Goal: Communication & Community: Answer question/provide support

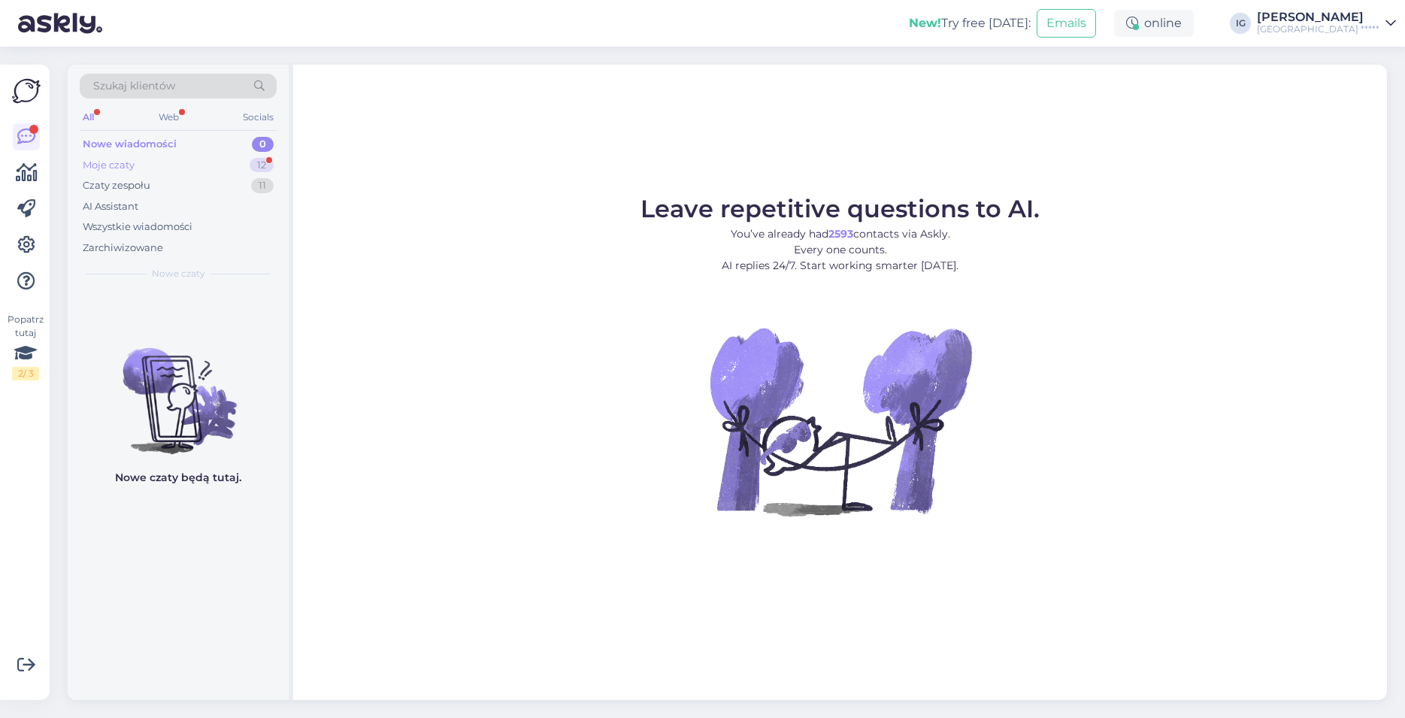
click at [134, 160] on div "Moje czaty" at bounding box center [109, 165] width 52 height 15
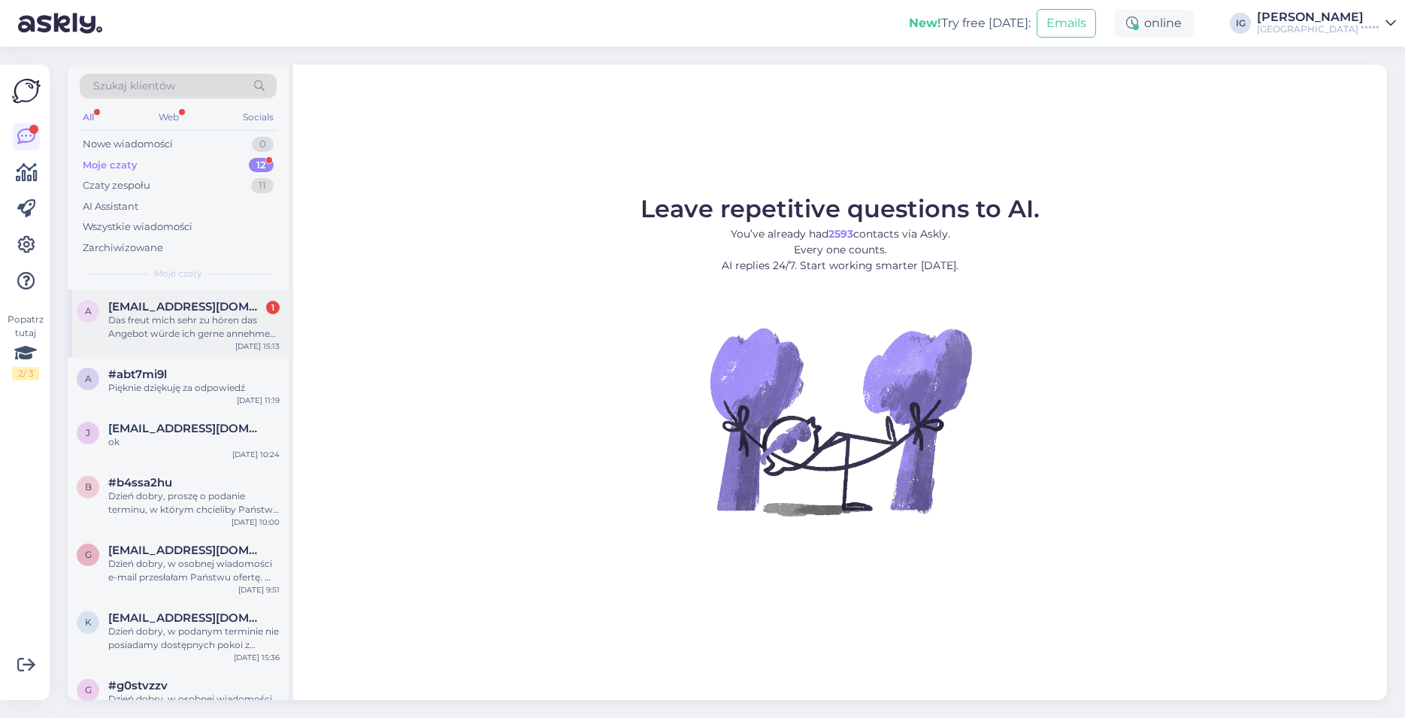
click at [183, 304] on span "[EMAIL_ADDRESS][DOMAIN_NAME]" at bounding box center [186, 307] width 156 height 14
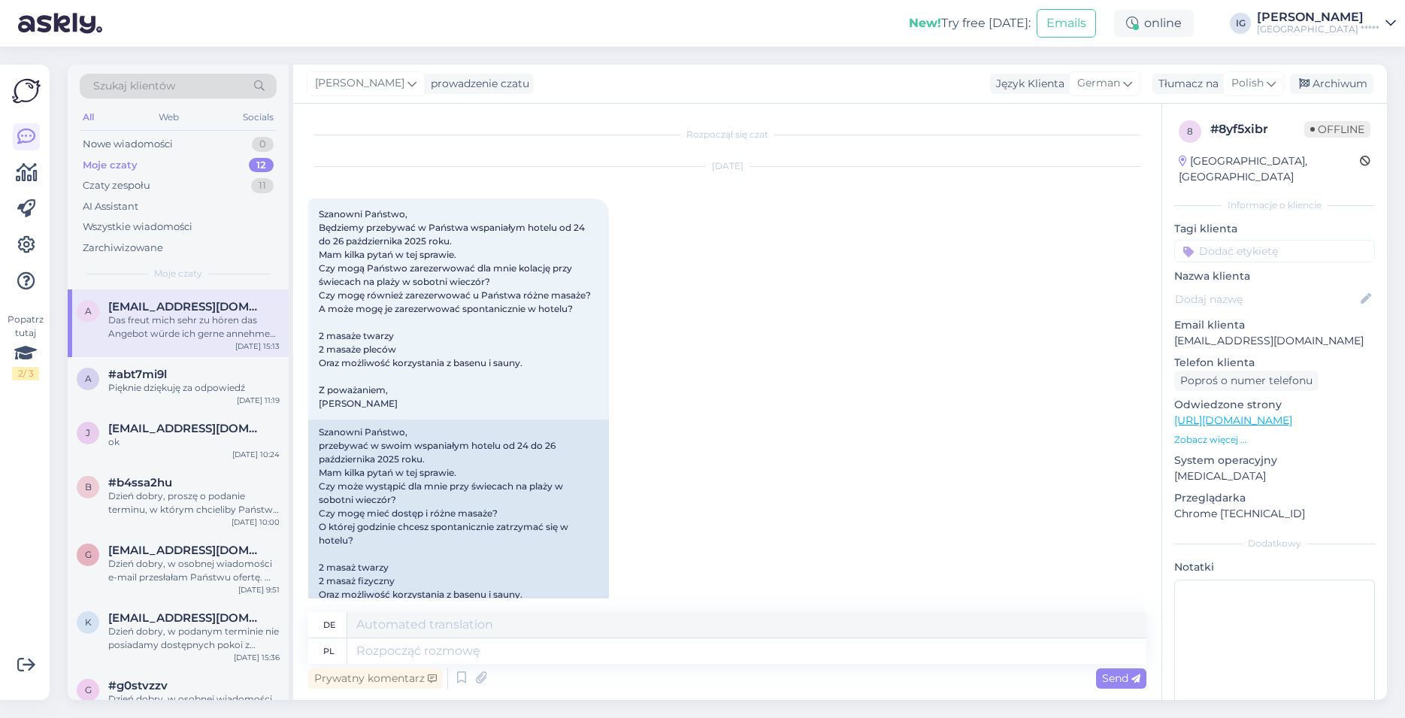
scroll to position [1595, 0]
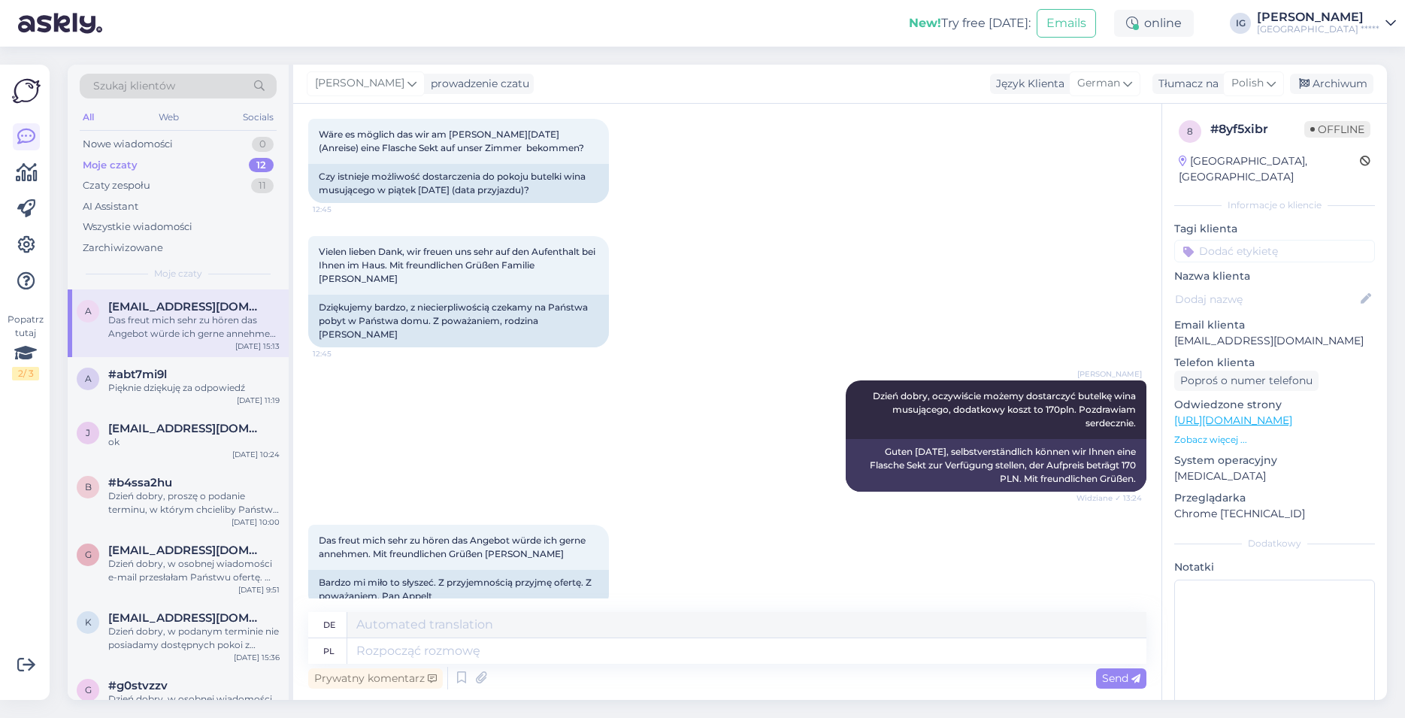
click at [383, 364] on div "[PERSON_NAME] Dzień dobry, oczywiście możemy dostarczyć butelkę wina musującego…" at bounding box center [727, 436] width 838 height 144
click at [358, 661] on textarea at bounding box center [746, 651] width 799 height 26
type textarea "Dzień"
type textarea "Tag"
type textarea "Dzień dobry,"
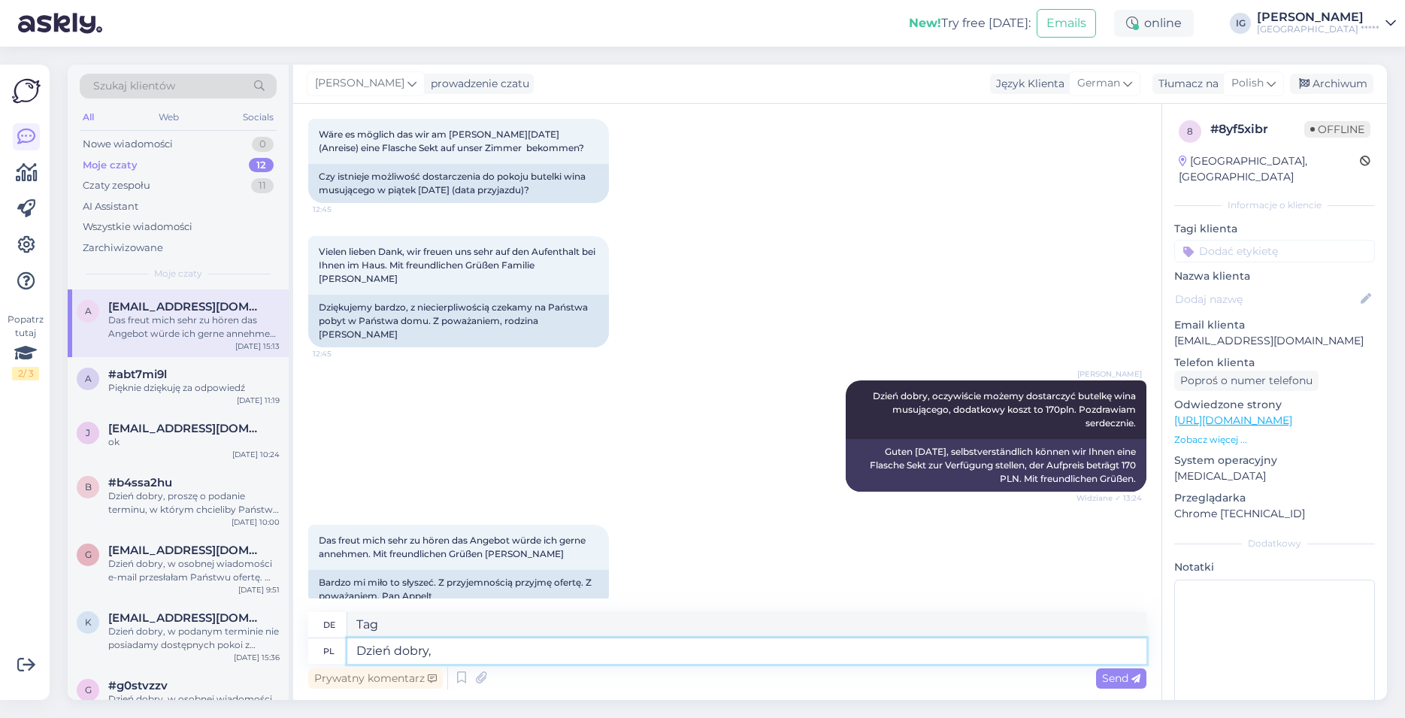
type textarea "Guten Morgen,"
type textarea "Dzień dobry, wino b"
type textarea "Guten [DATE], Wein"
type textarea "Dzień dobry, wino będzie w"
type textarea "Guten [DATE], es gibt Wein"
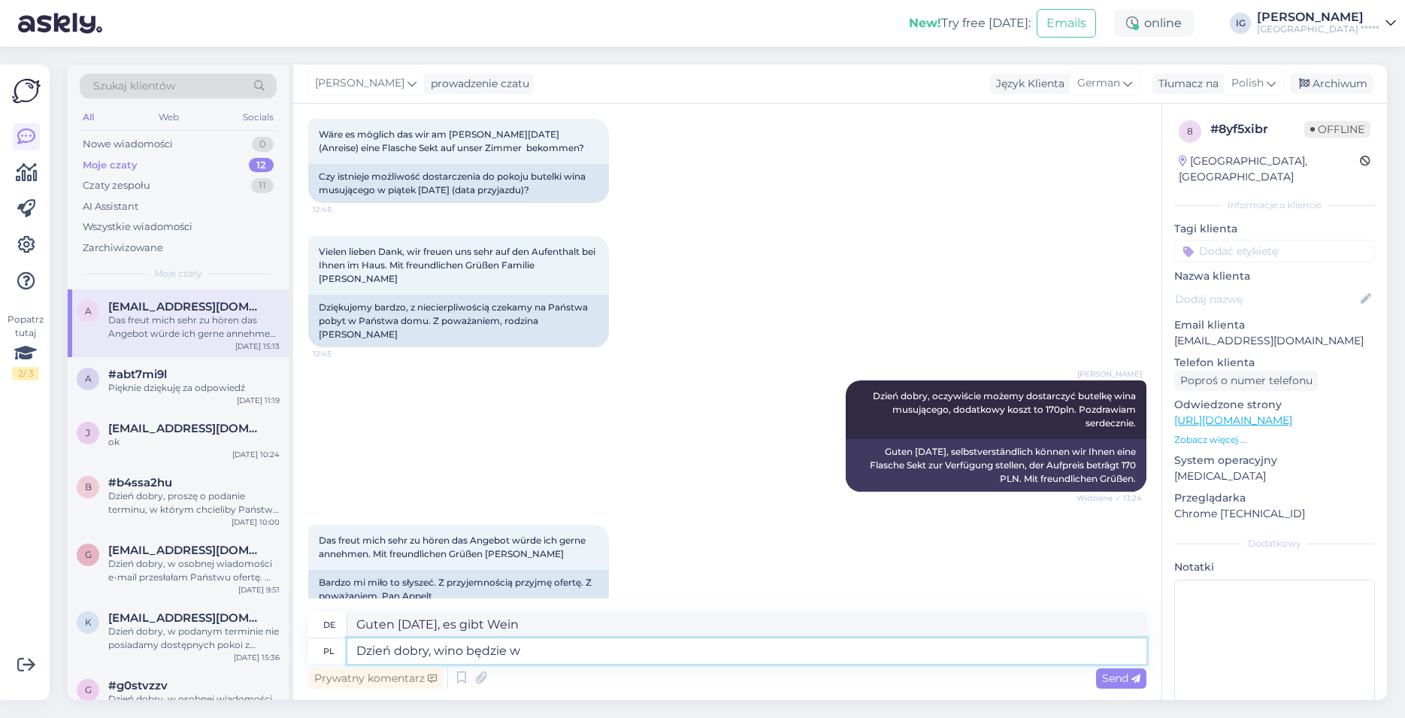
type textarea "Dzień dobry, wino będzie w p"
type textarea "Guten [DATE], der Wein wird da sein"
type textarea "Dzień dobry, wino będzie w pokoju"
type textarea "Guten [DATE], der Wein steht im Zimmer"
type textarea "Dzień dobry, wino będzie w pokoju. P"
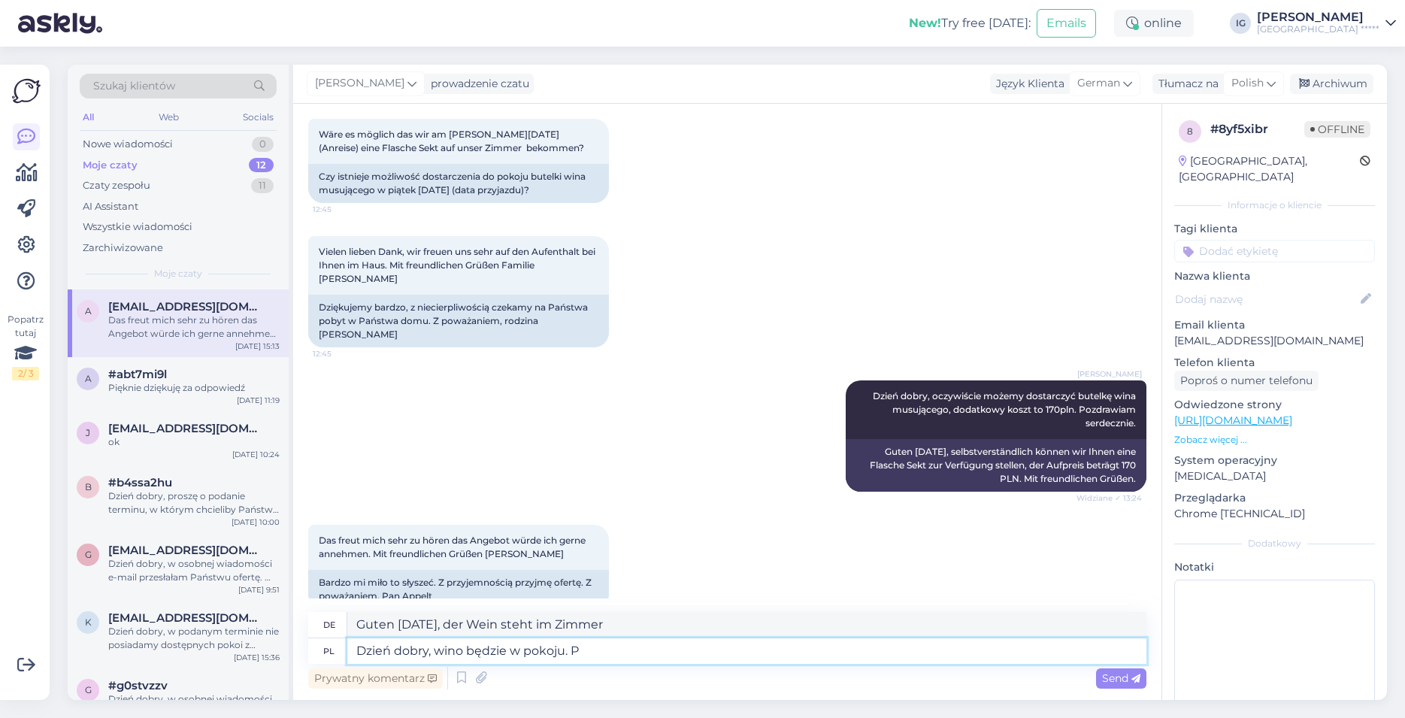
type textarea "Guten [DATE], der Wein steht im Zimmer."
type textarea "Dzień dobry, wino będzie w pokoju. Pozdrawiam ser"
type textarea "Guten [DATE], der Wein steht auf dem Zimmer. Freundliche Grüße."
type textarea "Dzień dobry, wino będzie w pokoju. Pozdrawiam serdecznie."
click at [1123, 680] on span "Send" at bounding box center [1121, 678] width 38 height 14
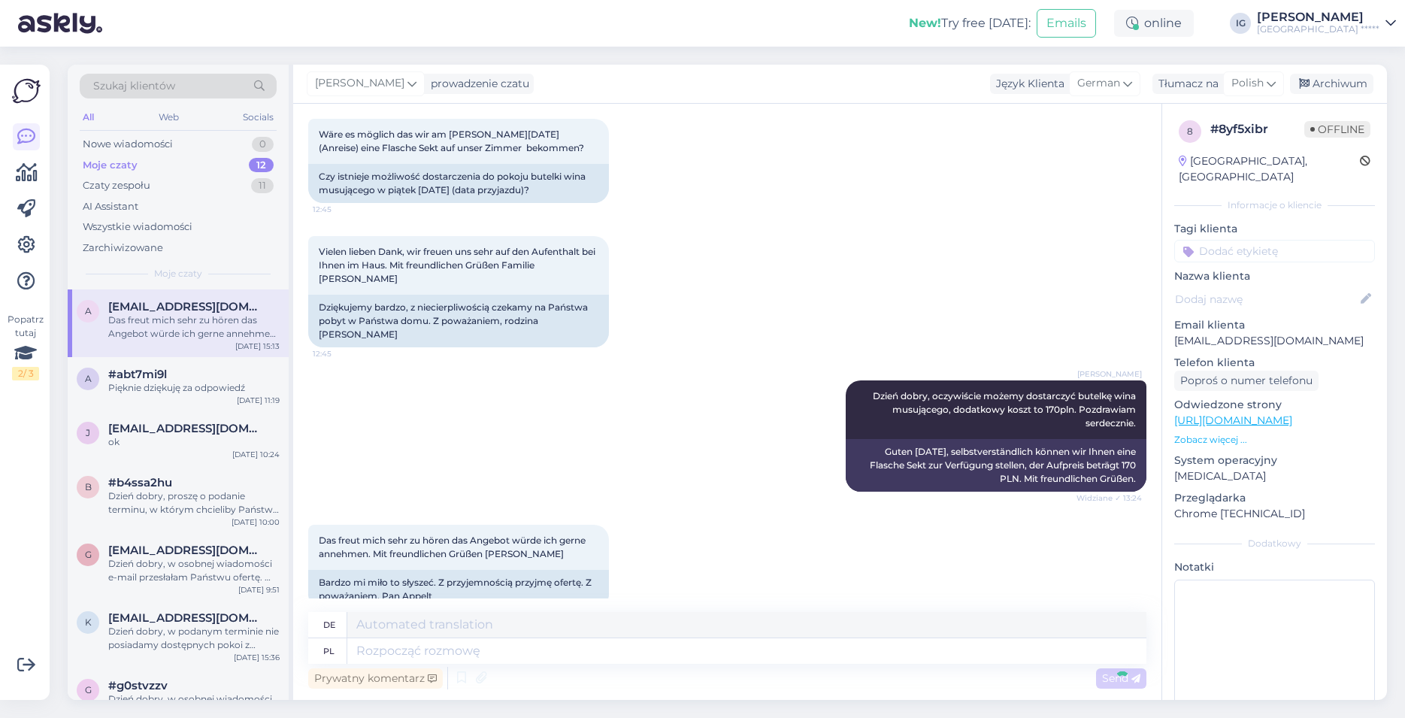
scroll to position [1699, 0]
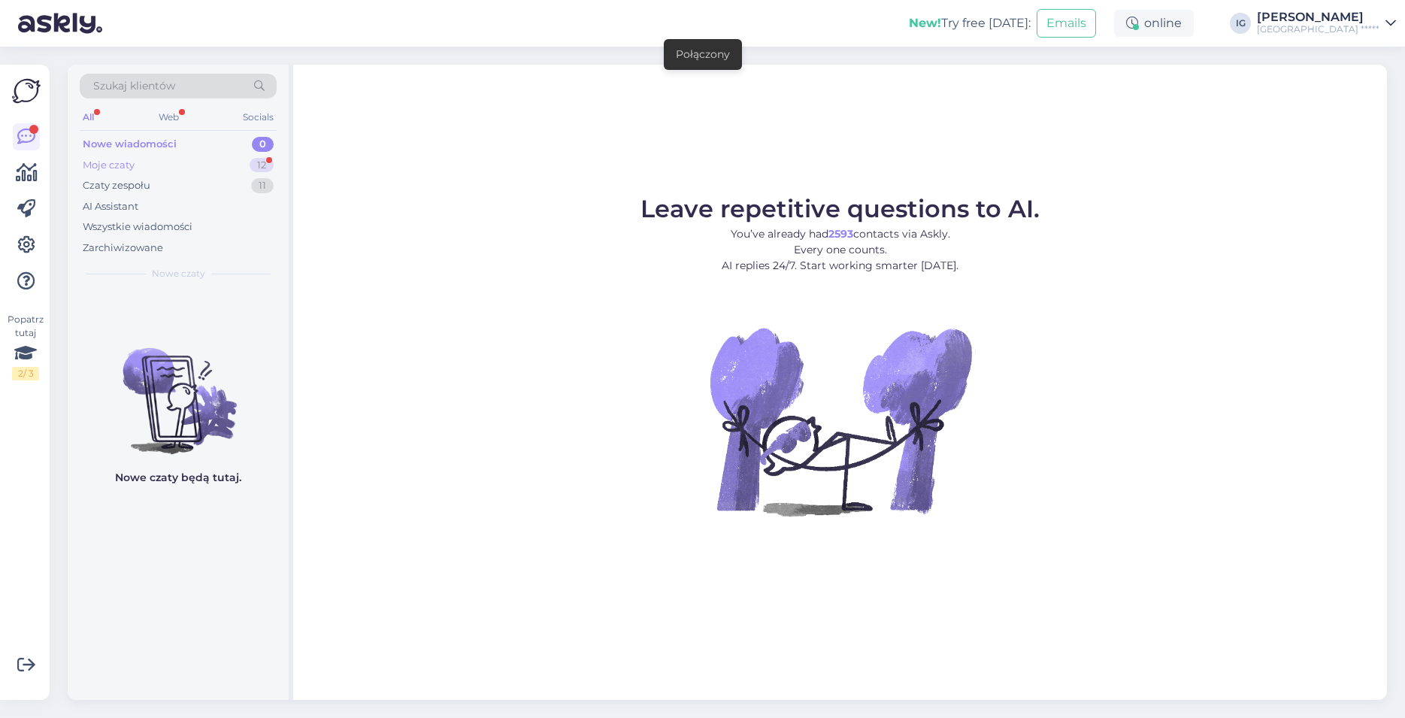
click at [130, 165] on div "Moje czaty" at bounding box center [109, 165] width 52 height 15
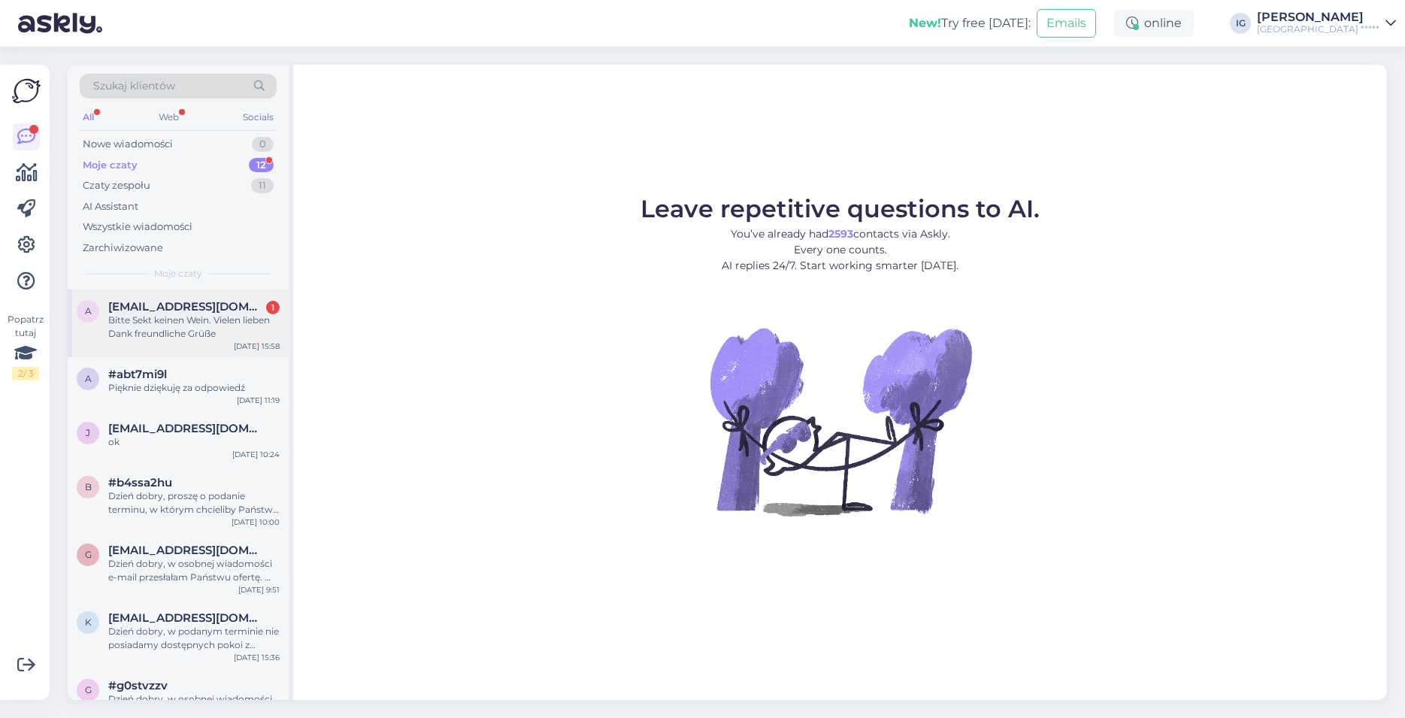
click at [164, 324] on div "Bitte Sekt keinen Wein. Vielen lieben Dank freundliche Grüße" at bounding box center [193, 327] width 171 height 27
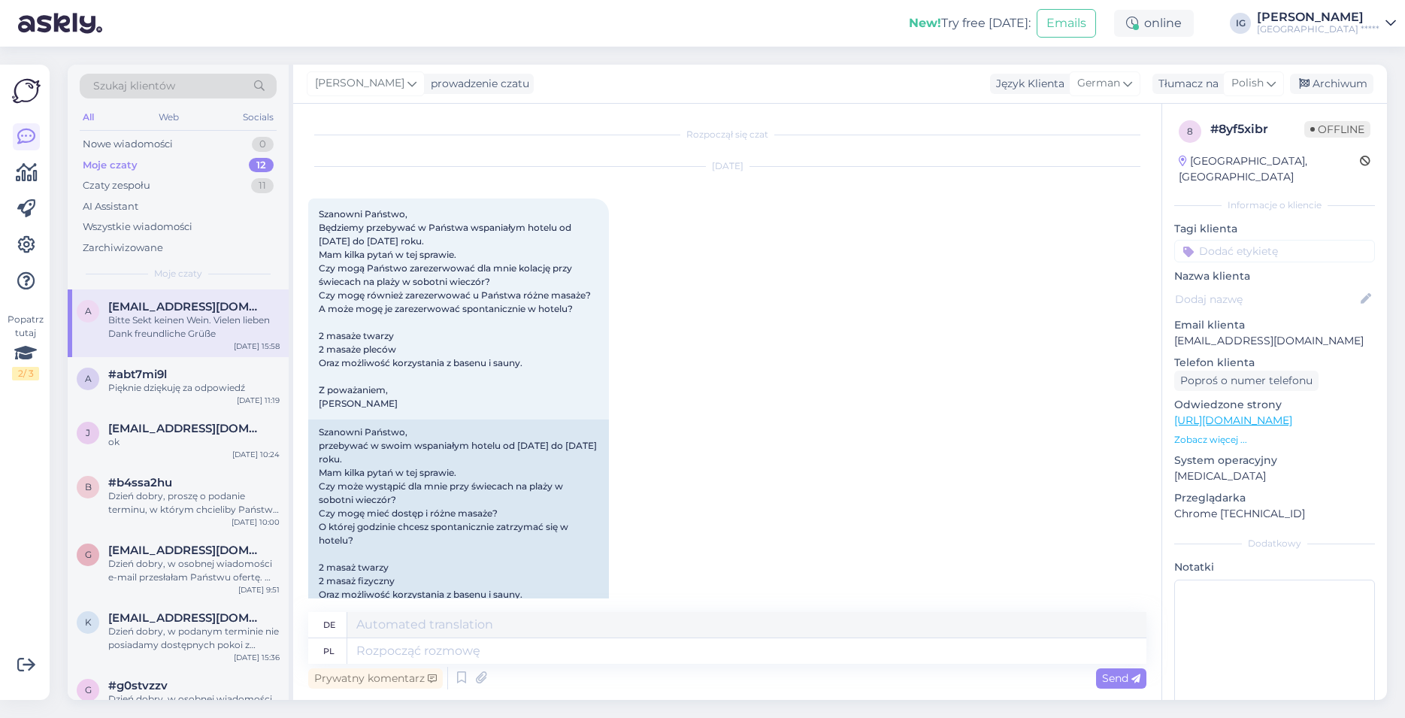
scroll to position [1803, 0]
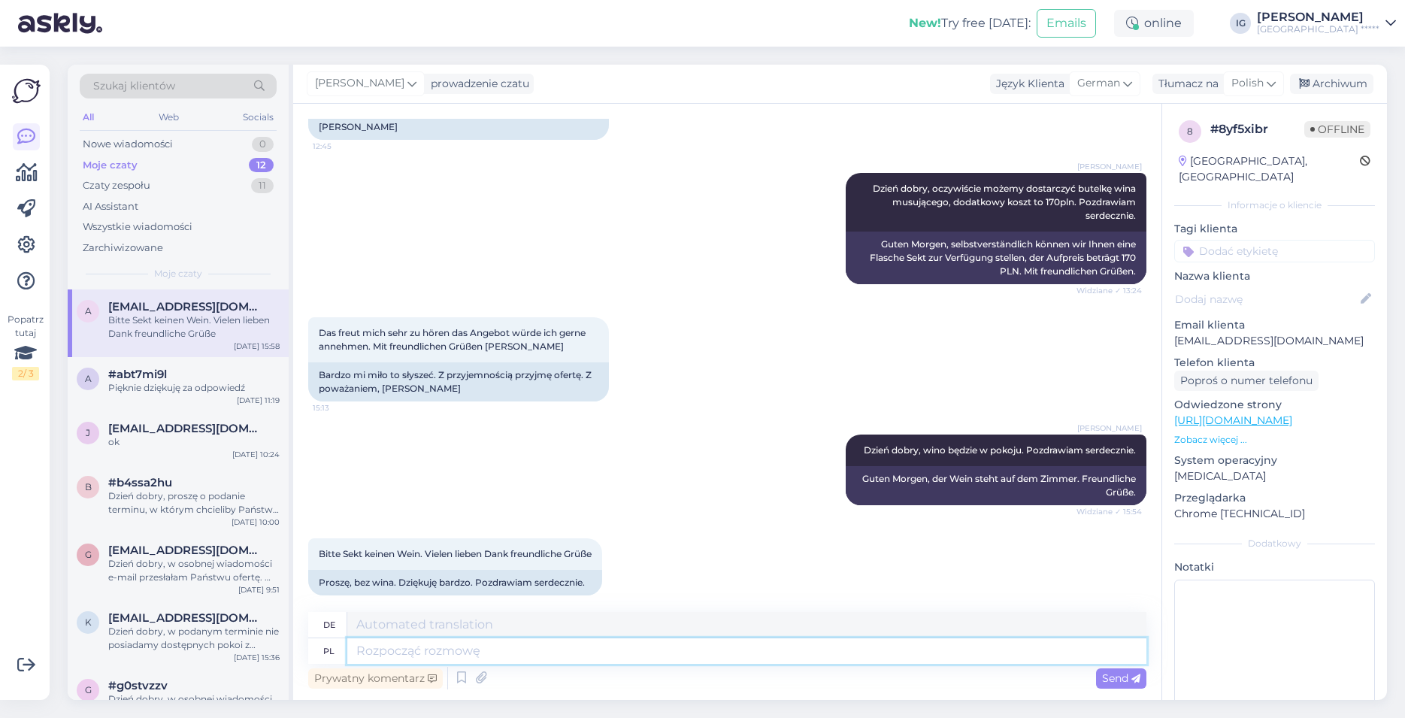
click at [394, 654] on textarea at bounding box center [746, 651] width 799 height 26
type textarea "Dzień"
type textarea "Tag"
type textarea "Dzień dobry,"
type textarea "Guten Morgen,"
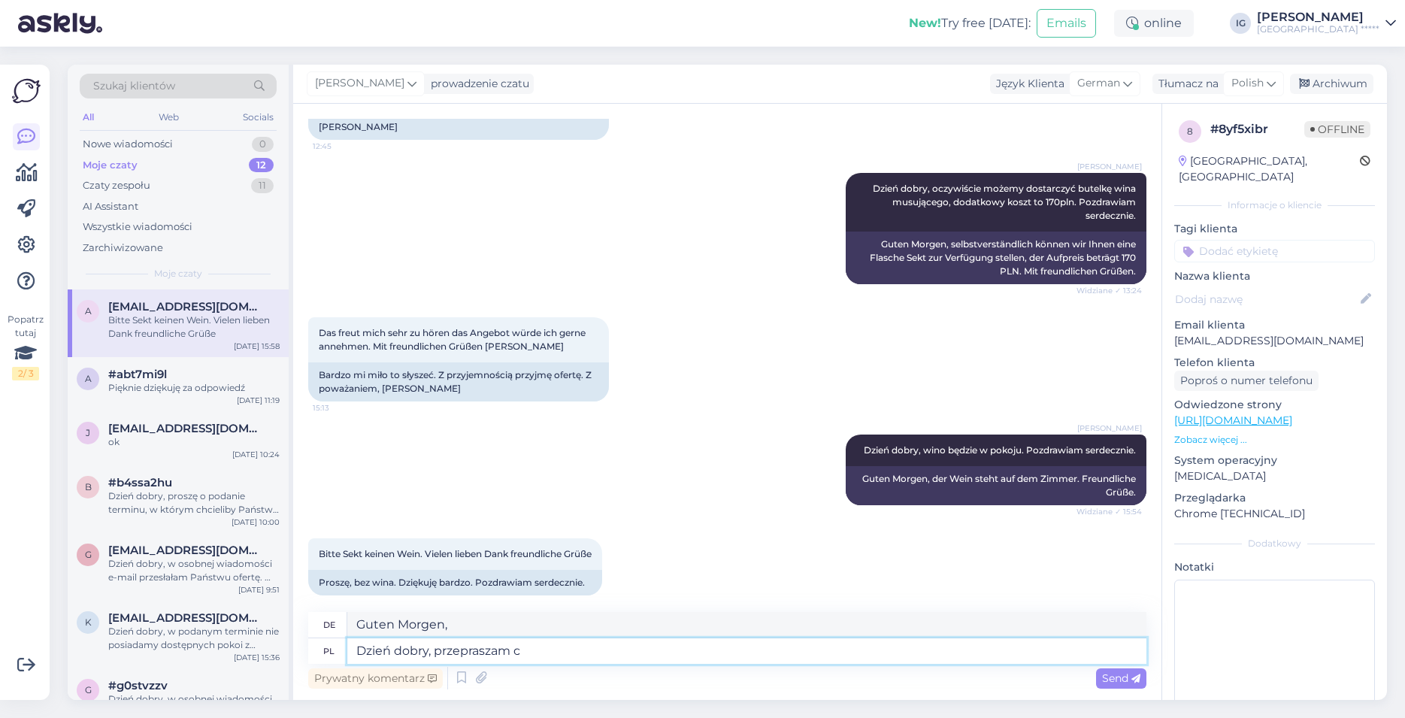
type textarea "Dzień dobry, przepraszam cz"
type textarea "Guten Morgen, es tut mir leid"
type textarea "Dzień dobry, przepraszam czy m"
type textarea "Guten Morgen, es tut mir leid, wenn"
type textarea "Dzień dobry, przepraszam czy może"
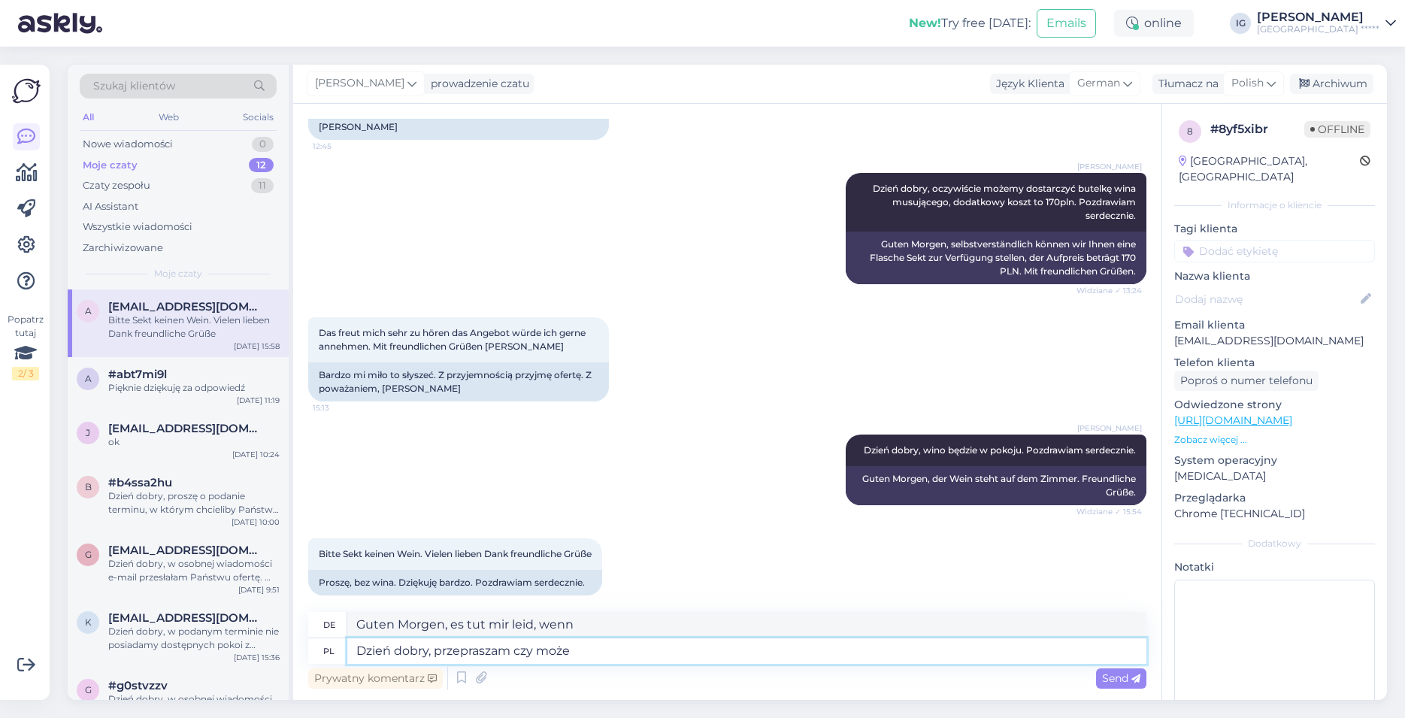
type textarea "Guten Morgen, entschuldigen Sie oder vielleicht"
type textarea "Dzień dobry, przepraszam czy może Pan u"
type textarea "Guten Morgen, entschuldigen Sie, können Sie bitte"
type textarea "Dzień dobry, przepraszam czy może Pan uściślić i"
type textarea "Guten Morgen, es tut mir leid, könnten Sie das bitte klarstellen?"
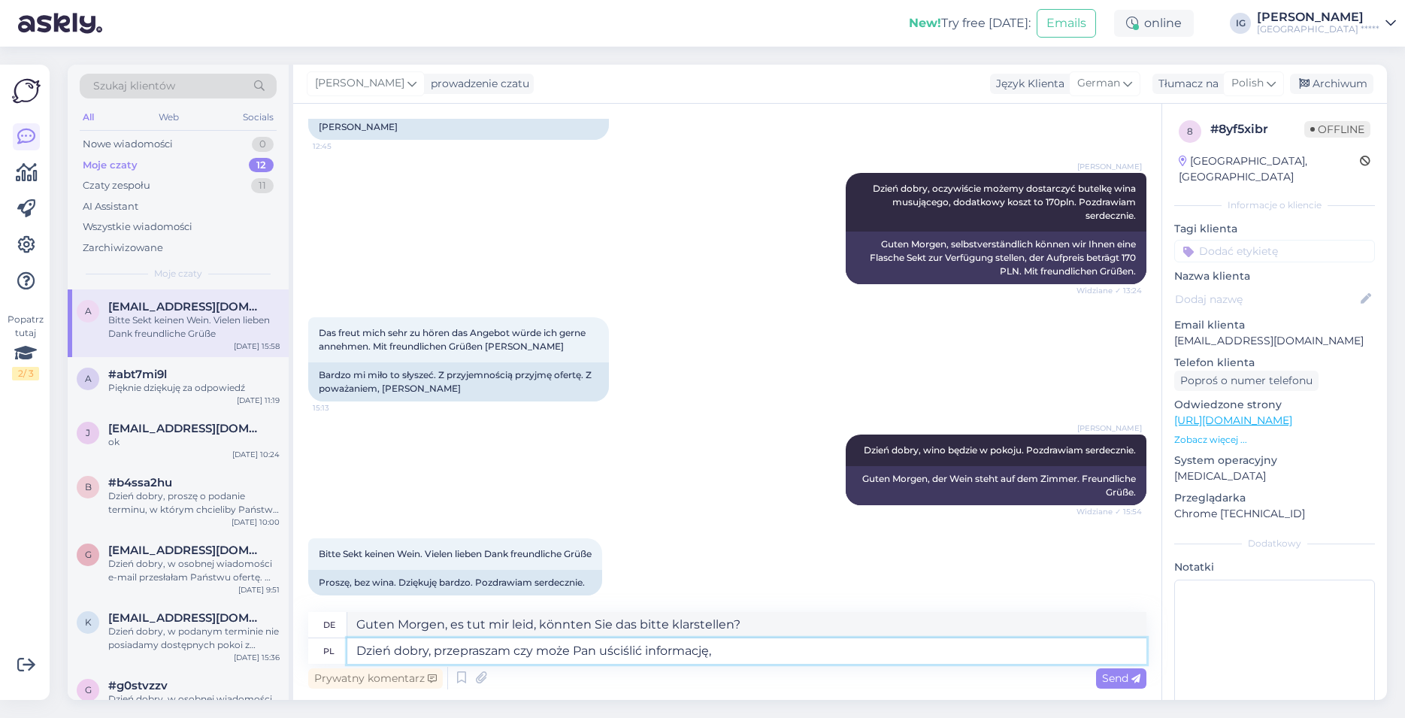
type textarea "Dzień dobry, przepraszam czy może Pan uściślić informację, w"
type textarea "Guten Morgen, es tut mir leid, könnten Sie die Informationen bitte klarstellen?"
type textarea "Dzień dobry, przepraszam czy może Pan uściślić informację, w j"
type textarea "Guten Morgen, es tut mir leid, könnten Sie bitte die Informationen klären"
type textarea "Dzień dobry, przepraszam czy może Pan uściślić informację, w jednej"
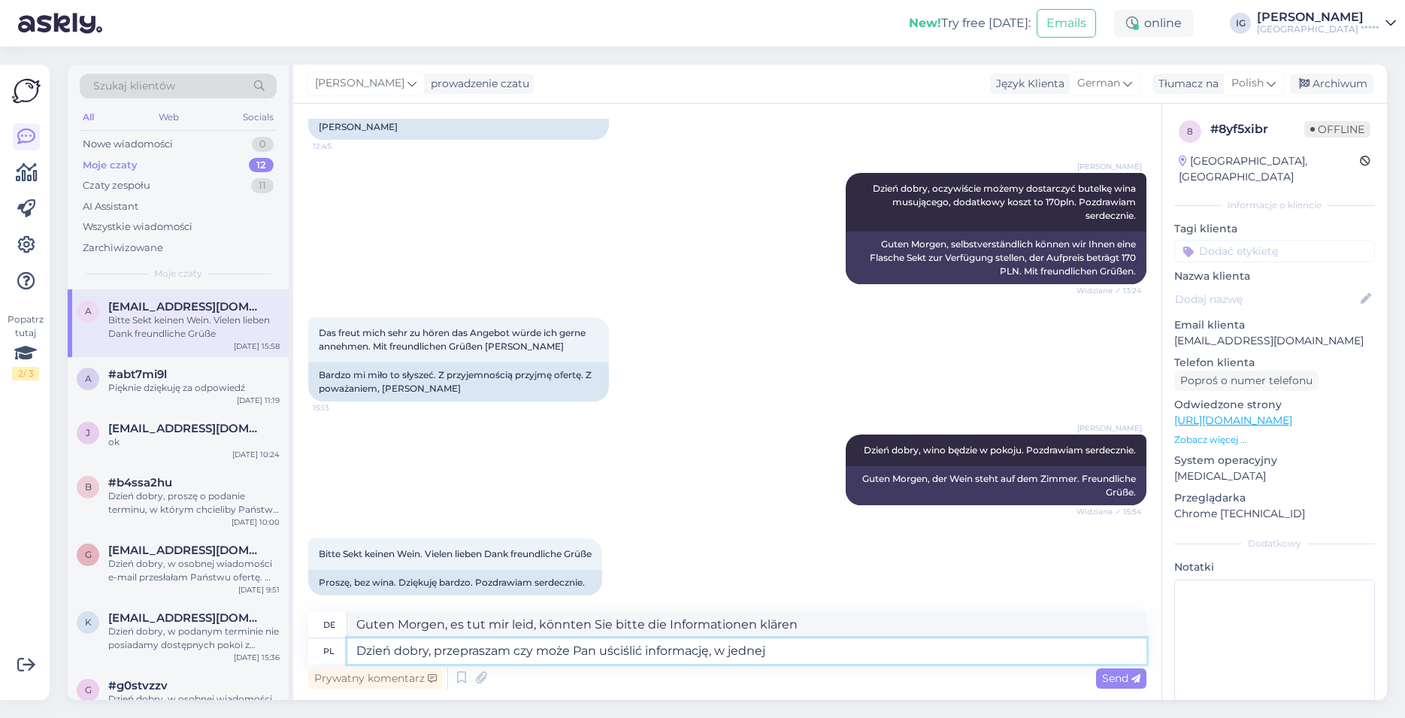
type textarea "Guten Morgen, es tut mir leid, könnten Sie die Informationen bitte auf eine Wei…"
type textarea "Dzień dobry, przepraszam czy może Pan uściślić informację, w jednej z w"
type textarea "Guten Morgen, es tut mir leid, könnten Sie die Informationen in einem der"
type textarea "Dzień dobry, przepraszam czy może Pan uściślić informację, w jednej z wiadomośc…"
type textarea "Guten Morgen, es tut mir leid, könnten Sie die Informationen in einer Ihrer Nac…"
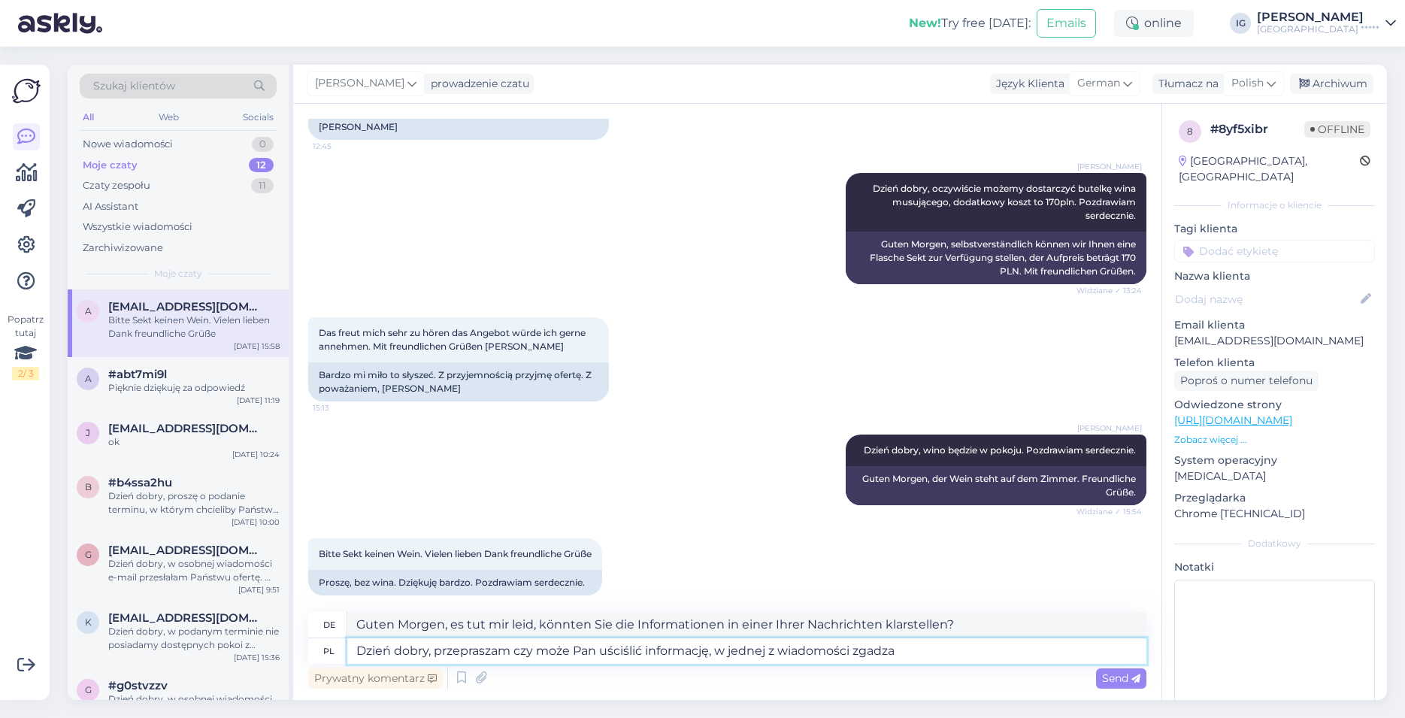
type textarea "Dzień dobry, przepraszam czy może Pan uściślić informację, w jednej z wiadomośc…"
type textarea "Guten Morgen, es tut mir leid, könnten Sie die Informationen in einer der Nachr…"
type textarea "Dzień dobry, przepraszam czy może Pan uściślić informację, w jednej z wiadomośc…"
type textarea "Guten Morgen, es tut mir leid, könnten Sie die Informationen klarstellen, in ei…"
type textarea "Dzień dobry, przepraszam czy może Pan uściślić informację, w jednej z wiadomośc…"
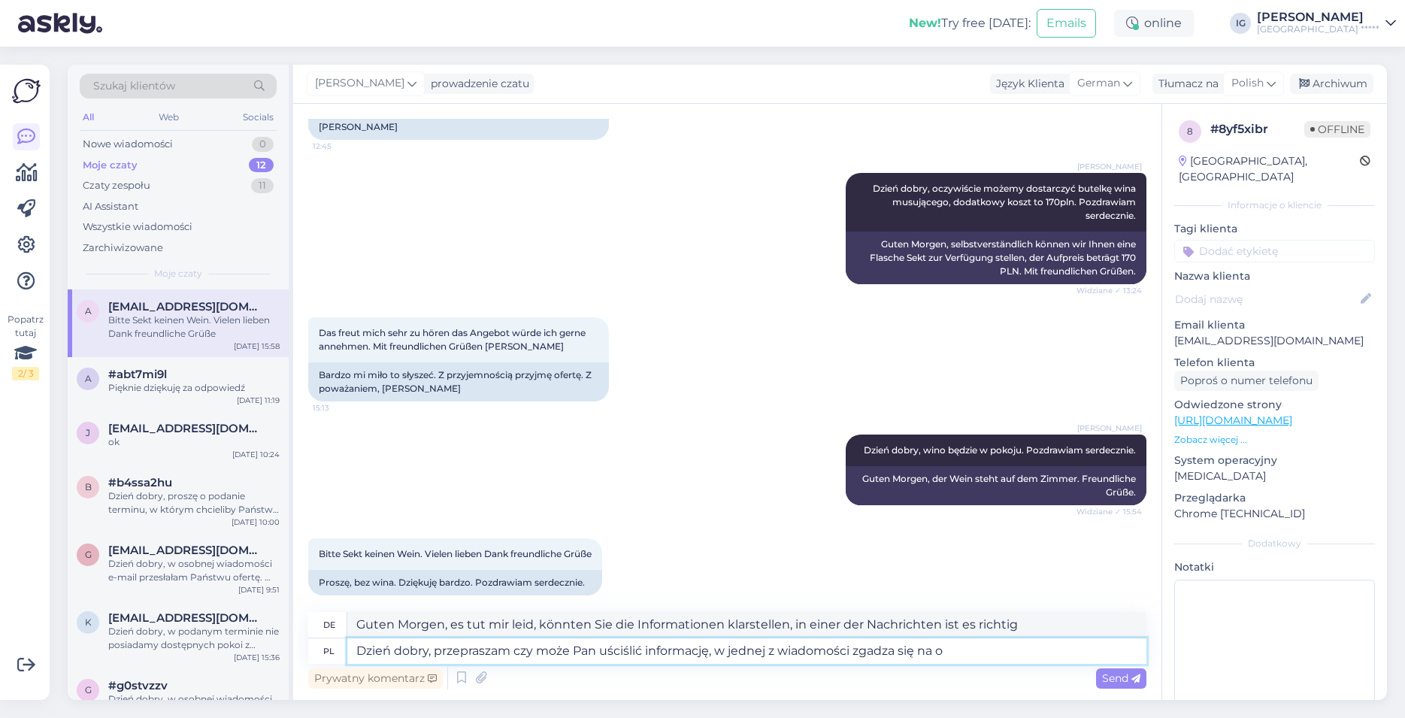
type textarea "Guten Morgen, es tut mir leid, könnten Sie die Informationen in einer der Nachr…"
type textarea "Dzień dobry, przepraszam czy może Pan uściślić informację, w jednej z wiadomośc…"
type textarea "Guten Morgen, es tut mir leid, könnten Sie die Informationen klarstellen, in ei…"
type textarea "Dzień dobry, przepraszam czy może Pan uściślić informację, w jednej z wiadomośc…"
type textarea "Guten Morgen, es tut mir leid, könnten Sie die Informationen klarstellen, in ei…"
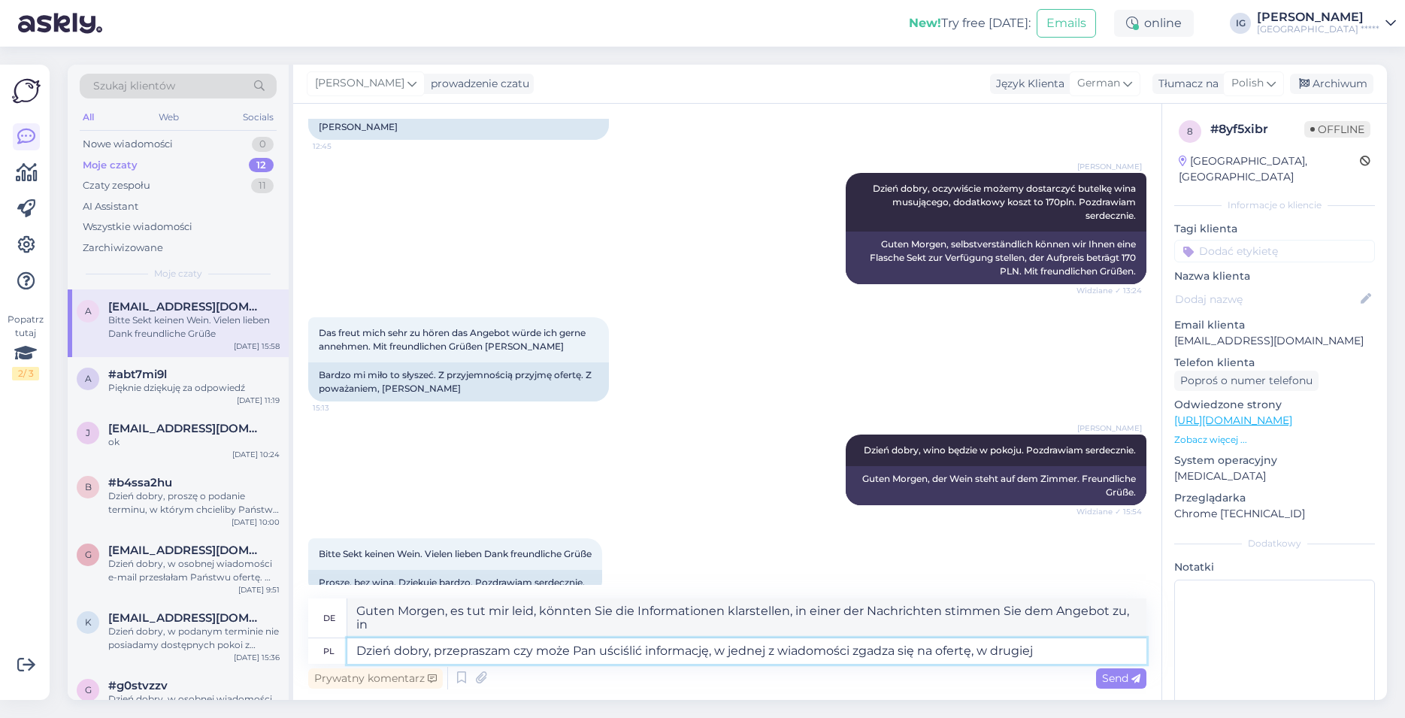
type textarea "Dzień dobry, przepraszam czy może Pan uściślić informację, w jednej z wiadomośc…"
type textarea "Guten Morgen, es tut mir leid, könnten Sie die Informationen klarstellen, in ei…"
type textarea "Dzień dobry, przepraszam czy może Pan uściślić informację, w jednej z wiadomośc…"
type textarea "Guten Morgen, es tut mir leid, könnten Sie die Informationen klarstellen? In ei…"
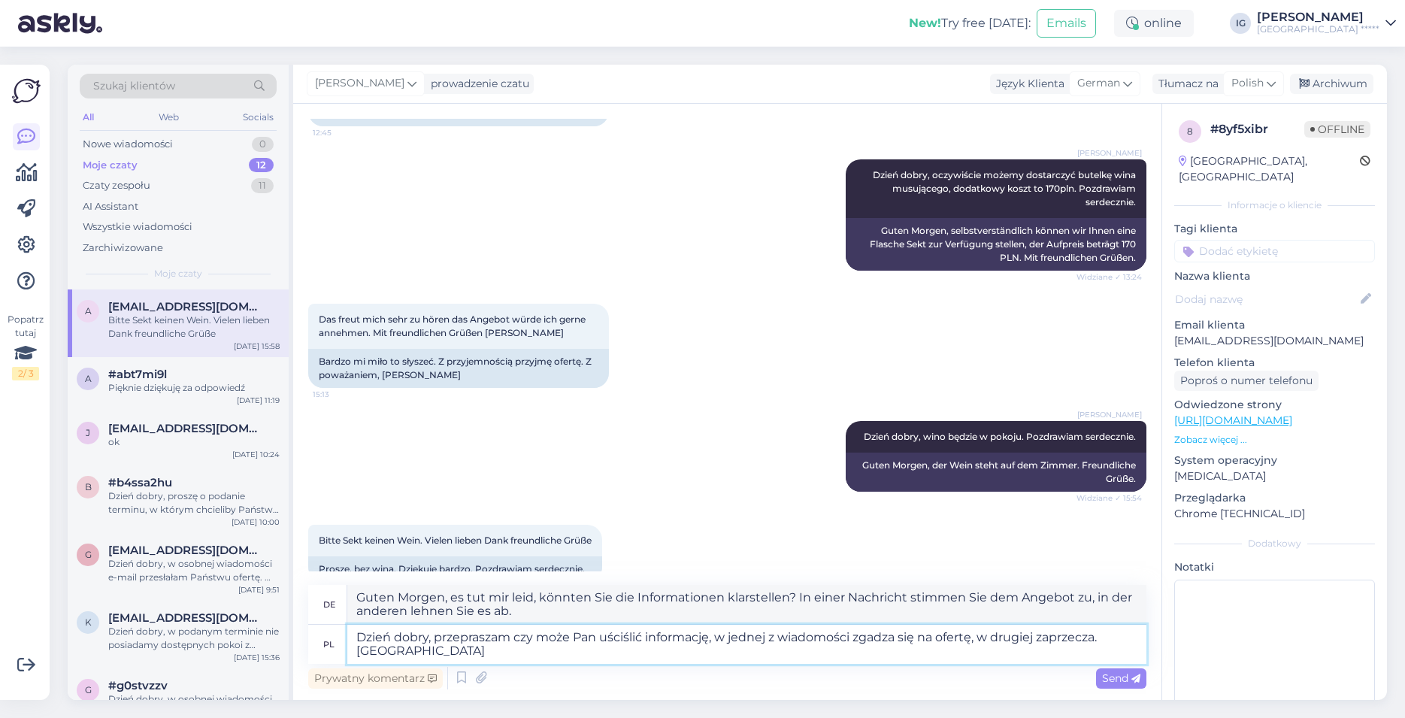
type textarea "Dzień dobry, przepraszam czy może Pan uściślić informację, w jednej z wiadomośc…"
type textarea "Guten Morgen, es tut mir leid, aber könnten Sie die Informationen klarstellen? …"
type textarea "Dzień dobry, przepraszam czy może Pan uściślić informację, w jednej z wiadomośc…"
type textarea "Guten Morgen. Es tut mir leid, aber könnten Sie die Informationen klarstellen? …"
type textarea "Dzień dobry, przepraszam czy może Pan uściślić informację, w jednej z wiadomośc…"
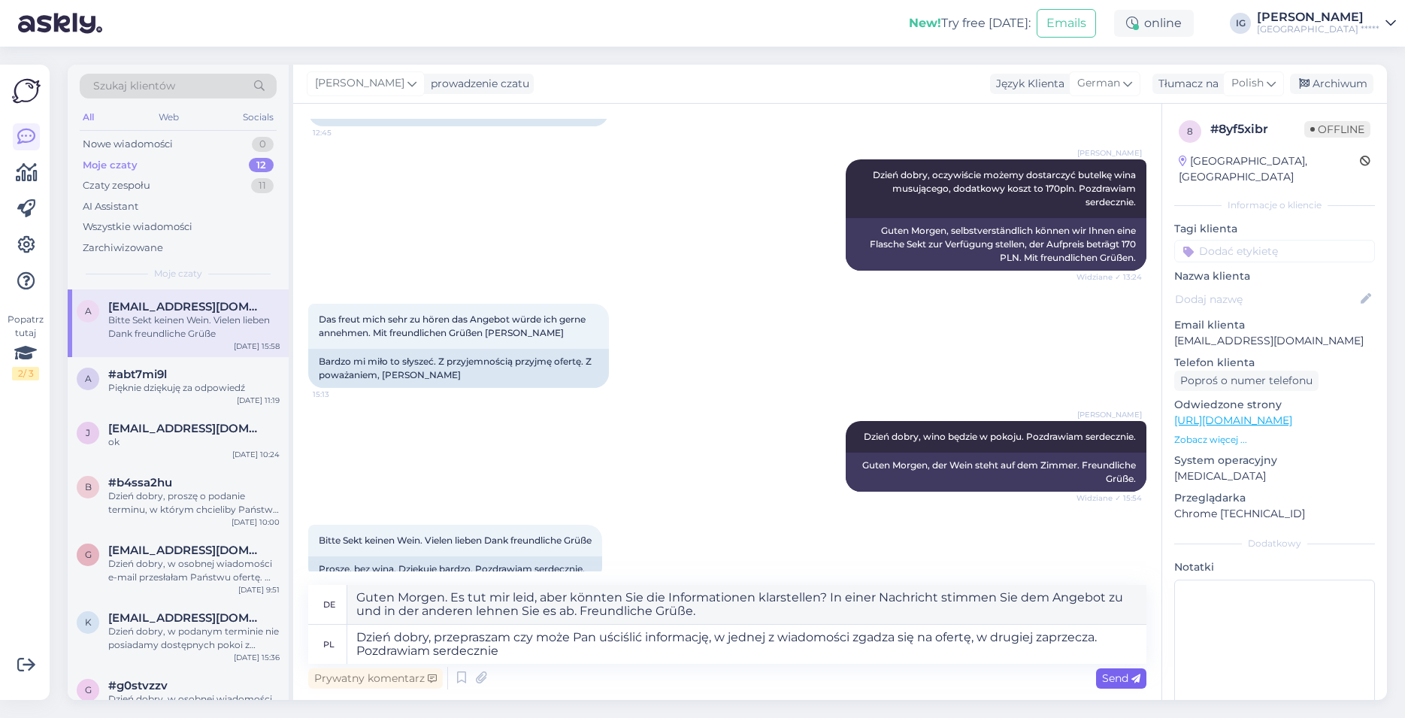
click at [1119, 680] on span "Send" at bounding box center [1121, 678] width 38 height 14
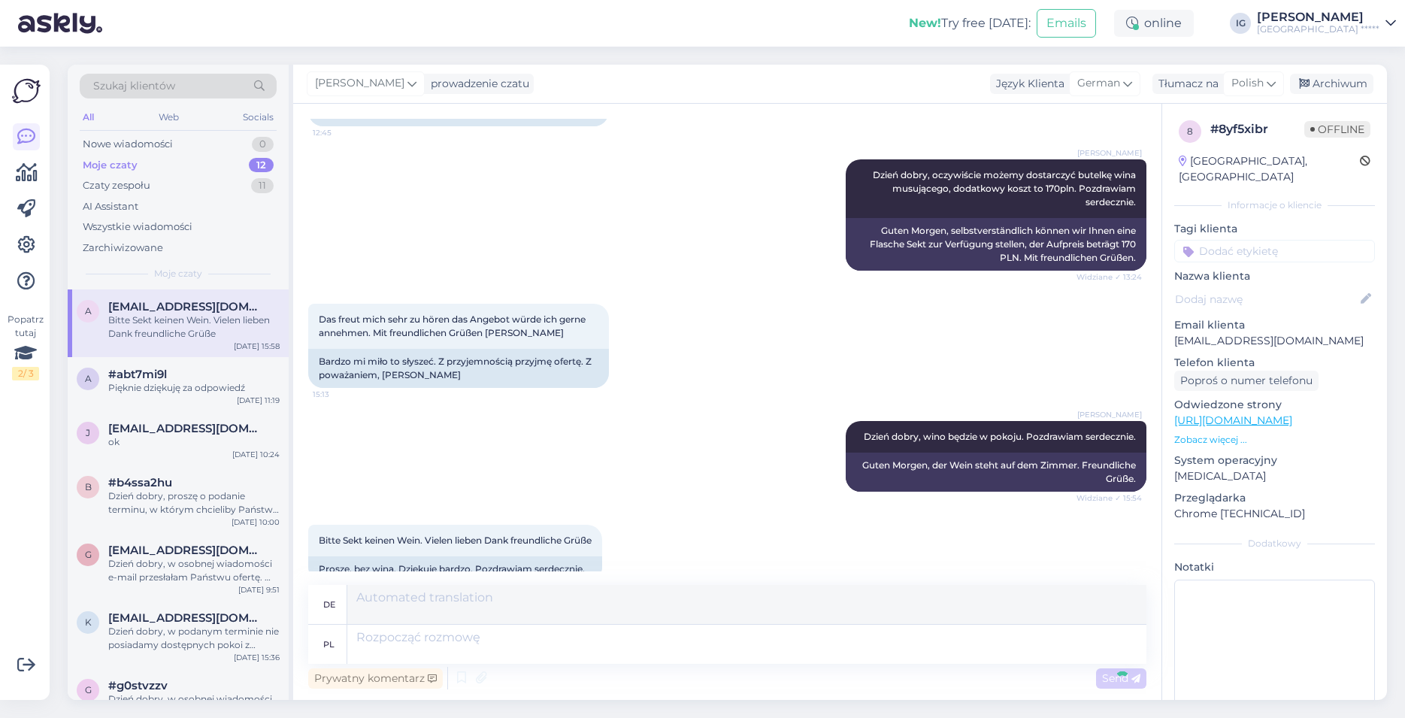
scroll to position [1961, 0]
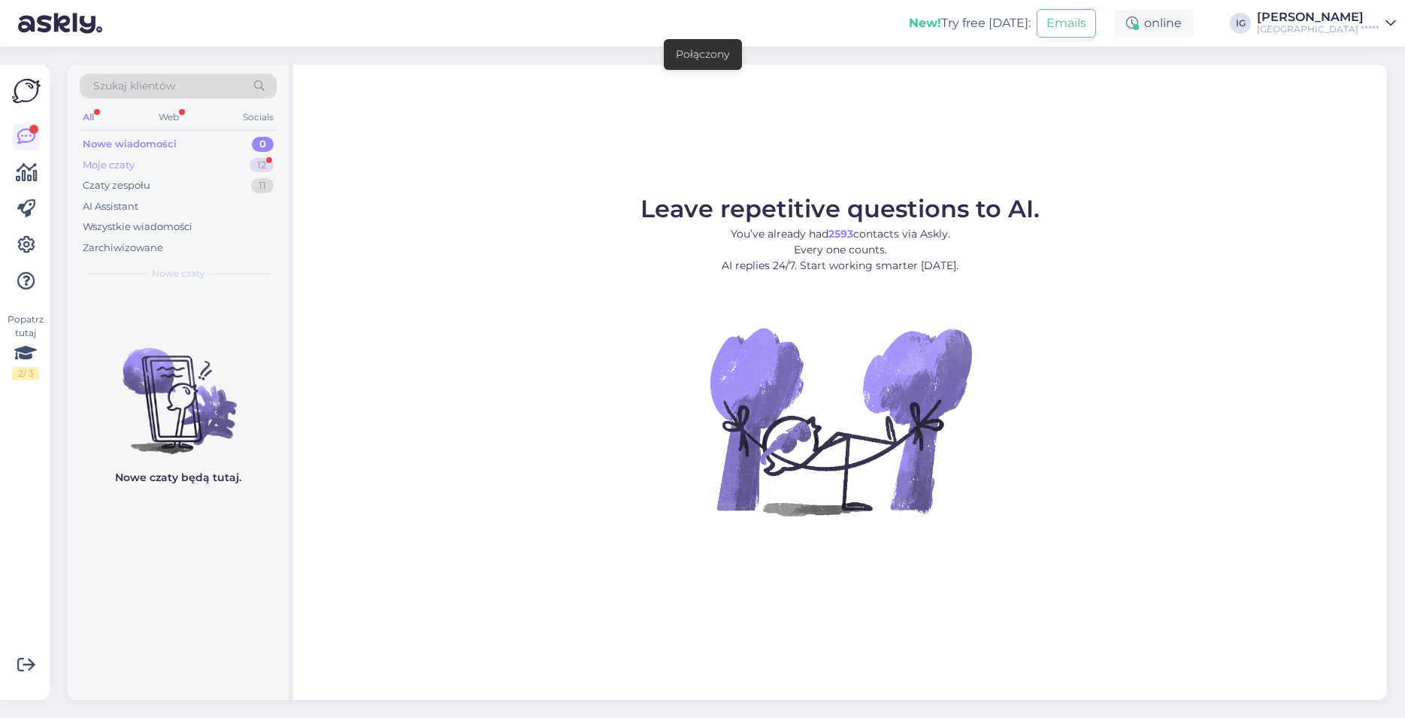
click at [96, 163] on div "Moje czaty" at bounding box center [109, 165] width 52 height 15
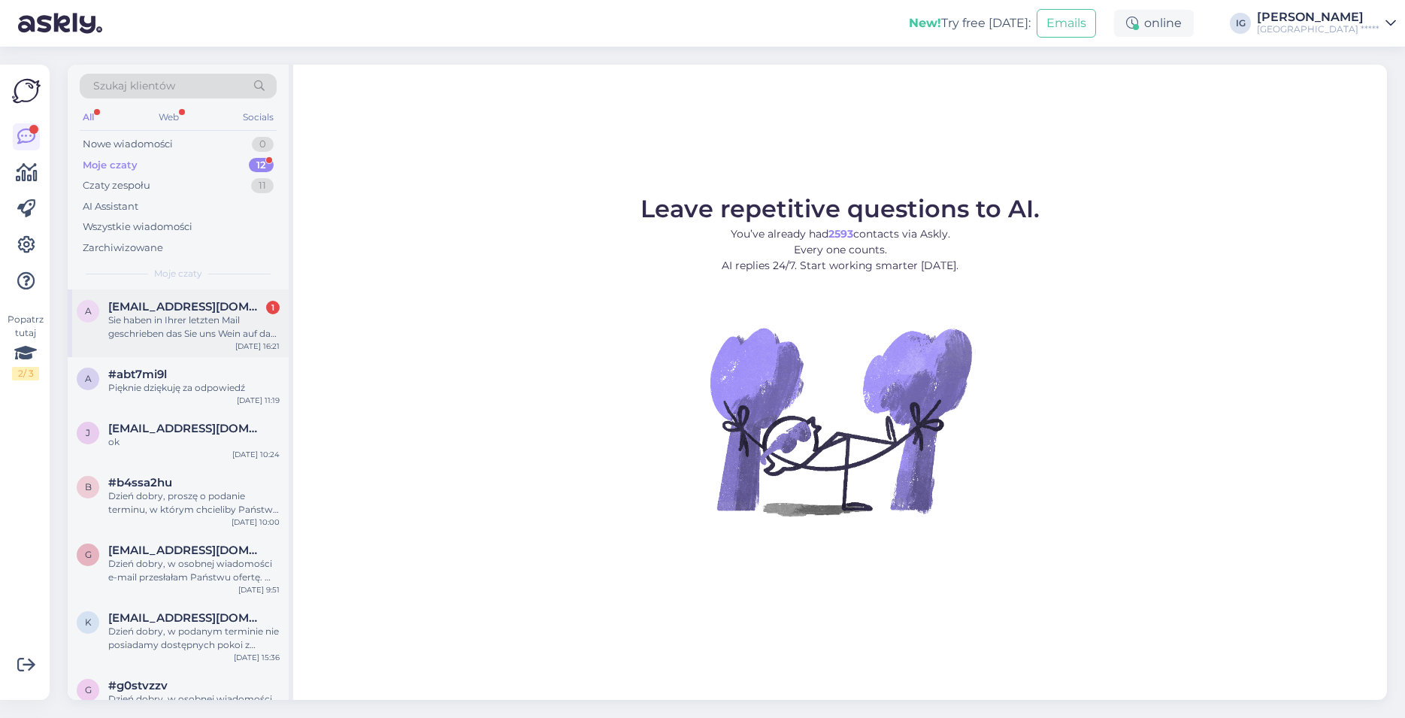
click at [174, 313] on span "[EMAIL_ADDRESS][DOMAIN_NAME]" at bounding box center [186, 307] width 156 height 14
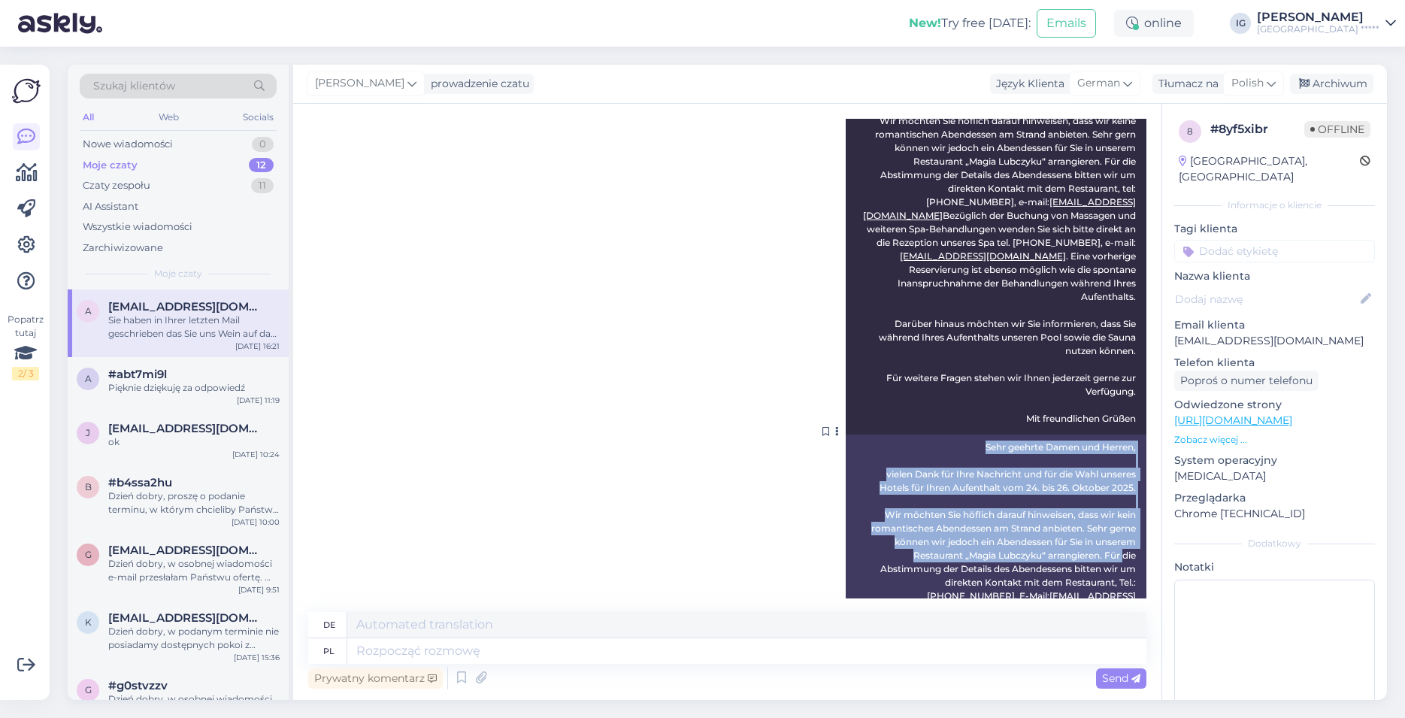
scroll to position [820, 0]
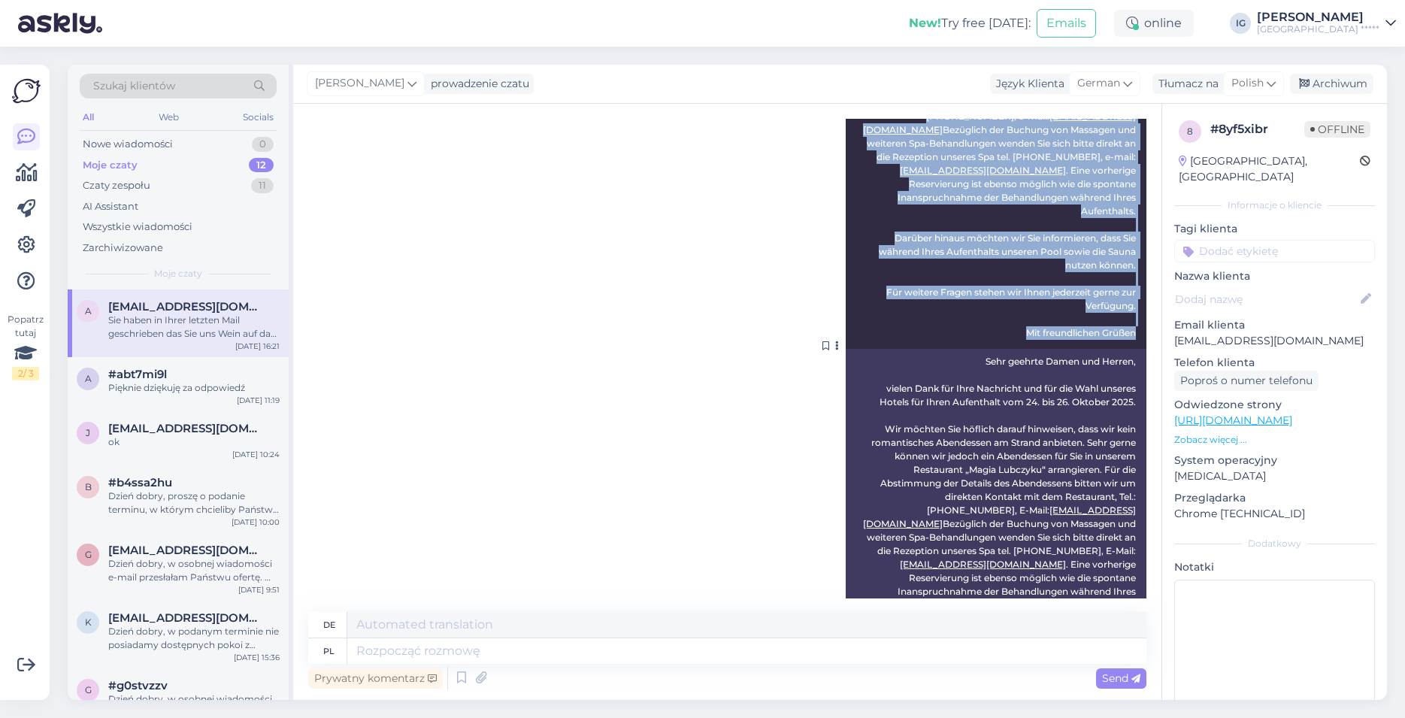
drag, startPoint x: 967, startPoint y: 308, endPoint x: 1094, endPoint y: 298, distance: 127.4
click at [1128, 333] on div "Izabela Gutkowska Sehr geehrte Damen und Herren, vielen Dank für Ihre Nachricht…" at bounding box center [996, 150] width 301 height 397
copy span "Sehr geehrte Damen und Herren, vielen Dank für Ihre Nachricht und für die Wahl …"
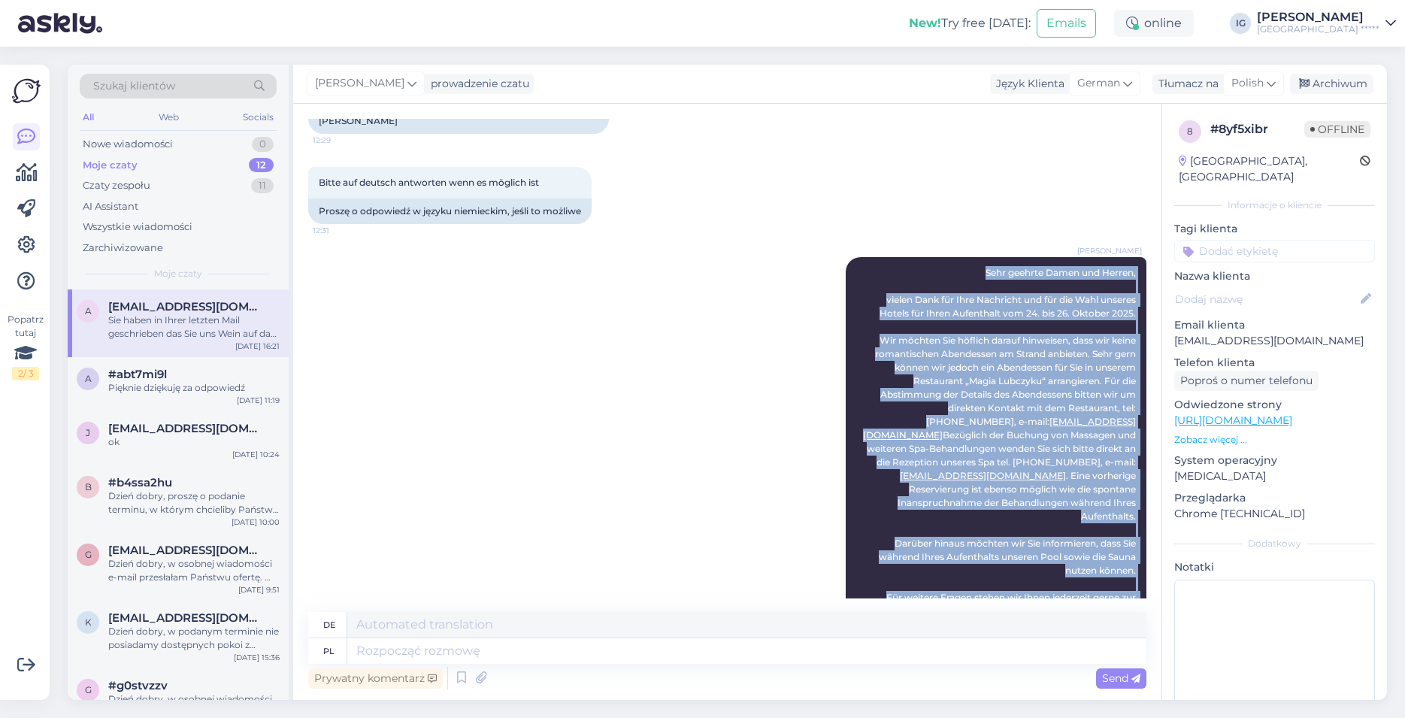
scroll to position [686, 0]
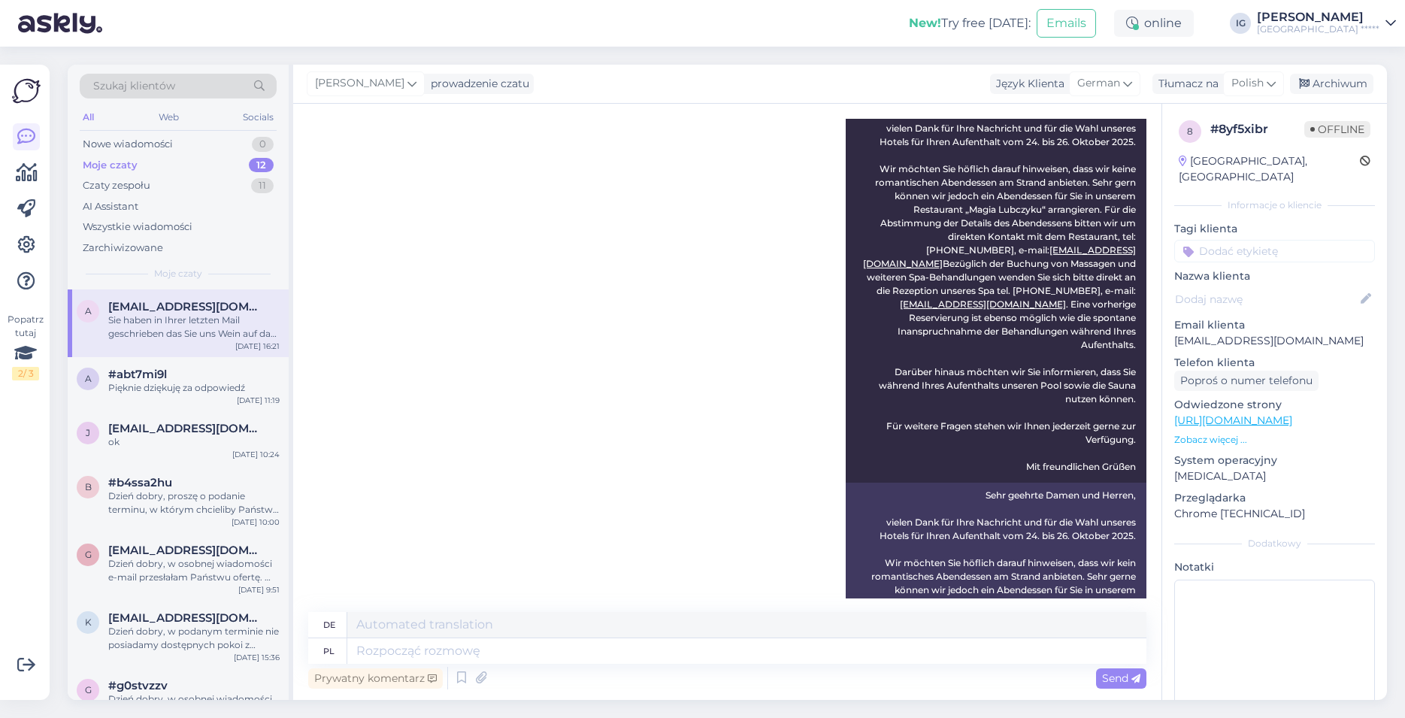
click at [714, 366] on div "Izabela Gutkowska Sehr geehrte Damen und Herren, vielen Dank für Ihre Nachricht…" at bounding box center [727, 479] width 838 height 821
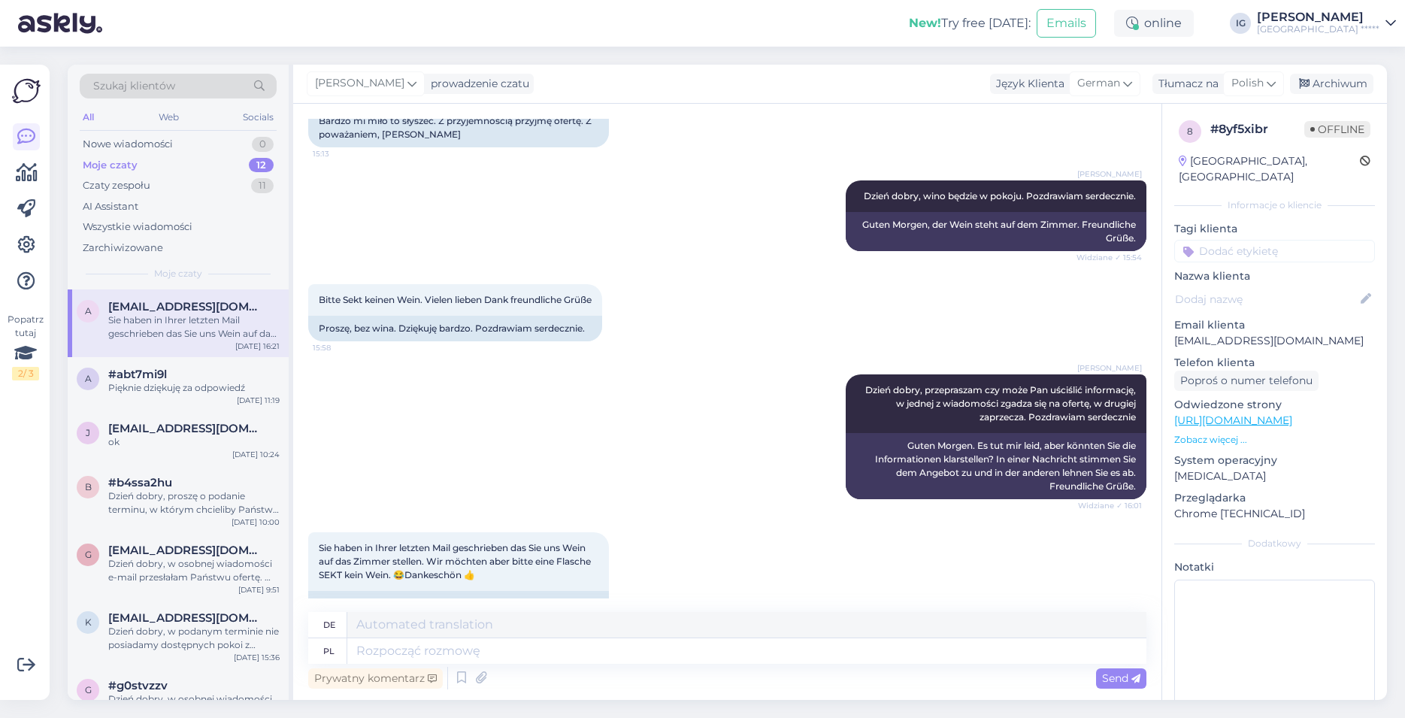
scroll to position [2105, 0]
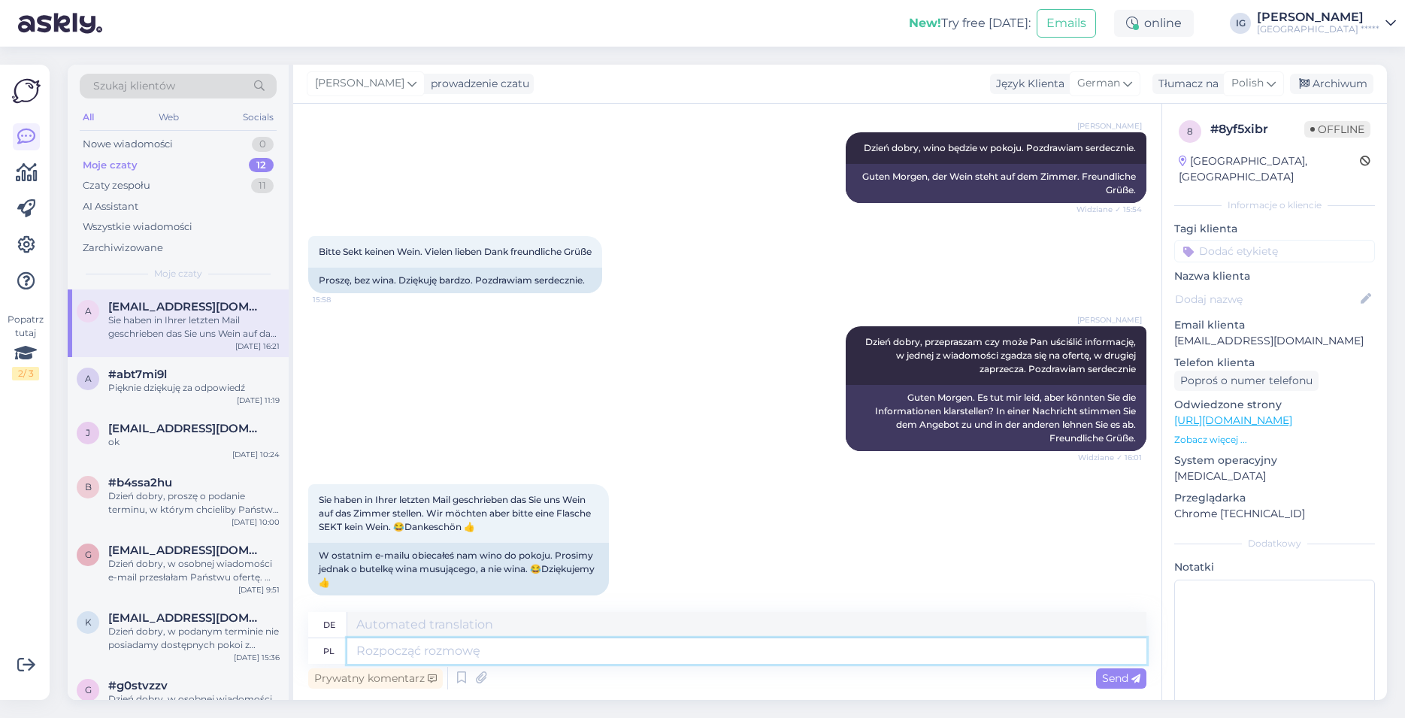
click at [402, 649] on textarea at bounding box center [746, 651] width 799 height 26
type textarea "Dzień"
type textarea "Tag"
type textarea "Dzień dobry, w"
type textarea "Guten Morgen,"
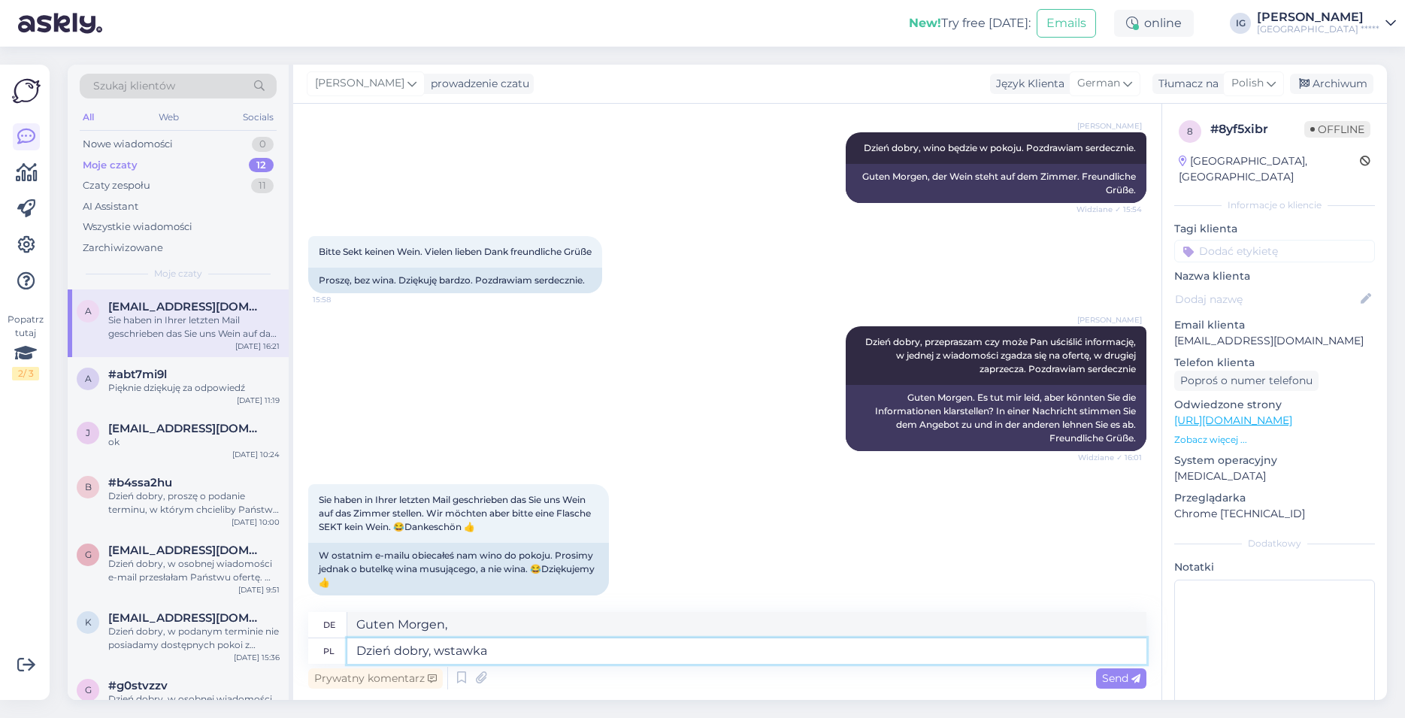
type textarea "Dzień dobry, wstawka"
type textarea "Guten Morgen, einfügen"
type textarea "Dzień dobry, wstawka z w"
type textarea "Guten Morgen, Einlage von"
type textarea "Dzień dobry, wstawka z wina d"
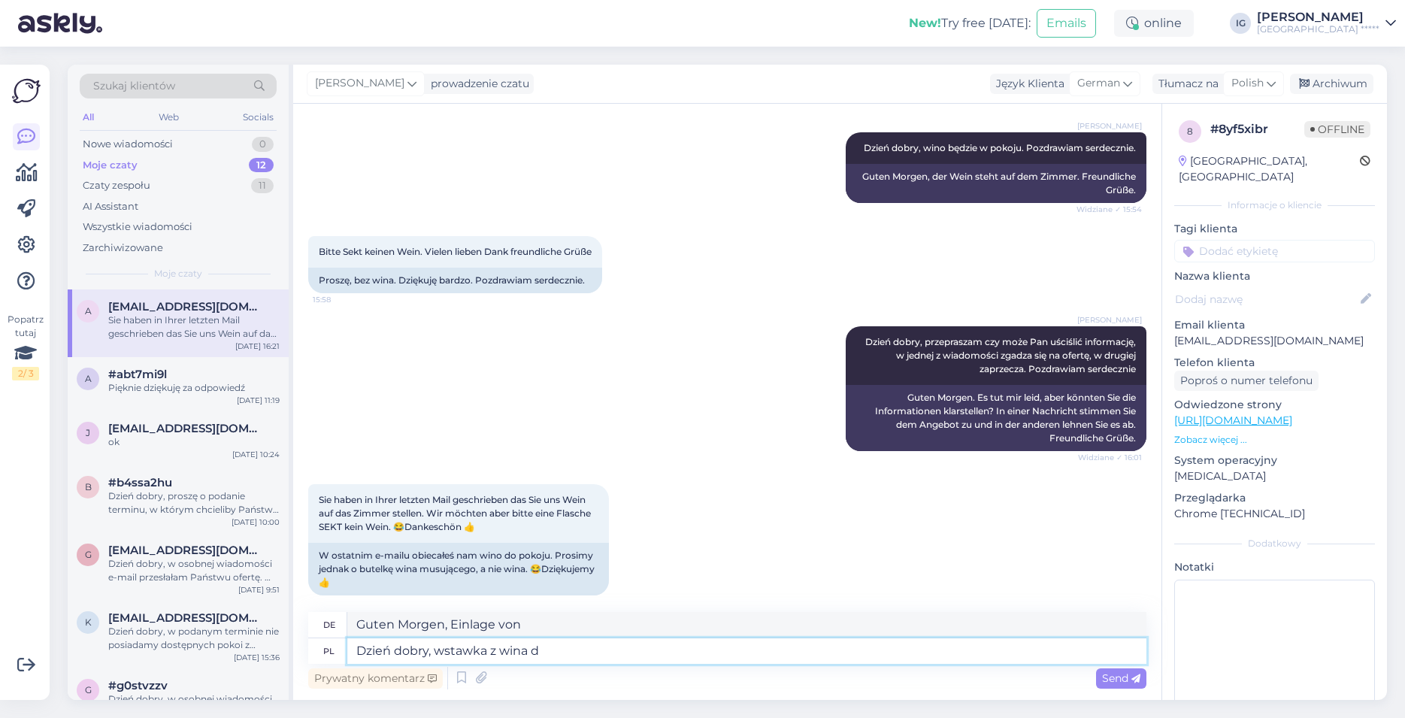
type textarea "Guten Morgen, Weinbeilage"
type textarea "Dzień dobry, wstawka z wina do"
type textarea "Guten Morgen, Weineinlage für"
type textarea "Dzień dobry, wstawka z wina do pokoju"
type textarea "Guten Morgen, Wein im Zimmer"
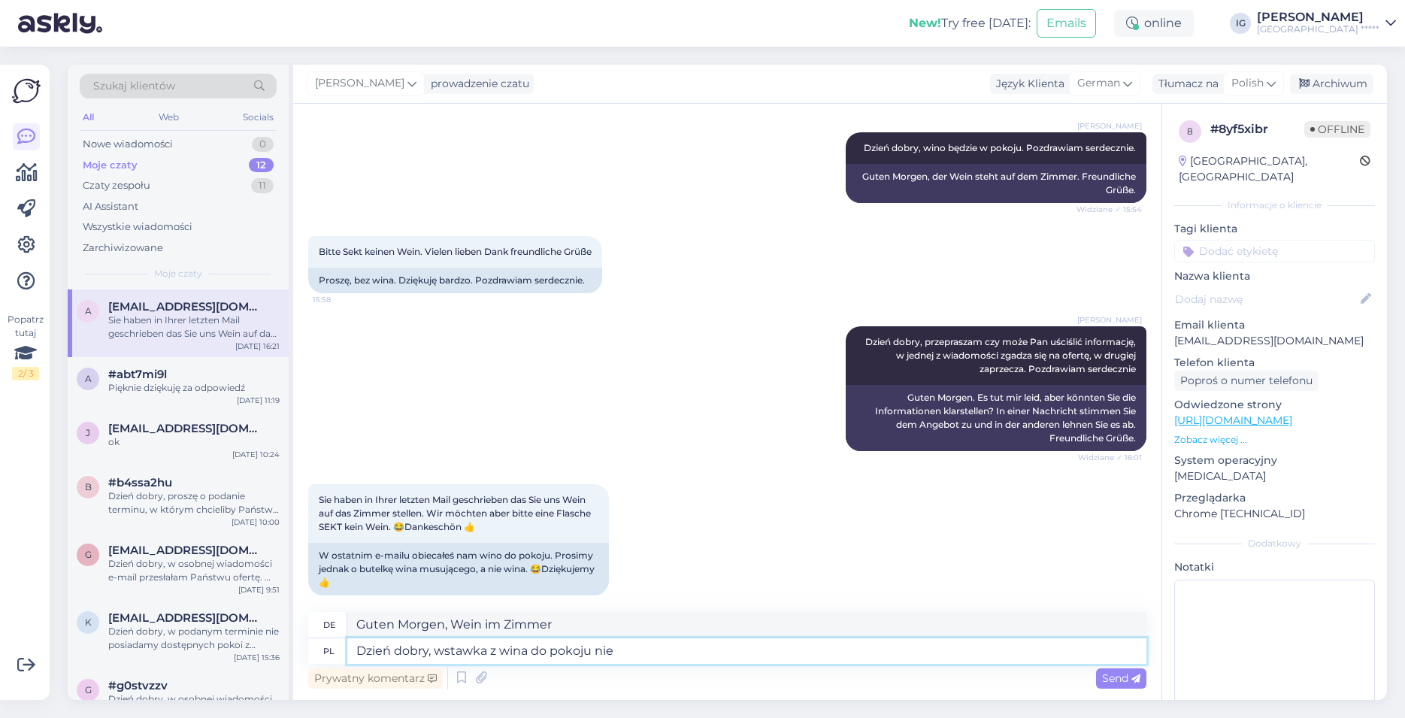
type textarea "Dzień dobry, wstawka z wina do pokoju nie"
type textarea "Guten Morgen. Der Wein im Zimmer ist nicht inbegriffen"
type textarea "Dzień dobry, wstawka z wina do pokoju nie jest opcją d"
type textarea "Guten Morgen, Wein ins Zimmer zu geben ist keine Option"
type textarea "Dzień dobry, wstawka z wina do pokoju nie jest opcją dodatkowo"
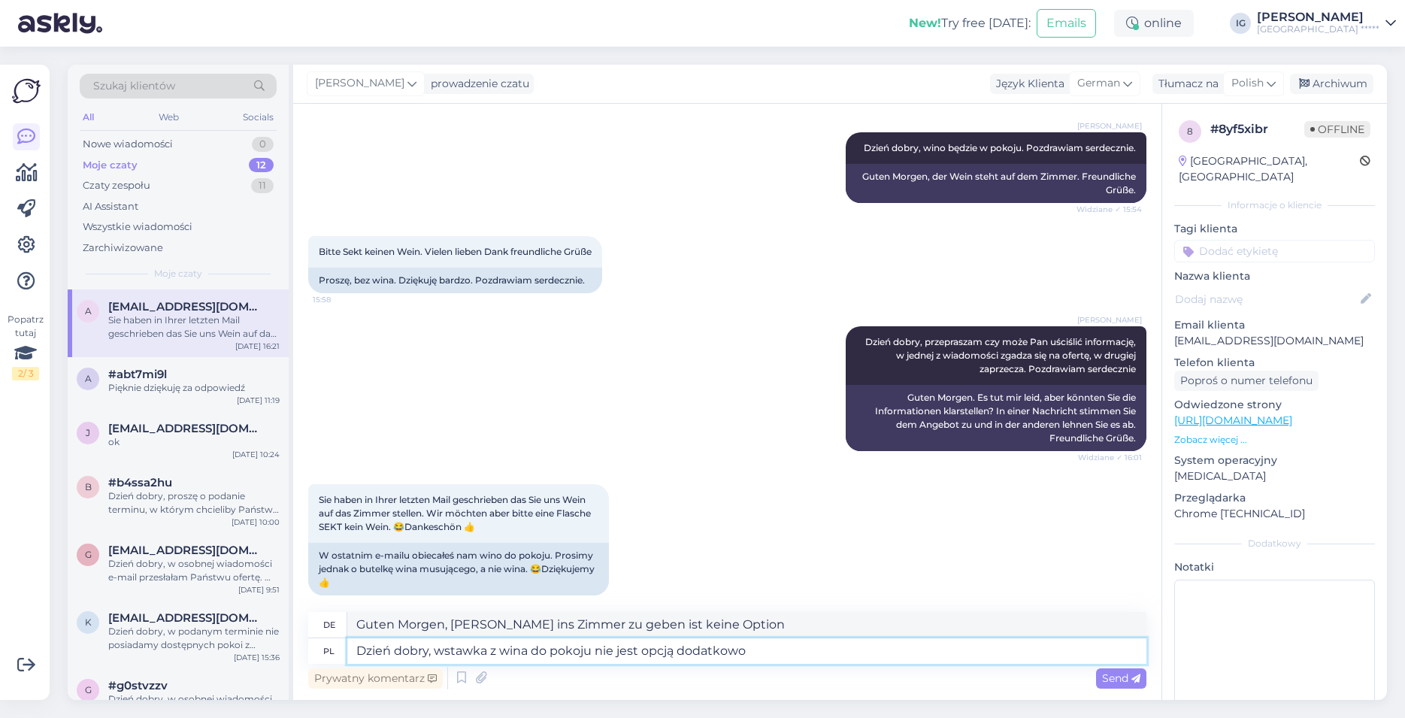
type textarea "Guten Morgen, der Weineinsatz im Zimmer ist keine optionale Zugabe."
type textarea "Dzień dobry, wstawka z wina do pokoju nie jest opcją dodatkowo p"
type textarea "Guten Morgen, der Wein im Zimmer ist keine zusätzliche Option"
type textarea "Dzień dobry, wstawka z wina do pokoju nie jest opcją dodatkowo płatną"
type textarea "Guten Morgen, der Wein im Zimmer ist keine zusätzliche kostenpflichtige Option."
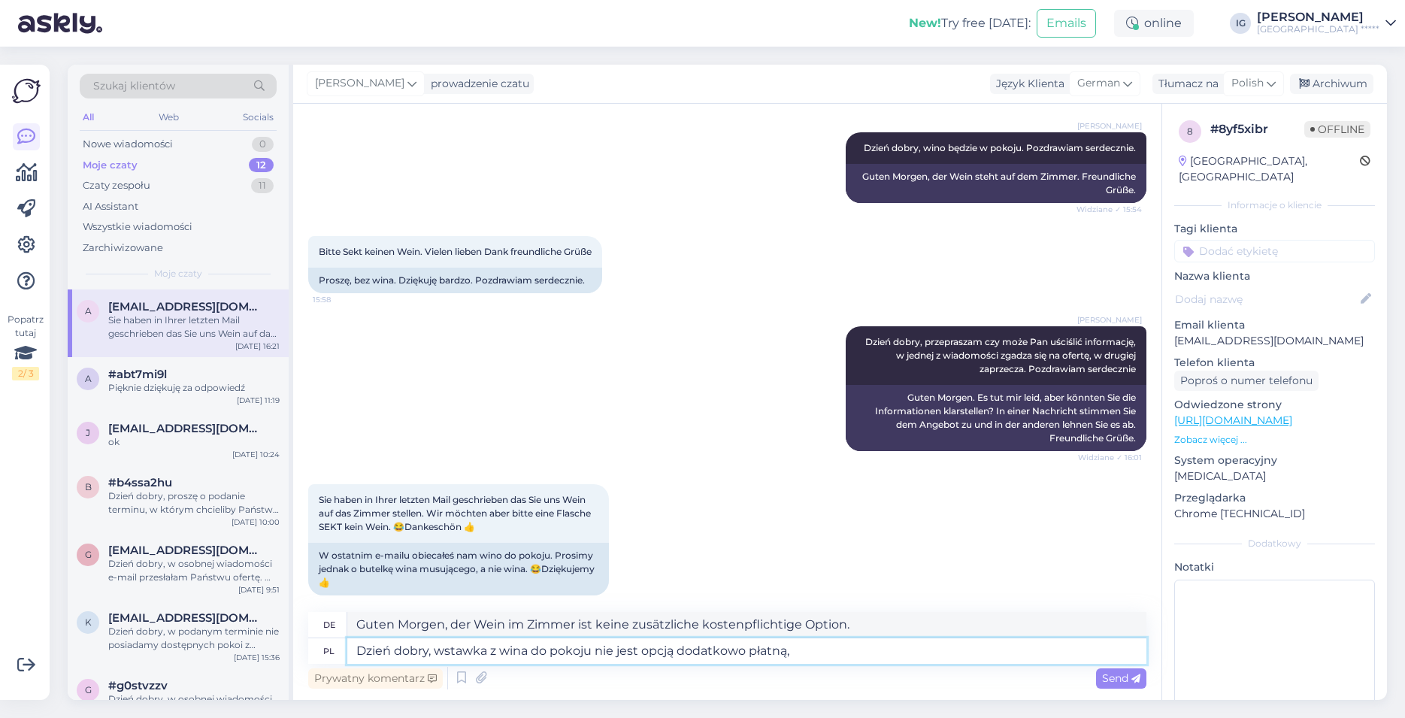
type textarea "Dzień dobry, wstawka z wina do pokoju nie jest opcją dodatkowo płatną,"
type textarea "Guten Morgen, der Wein im Zimmer ist keine zusätzliche kostenpflichtige Option,"
type textarea "Dzień dobry, wstawka z wina do pokoju nie jest opcją dodatkowo płatną, przedsta…"
type textarea "Guten Morgen, der Wein im Zimmer ist keine zusätzliche kostenpflichtige Option,…"
type textarea "Dzień dobry, wstawka z wina do pokoju nie jest opcją dodatkowo płatną, przedsta…"
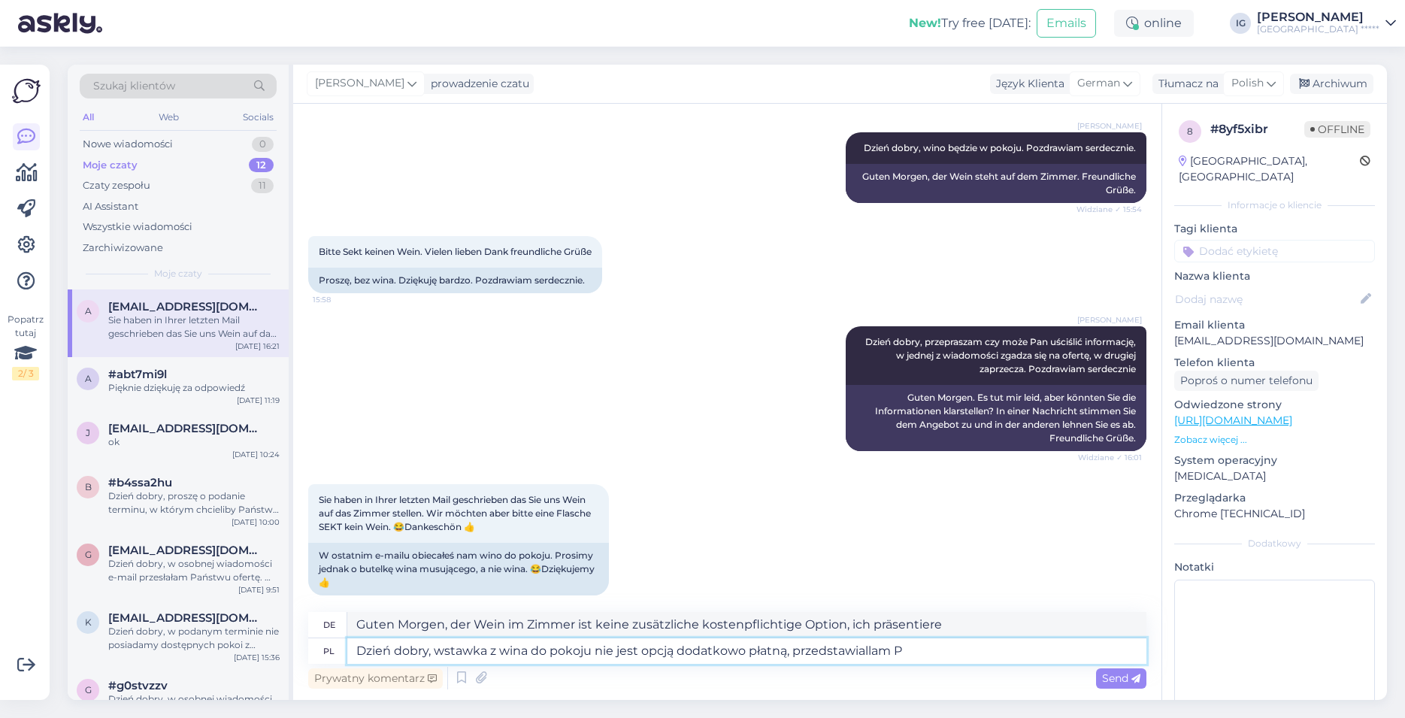
type textarea "Guten Morgen, der Weineinsatz im Zimmer ist keine zusätzliche kostenpflichtige …"
type textarea "Dzień dobry, wstawka z wina do pokoju nie jest opcją dodatkowo płatną, przedsta…"
type textarea "Guten Morgen, der Wein im Zimmer ist keine zusätzliche kostenpflichtige Option,…"
type textarea "Dzień dobry, wstawka z wina do pokoju nie jest opcją dodatkowo płatną, przedsta…"
type textarea "Guten Morgen, der Wein im Zimmer ist keine zusätzliche kostenpflichtige Option,…"
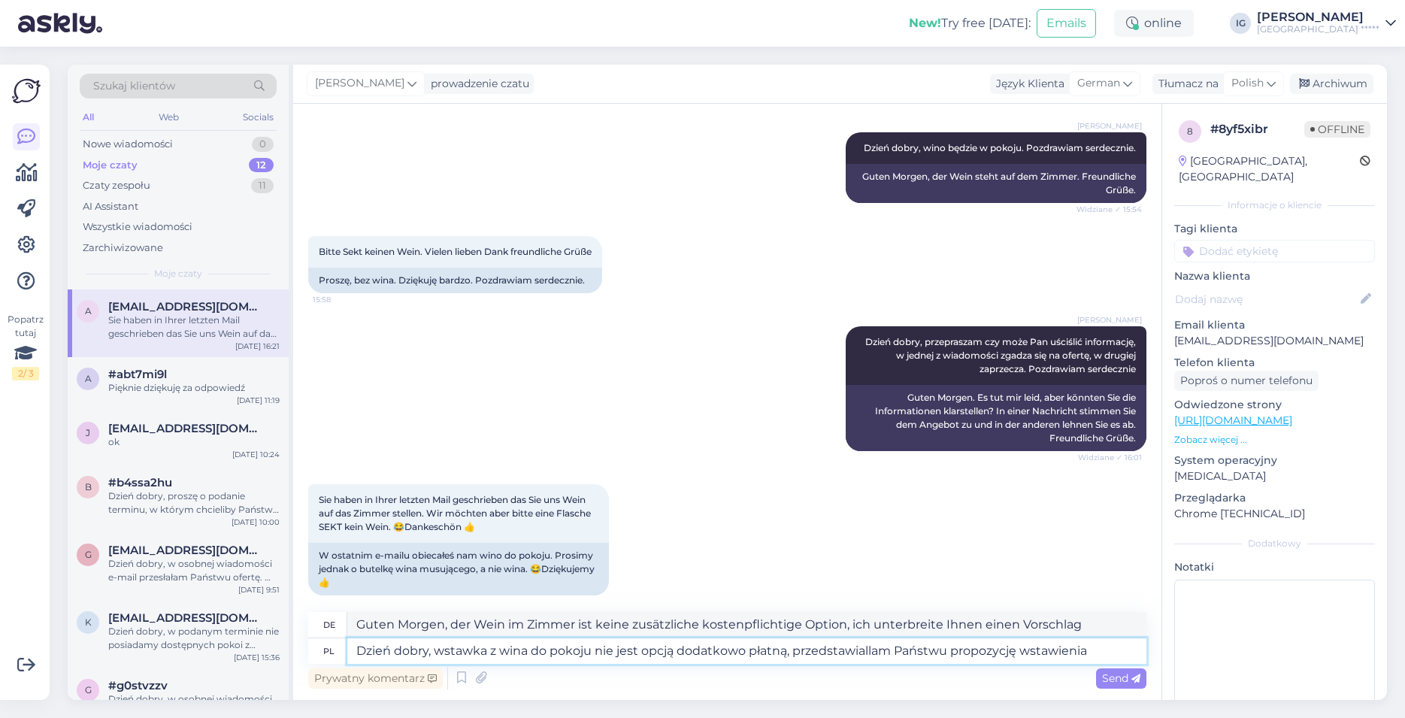
type textarea "Dzień dobry, wstawka z wina do pokoju nie jest opcją dodatkowo płatną, przedsta…"
type textarea "Guten Morgen, das Hinzufügen von Wein zum Zimmer ist keine zusätzliche kostenpf…"
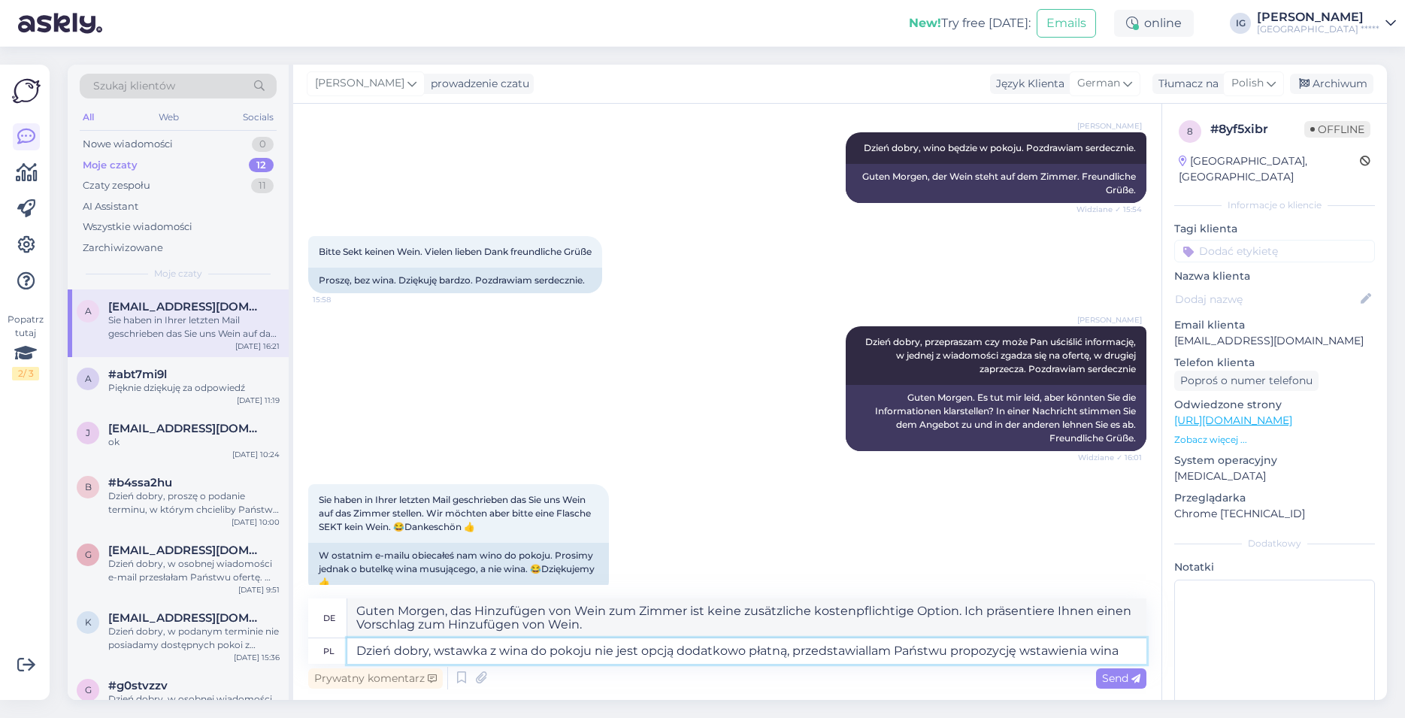
type textarea "Dzień dobry, wstawka z wina do pokoju nie jest opcją dodatkowo płatną, przedsta…"
type textarea "Guten Morgen, das Hinzufügen von Wein zum Zimmer ist keine zusätzliche kostenpf…"
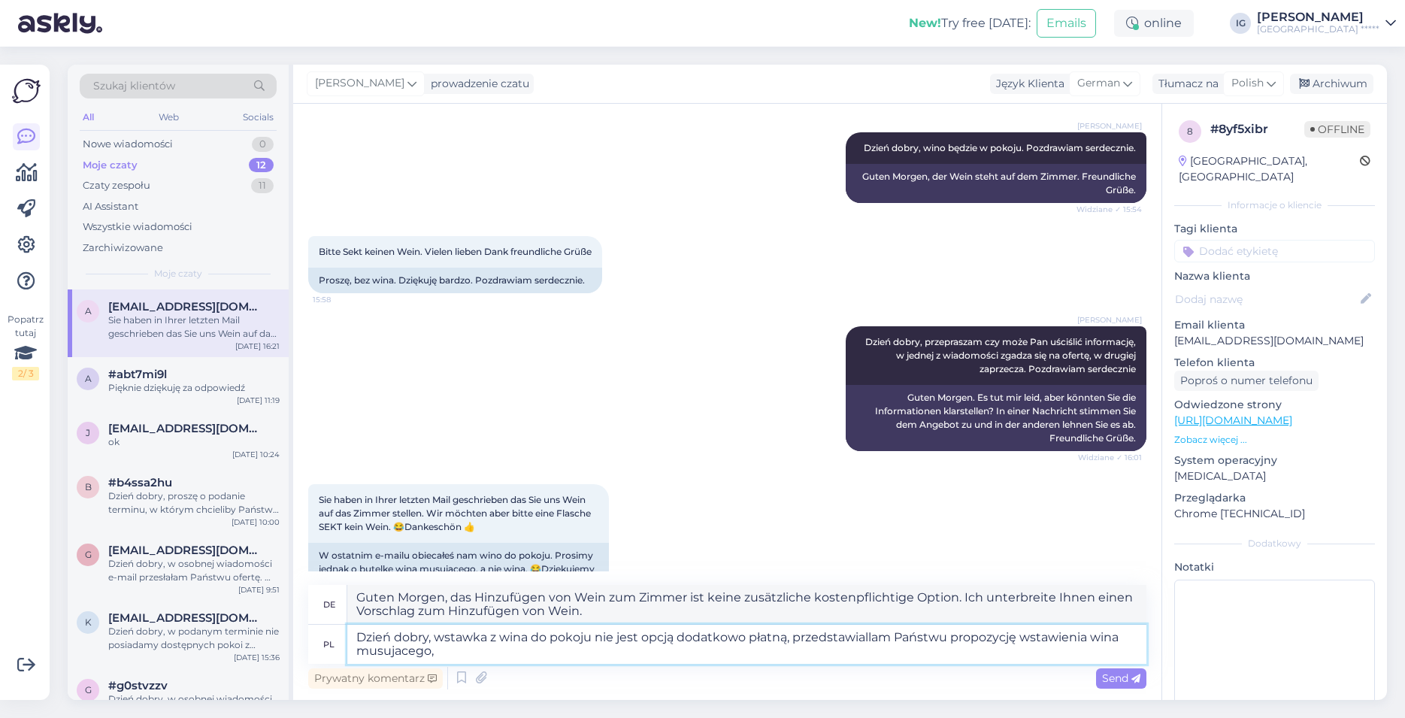
type textarea "Dzień dobry, wstawka z wina do pokoju nie jest opcją dodatkowo płatną, przedsta…"
type textarea "Guten Morgen, das Hinzufügen von Wein zum Zimmer ist keine zusätzliche Gebühr. …"
type textarea "Dzień dobry, wstawka z wina do pokoju nie jest opcją dodatkowo płatną, przedsta…"
type textarea "Guten Morgen, der Weineinsatz im Zimmer ist keine zusätzliche kostenpflichtige …"
type textarea "Dzień dobry, wstawka z wina do pokoju nie jest opcją dodatkowo płatną, przedsta…"
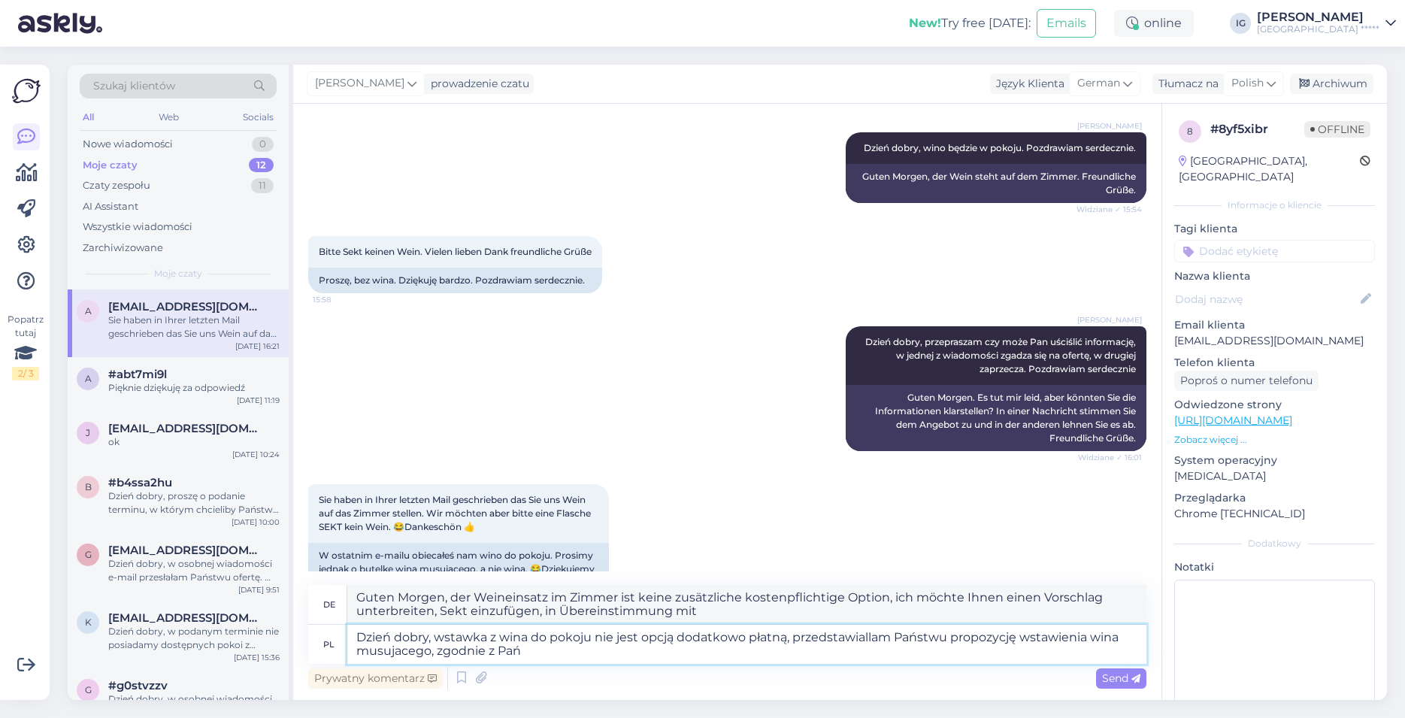
type textarea "Guten Morgen, der Weineinleger im Zimmer ist keine zusätzliche kostenpflichtige…"
type textarea "Dzień dobry, wstawka z wina do pokoju nie jest opcją dodatkowo płatną, przedsta…"
type textarea "Guten Morgen, die Weinbeilage im Zimmer ist keine zusätzliche kostenpflichtige …"
type textarea "Dzień dobry, wstawka z wina do pokoju nie jest opcją dodatkowo płatną, przedsta…"
type textarea "Guten Morgen, die Weinbeilage im Zimmer ist keine zusätzliche kostenpflichtige …"
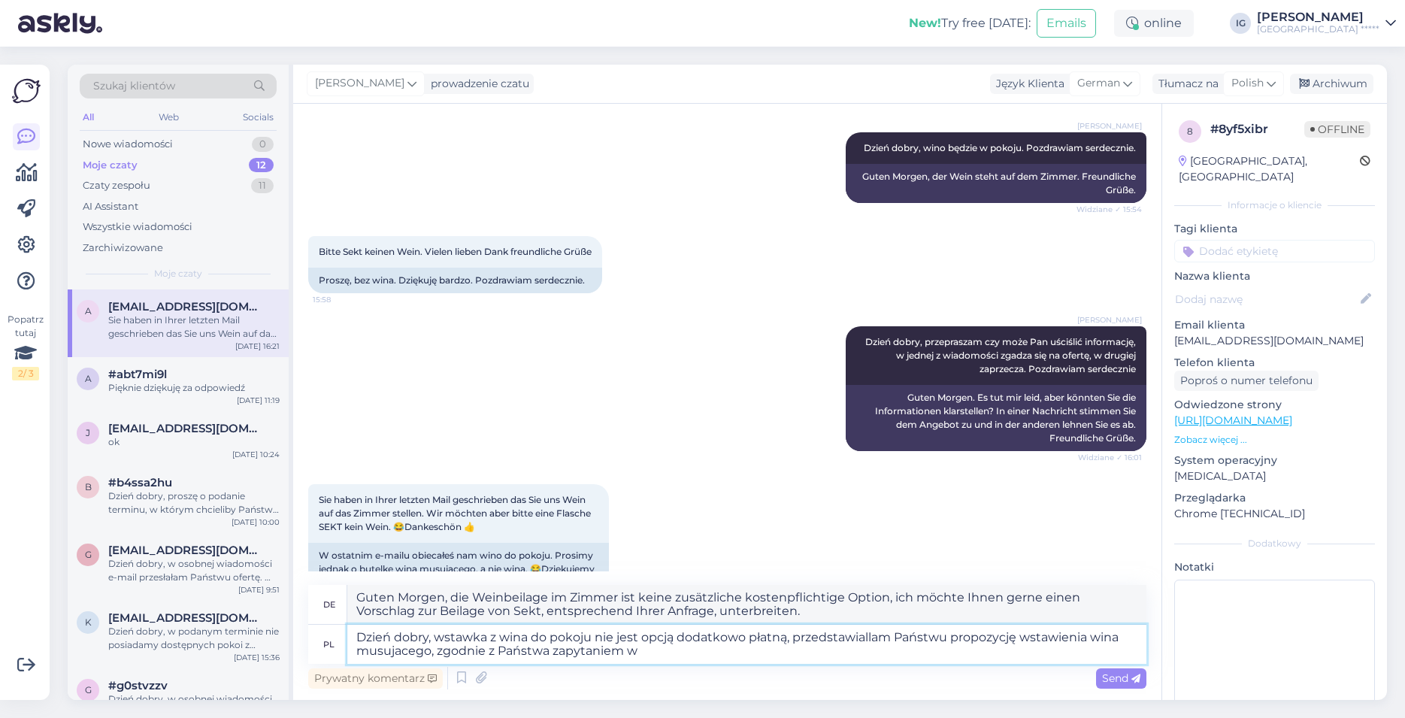
type textarea "Dzień dobry, wstawka z wina do pokoju nie jest opcją dodatkowo płatną, przedsta…"
type textarea "Guten Morgen, der Weineinsatz im Zimmer ist keine zusätzliche kostenpflichtige …"
type textarea "Dzień dobry, wstawka z wina do pokoju nie jest opcją dodatkowo płatną, przedsta…"
type textarea "Guten Morgen, der Weineinsatz im Zimmer ist keine zusätzliche kostenpflichtige …"
type textarea "Dzień dobry, wstawka z wina do pokoju nie jest opcją dodatkowo płatną, przedsta…"
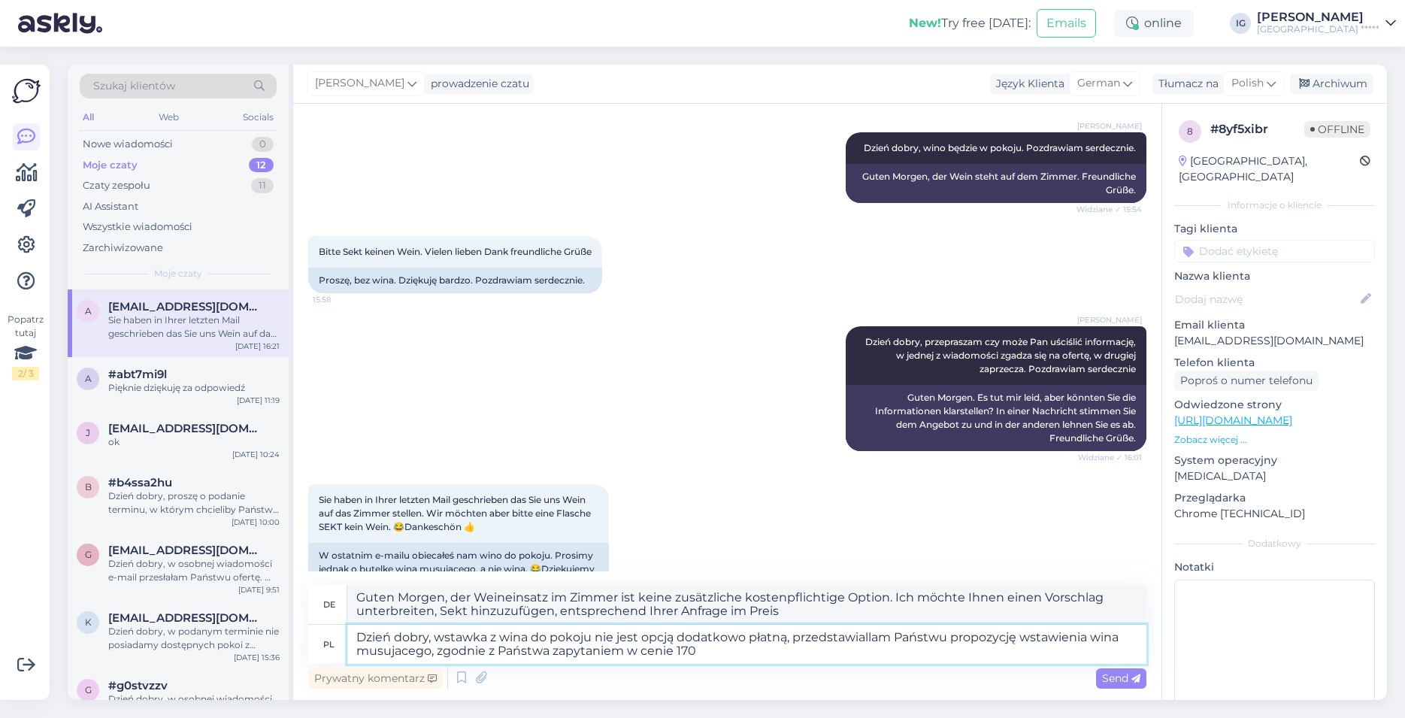
type textarea "Guten Morgen, der Weineinsatz im Zimmer ist keine zusätzliche kostenpflichtige …"
type textarea "Dzień dobry, wstawka z wina do pokoju nie jest opcją dodatkowo płatną, przedsta…"
type textarea "Guten Morgen, der Weineinleger im Zimmer ist keine zusätzliche kostenpflichtige…"
type textarea "Dzień dobry, wstawka z wina do pokoju nie jest opcją dodatkowo płatną, przedsta…"
type textarea "Guten Morgen, der Weineinleger im Zimmer ist keine zusätzliche kostenpflichtige…"
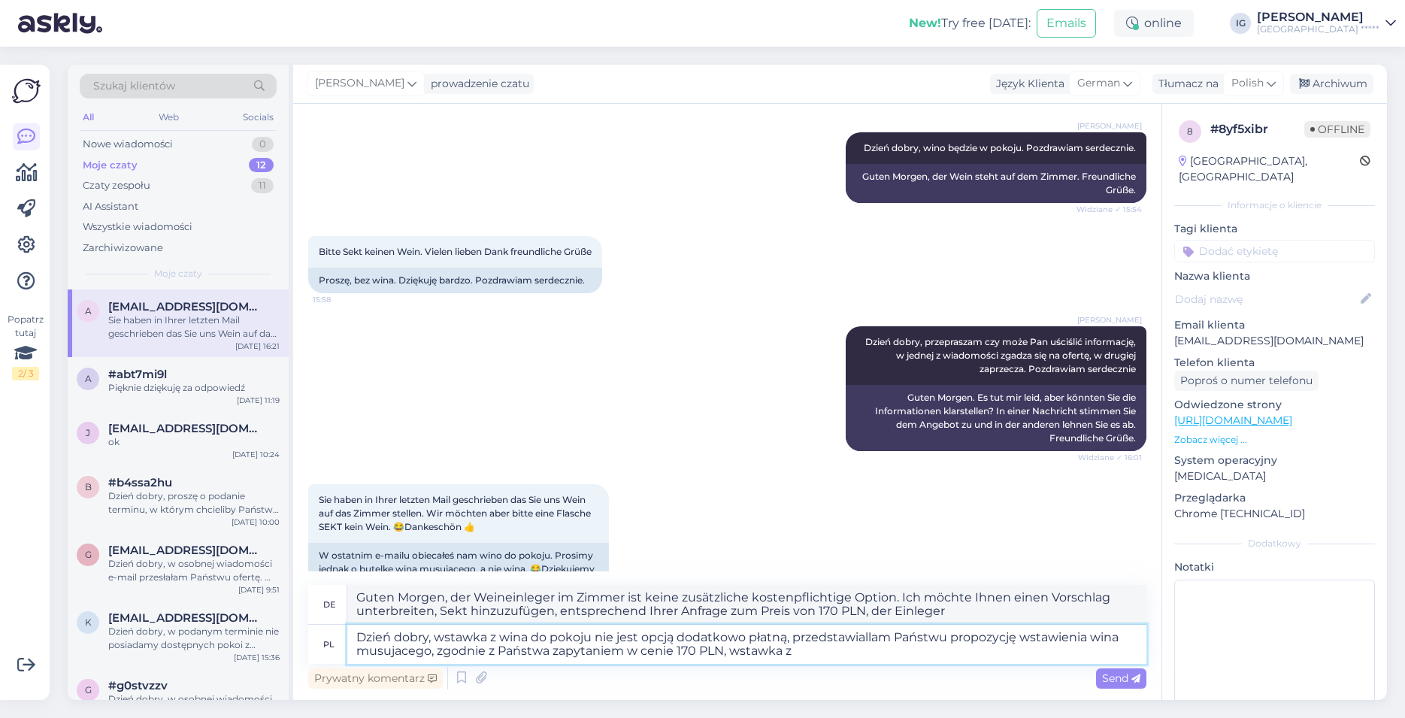
type textarea "Dzień dobry, wstawka z wina do pokoju nie jest opcją dodatkowo płatną, przedsta…"
type textarea "Guten Morgen, der Weineinsatz im Zimmer ist keine zusätzliche kostenpflichtige …"
type textarea "Dzień dobry, wstawka z wina do pokoju nie jest opcją dodatkowo płatną, przedsta…"
type textarea "Guten Morgen, der Weineinsatz im Zimmer ist keine zusätzliche kostenpflichtige …"
type textarea "Dzień dobry, wstawka z wina do pokoju nie jest opcją dodatkowo płatną, przedsta…"
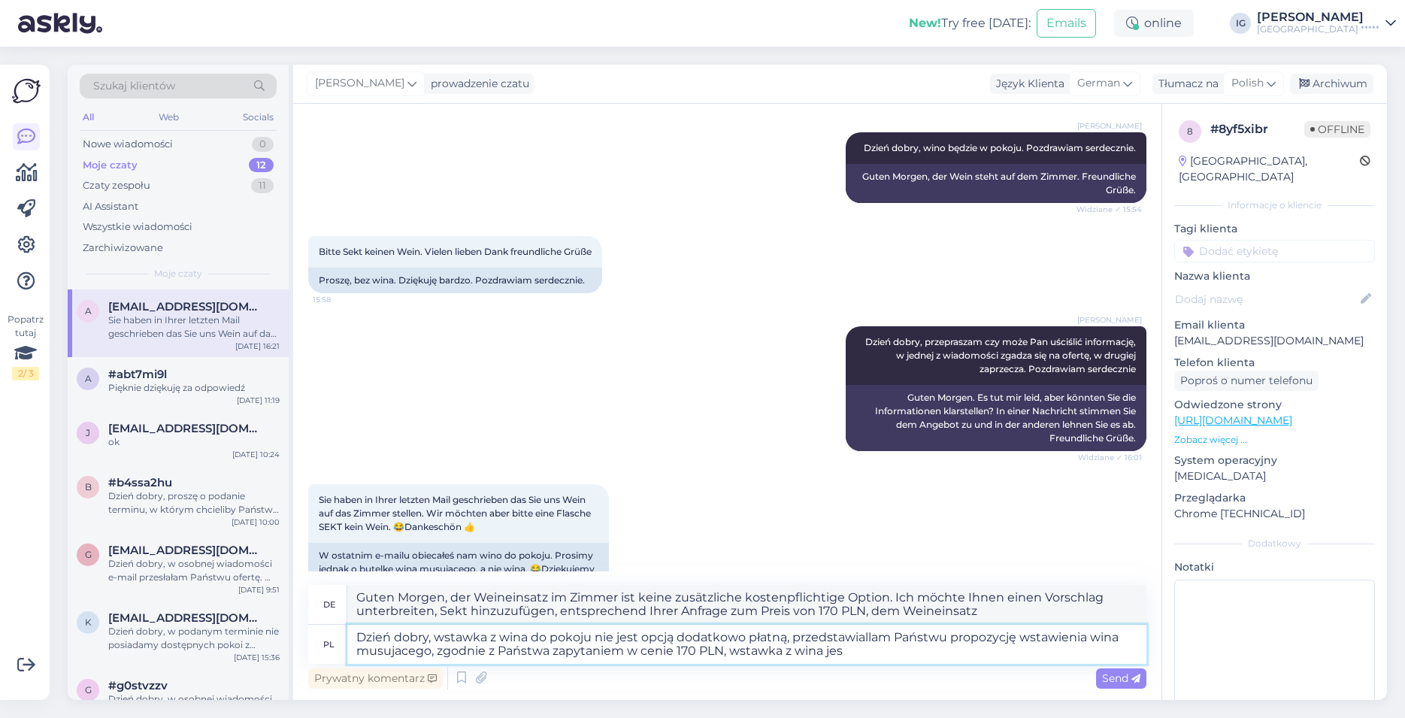
type textarea "Guten Morgen, der Weineinsatz im Zimmer ist keine zusätzliche kostenpflichtige …"
type textarea "Dzień dobry, wstawka z wina do pokoju nie jest opcją dodatkowo płatną, przedsta…"
type textarea "Guten Morgen, der Weineinsatz im Zimmer ist keine zusätzliche kostenpflichtige …"
type textarea "Dzień dobry, wstawka z wina do pokoju nie jest opcją dodatkowo płatną, przedsta…"
type textarea "Guten Morgen, der Weineinsatz im Zimmer ist keine zusätzliche kostenpflichtige …"
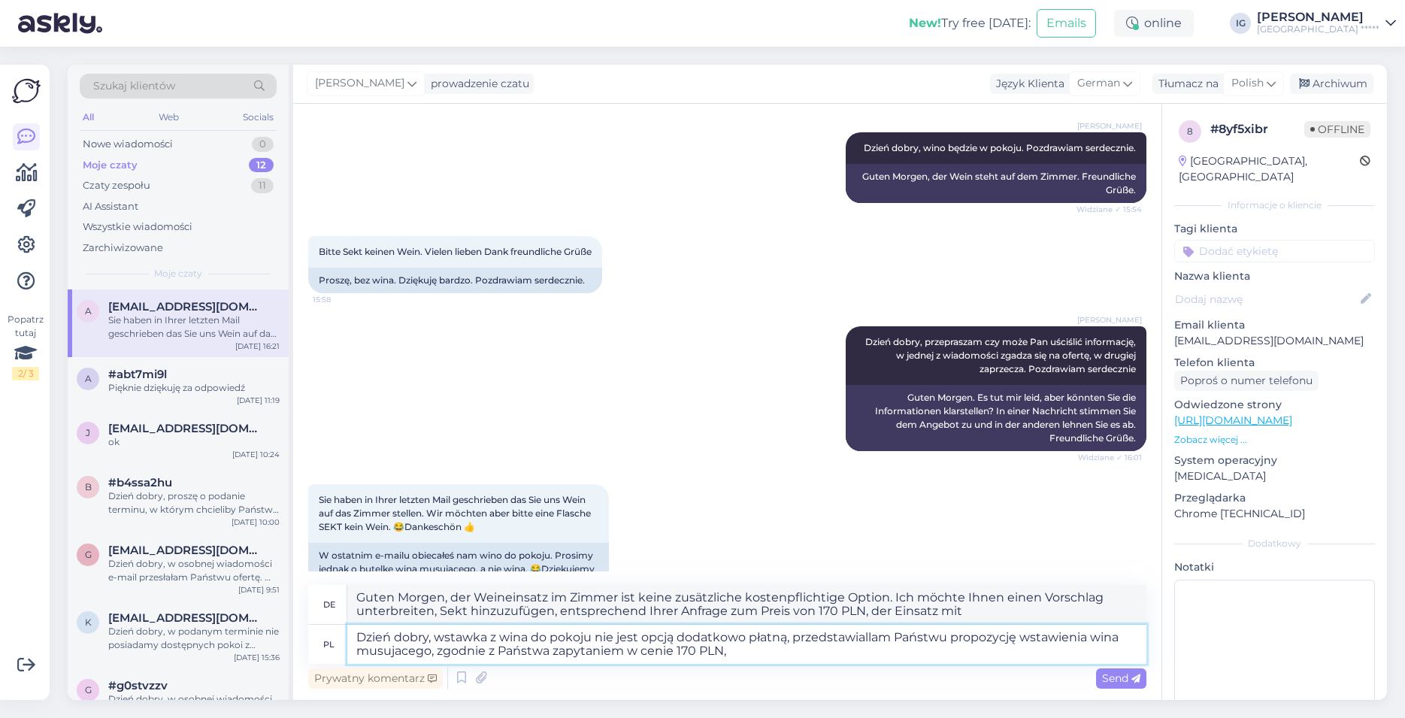
type textarea "Dzień dobry, wstawka z wina do pokoju nie jest opcją dodatkowo płatną, przedsta…"
type textarea "Guten Morgen, der Weineinleger im Zimmer ist keine zusätzliche kostenpflichtige…"
type textarea "Dzień dobry, wstawka z wina do pokoju nie jest opcją dodatkowo płatną, przedsta…"
type textarea "Guten Morgen, der Weineinsatz im Zimmer ist keine zusätzliche kostenpflichtige …"
type textarea "Dzień dobry, wstawka z wina do pokoju nie jest opcją dodatkowo płatną, przedsta…"
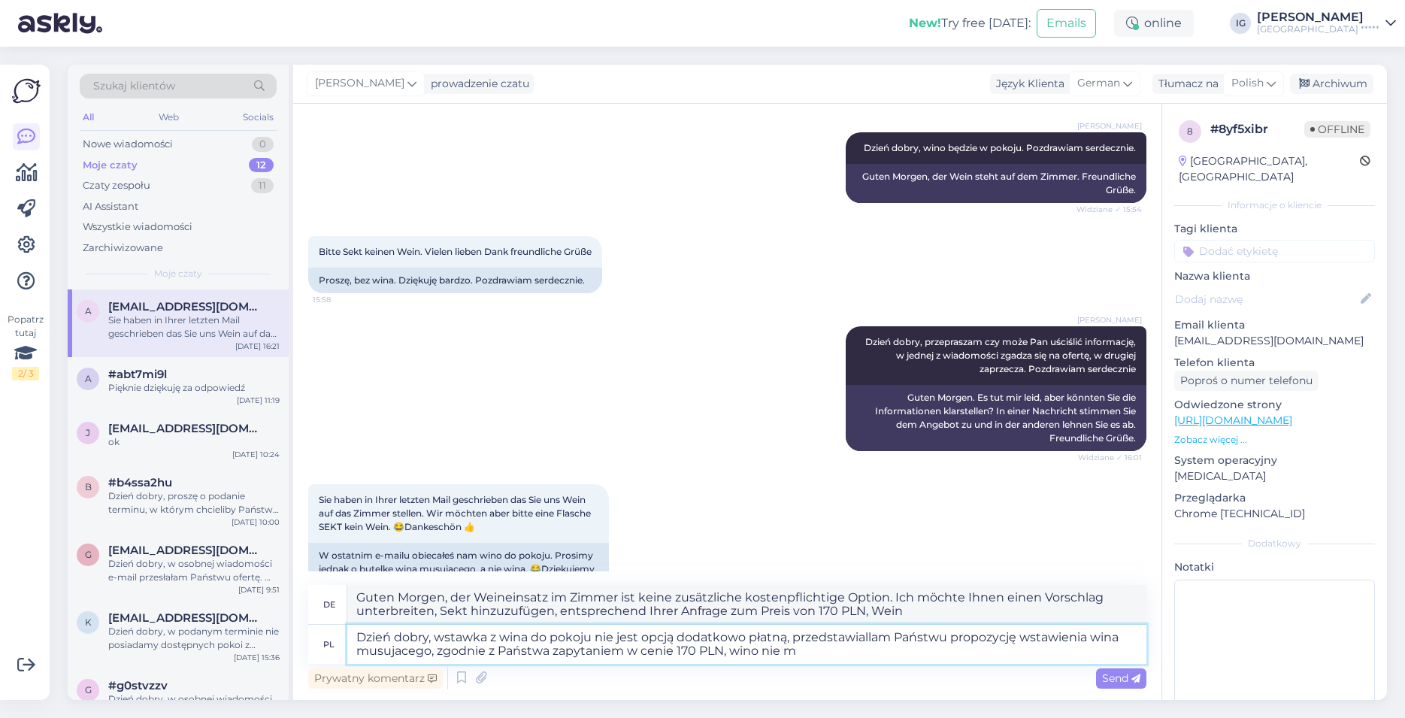
type textarea "Guten Morgen, der Weineinsatz im Zimmer ist keine zusätzliche kostenpflichtige …"
type textarea "Dzień dobry, wstawka z wina do pokoju nie jest opcją dodatkowo płatną, przedsta…"
type textarea "Guten Morgen, der Weineinsatz im Zimmer ist keine zusätzliche kostenpflichtige …"
type textarea "Dzień dobry, wstawka z wina do pokoju nie jest opcją dodatkowo płatną, przedsta…"
type textarea "Guten Morgen, der Weineinsatz im Zimmer ist keine zusätzliche kostenpflichtige …"
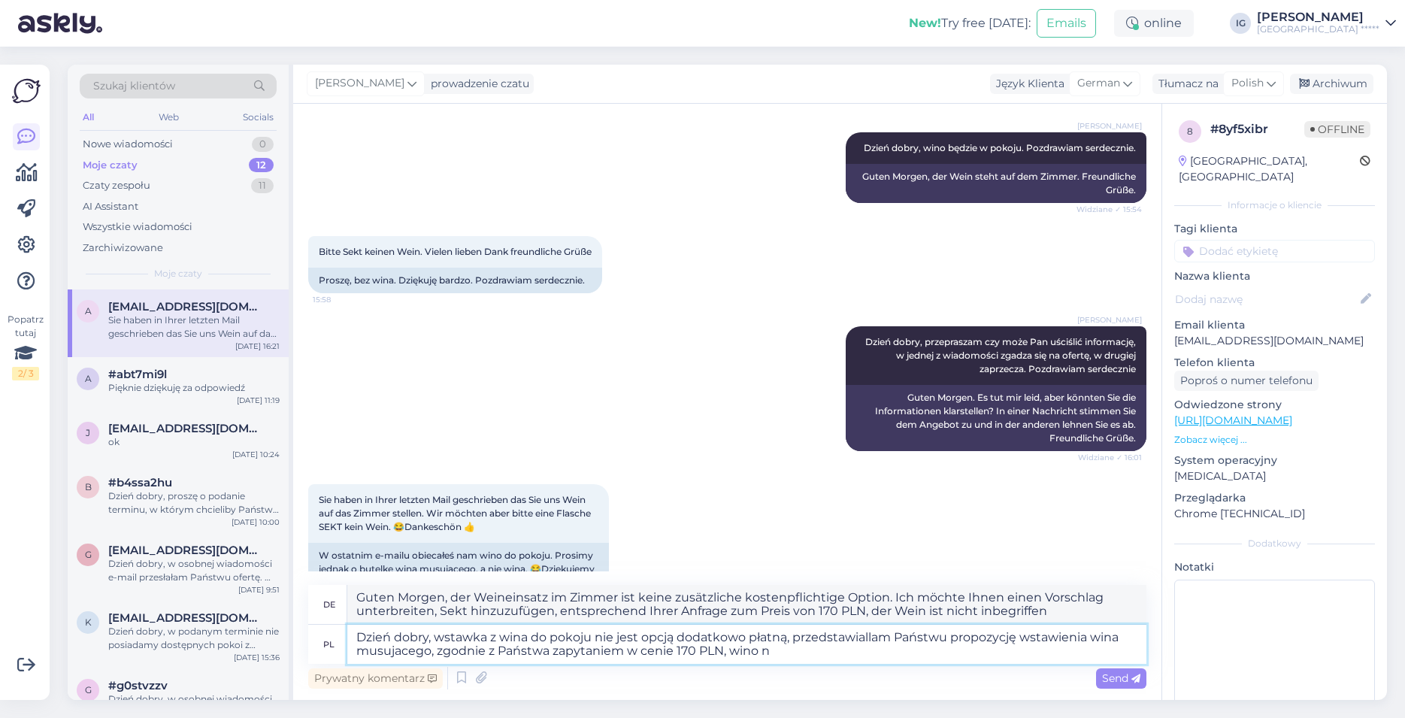
type textarea "Dzień dobry, wstawka z wina do pokoju nie jest opcją dodatkowo płatną, przedsta…"
type textarea "Guten Morgen, der Weineinsatz im Zimmer ist keine zusätzliche kostenpflichtige …"
type textarea "Dzień dobry, wstawka z wina do pokoju nie jest opcją dodatkowo płatną, przedsta…"
type textarea "Guten Morgen, der Weineinleger im Zimmer ist keine zusätzliche kostenpflichtige…"
type textarea "Dzień dobry, wstawka z wina do pokoju nie jest opcją dodatkowo płatną, przedsta…"
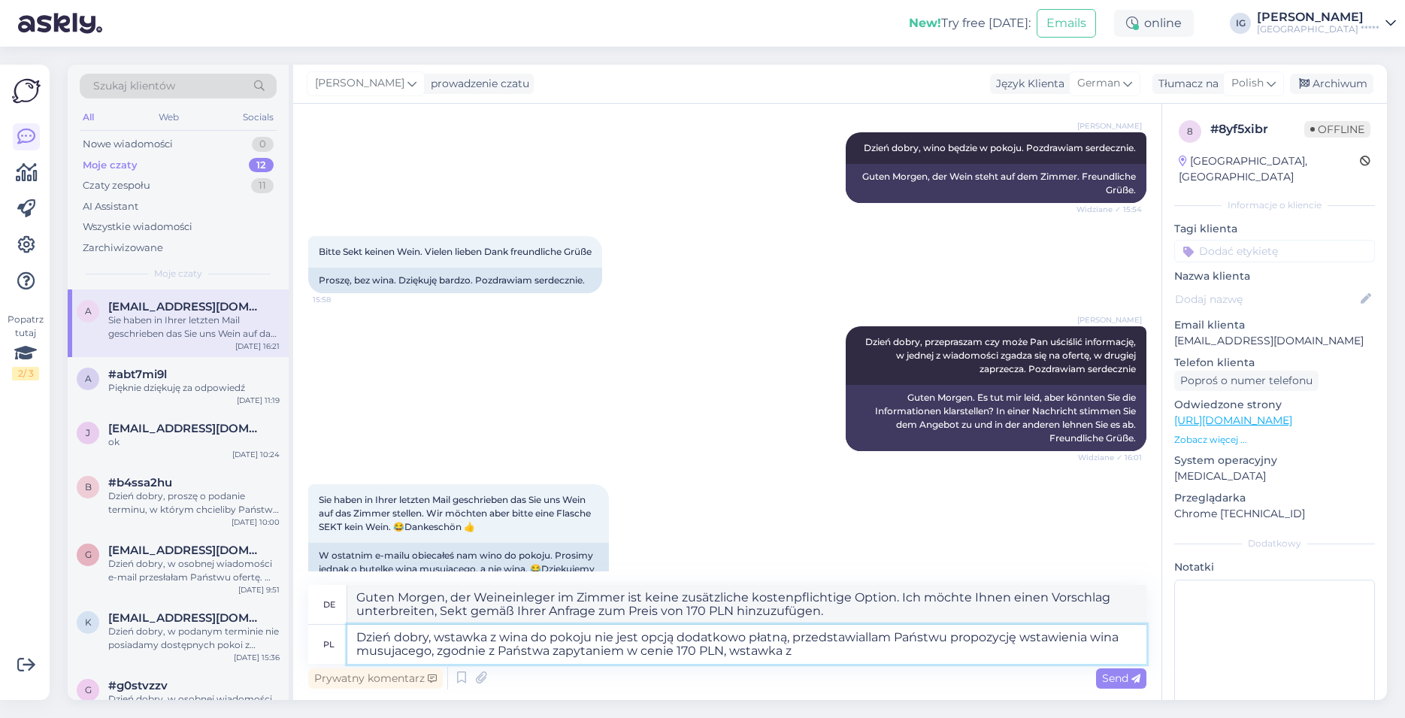
type textarea "Guten Morgen, der Weineinsatz im Zimmer ist keine zusätzliche kostenpflichtige …"
type textarea "Dzień dobry, wstawka z wina do pokoju nie jest opcją dodatkowo płatną, przedsta…"
type textarea "Guten Morgen, der Weineinsatz im Zimmer ist keine zusätzliche kostenpflichtige …"
type textarea "Dzień dobry, wstawka z wina do pokoju nie jest opcją dodatkowo płatną, przedsta…"
type textarea "Guten Morgen, der Weineinsatz im Zimmer ist keine zusätzliche kostenpflichtige …"
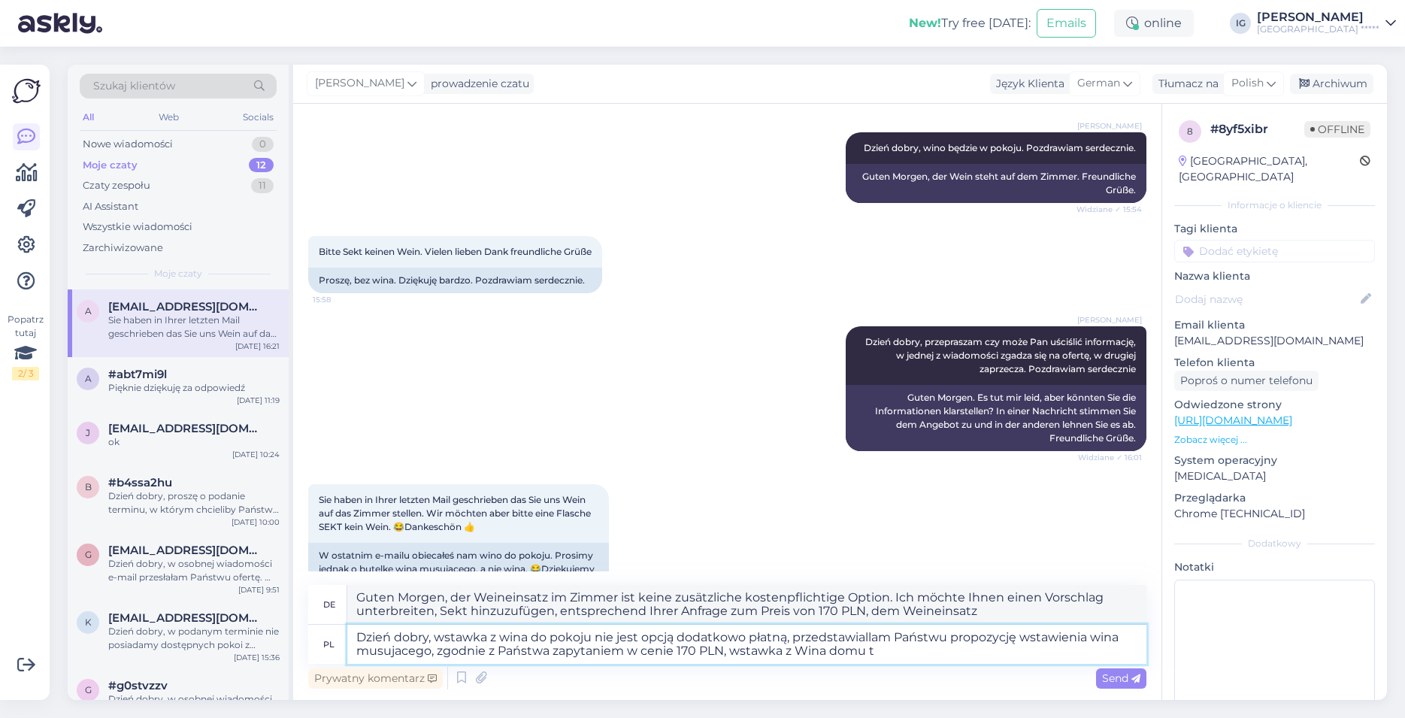
type textarea "Dzień dobry, wstawka z wina do pokoju nie jest opcją dodatkowo płatną, przedsta…"
type textarea "Guten Morgen, der Weineinsatz im Zimmer ist keine zusätzliche kostenpflichtige …"
type textarea "Dzień dobry, wstawka z wina do pokoju nie jest opcją dodatkowo płatną, przedsta…"
type textarea "Guten Morgen, der Weineinsatz im Zimmer ist keine zusätzliche kostenpflichtige …"
type textarea "Dzień dobry, wstawka z wina do pokoju nie jest opcją dodatkowo płatną, przedsta…"
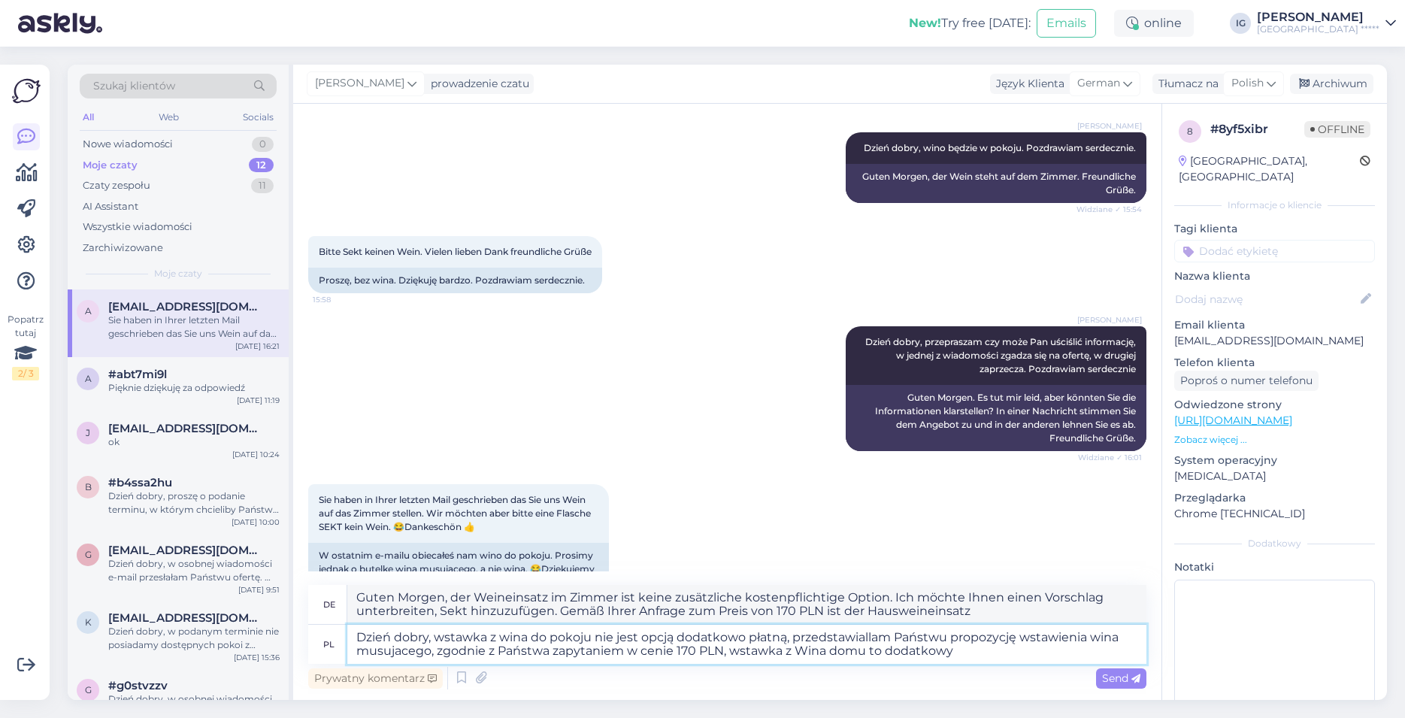
type textarea "Guten Morgen, der Weineinsatz im Zimmer ist keine zusätzliche kostenpflichtige …"
type textarea "Dzień dobry, wstawka z wina do pokoju nie jest opcją dodatkowo płatną, przedsta…"
type textarea "Guten Morgen, der Weineinsatz im Zimmer ist keine zusätzliche kostenpflichtige …"
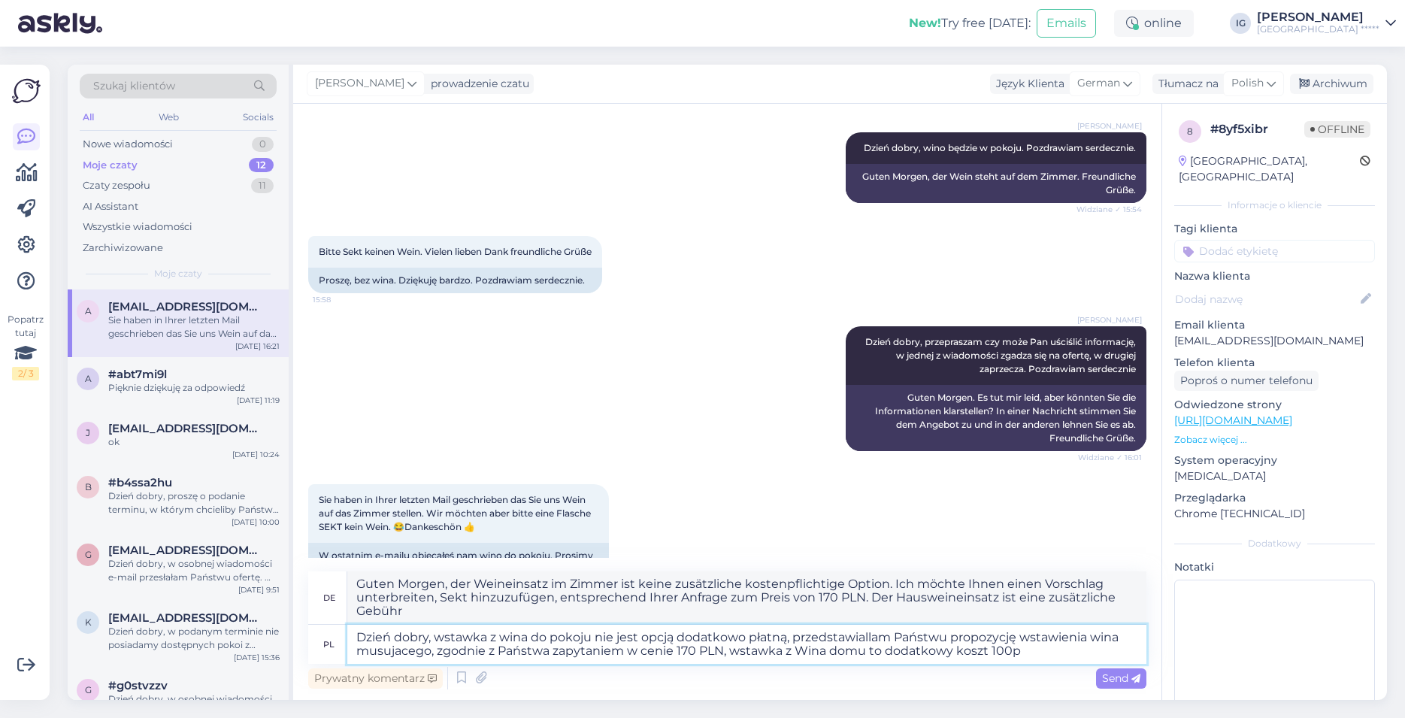
type textarea "Dzień dobry, wstawka z wina do pokoju nie jest opcją dodatkowo płatną, przedsta…"
type textarea "Guten Morgen, der Weineinleger im Zimmer ist keine zusätzliche kostenpflichtige…"
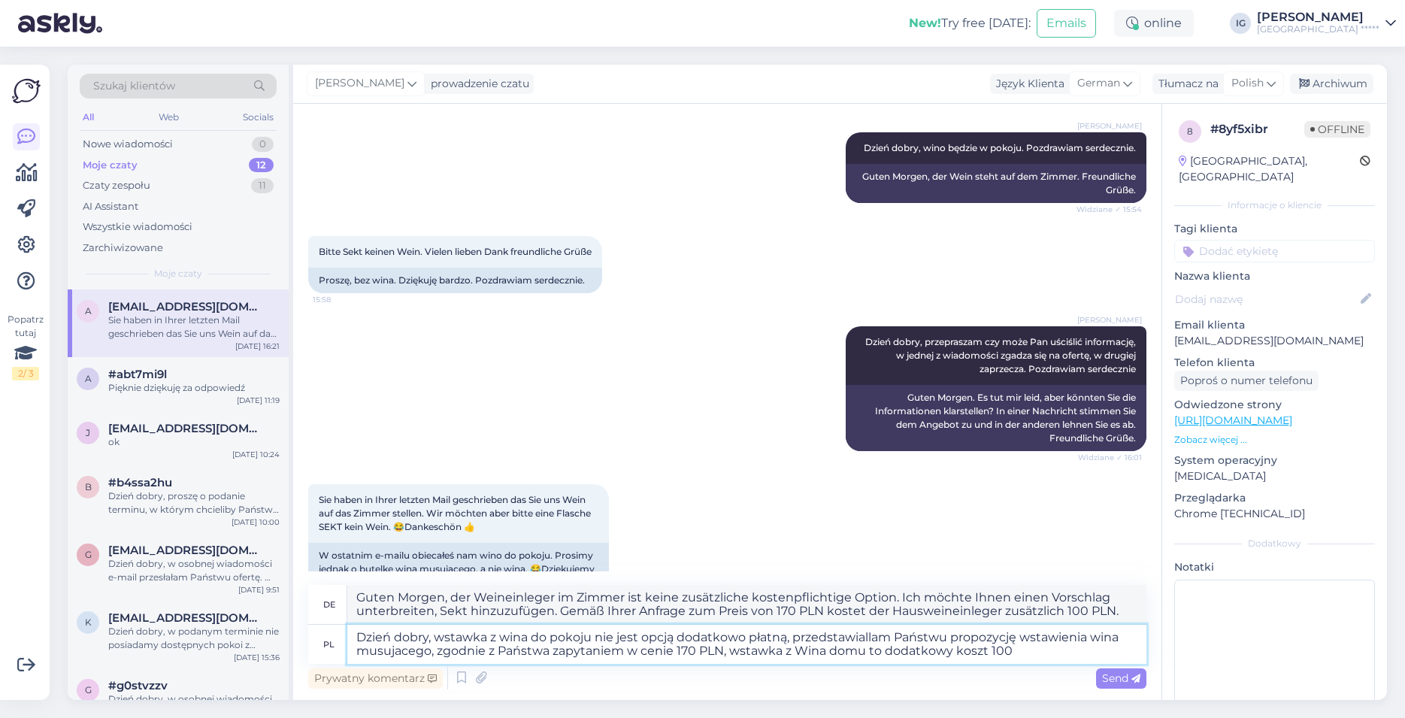
type textarea "Dzień dobry, wstawka z wina do pokoju nie jest opcją dodatkowo płatną, przedsta…"
type textarea "Guten Morgen, der Weineinleger im Zimmer ist keine zusätzliche kostenpflichtige…"
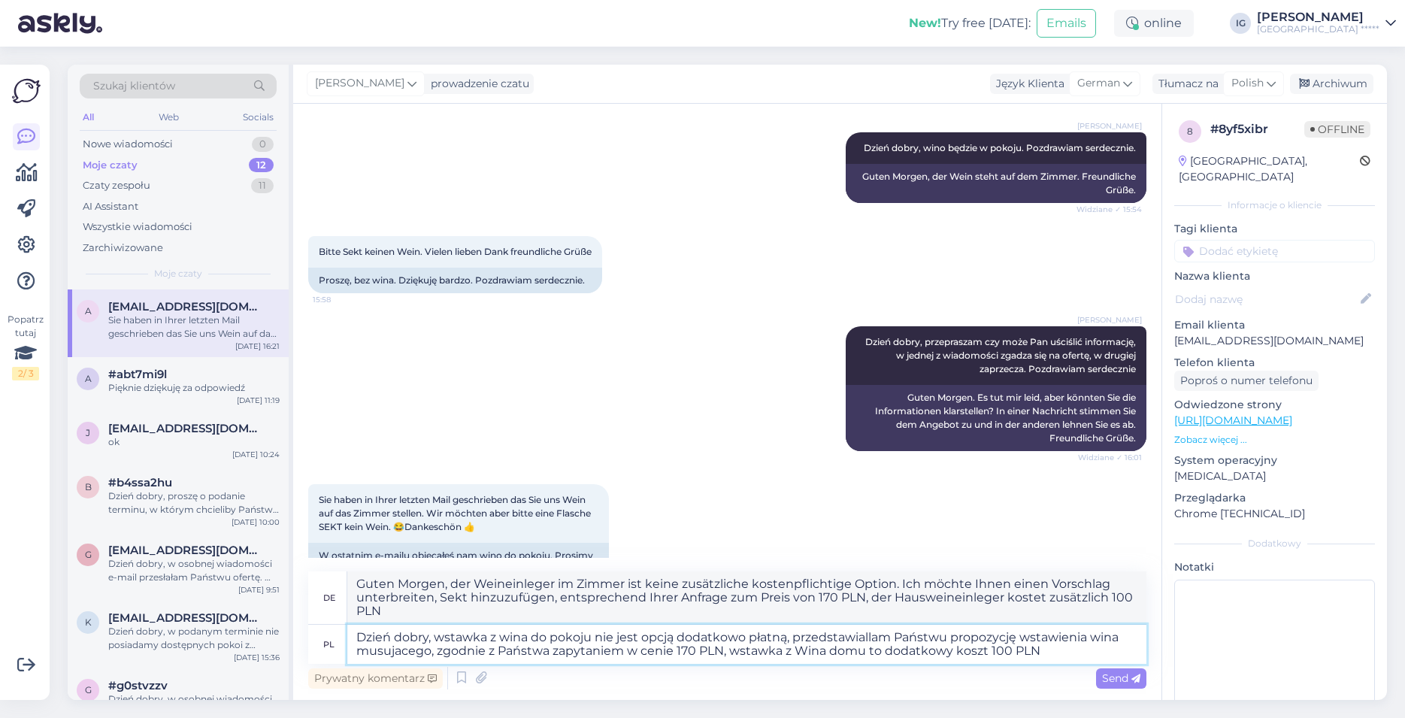
type textarea "Dzień dobry, wstawka z wina do pokoju nie jest opcją dodatkowo płatną, przedsta…"
type textarea "Guten Morgen, die Weinbeilage im Zimmer ist keine zusätzliche kostenpflichtige …"
type textarea "Dzień dobry, wstawka z wina do pokoju nie jest opcją dodatkowo płatną, przedsta…"
type textarea "Guten Morgen, die Weinbeilage im Zimmer ist keine zusätzliche kostenpflichtige …"
type textarea "Dzień dobry, wstawka z wina do pokoju nie jest opcją dodatkowo płatną, przedsta…"
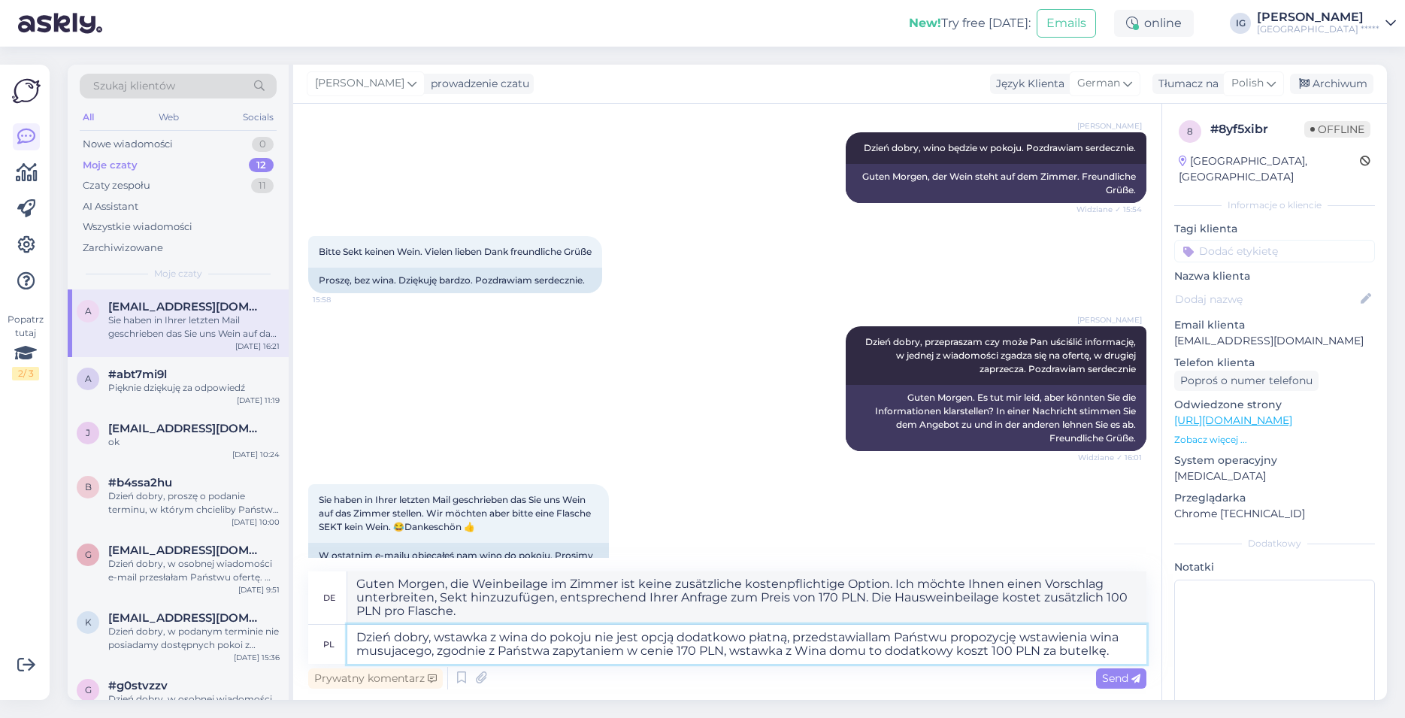
type textarea "Guten Morgen, das Hinzufügen von Wein zum Zimmer ist keine zusätzliche kostenpf…"
type textarea "Dzień dobry, wstawka z wina do pokoju nie jest opcją dodatkowo płatną, przedsta…"
type textarea "Guten Morgen, die Weinbeilage im Zimmer ist keine zusätzliche kostenpflichtige …"
type textarea "Dzień dobry, wstawka z wina do pokoju nie jest opcją dodatkowo płatną, przedsta…"
type textarea "Guten Morgen, die Weinbeilage im Zimmer ist keine zusätzliche kostenpflichtige …"
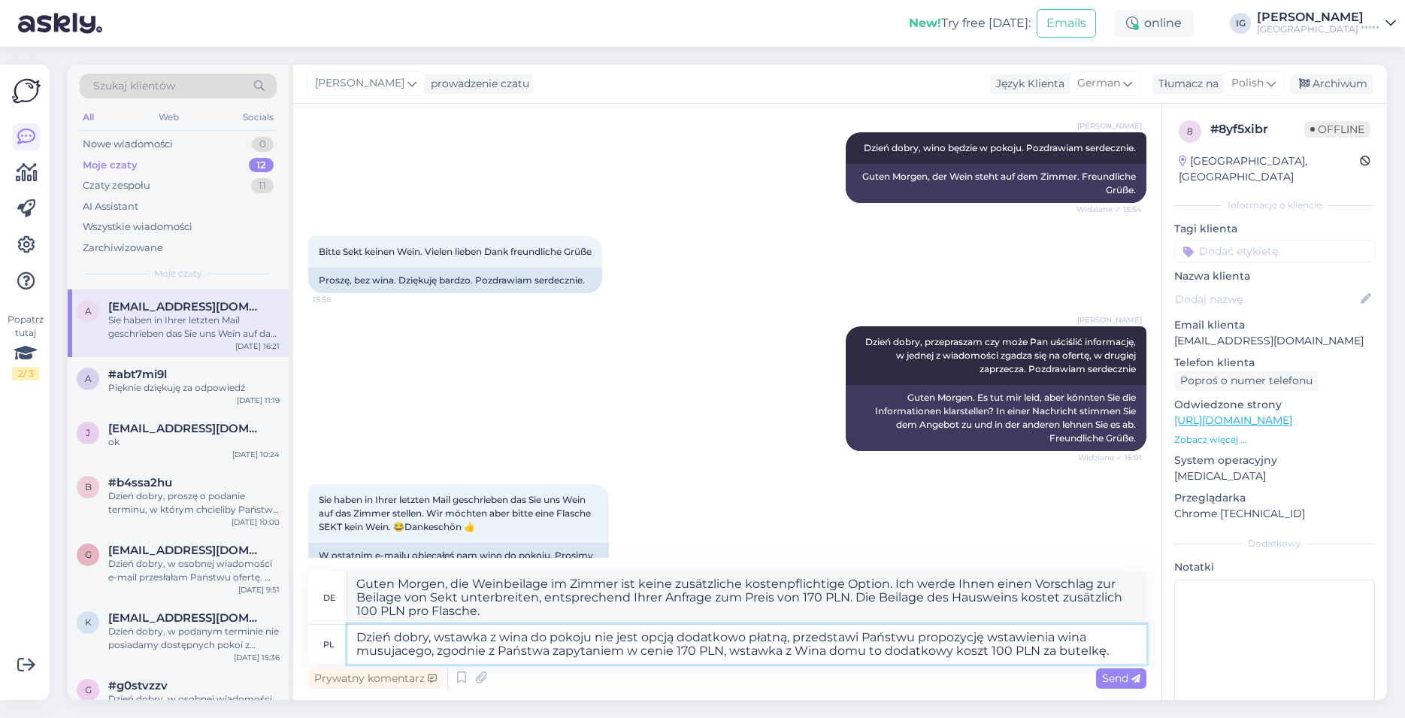
type textarea "Dzień dobry, wstawka z wina do pokoju nie jest opcją dodatkowo płatną, przedsta…"
type textarea "Guten Morgen, die Weinbeilage im Zimmer ist keine zusätzliche kostenpflichtige …"
click at [616, 634] on textarea "Dzień dobry, wstawka z wina do pokoju nie jest opcją dodatkowo płatną, przedsta…" at bounding box center [746, 644] width 799 height 39
type textarea "Dzień dobry, wstawka z wina do pokoju n jest opcją dodatkowo płatną, przedstawi…"
type textarea "Guten Morgen, die Weinbeilage im Zimmer ist eine zusätzliche kostenpflichtige O…"
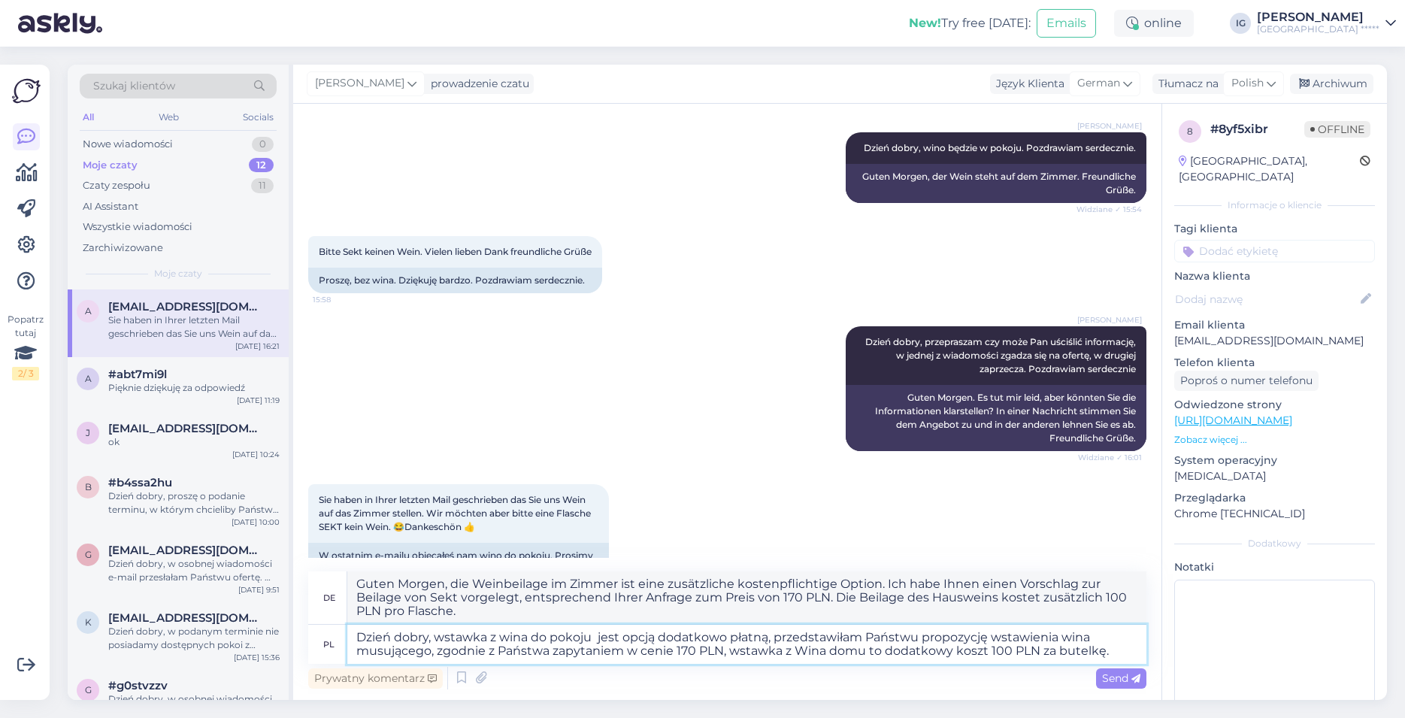
click at [1107, 653] on textarea "Dzień dobry, wstawka z wina do pokoju jest opcją dodatkowo płatną, przedstawiła…" at bounding box center [746, 644] width 799 height 39
type textarea "Dzień dobry, wstawka z wina do pokoju jest opcją dodatkowo płatną, przedstawiła…"
type textarea "Guten Morgen, der Wein im Zimmer ist eine zusätzliche kostenpflichtige Option. …"
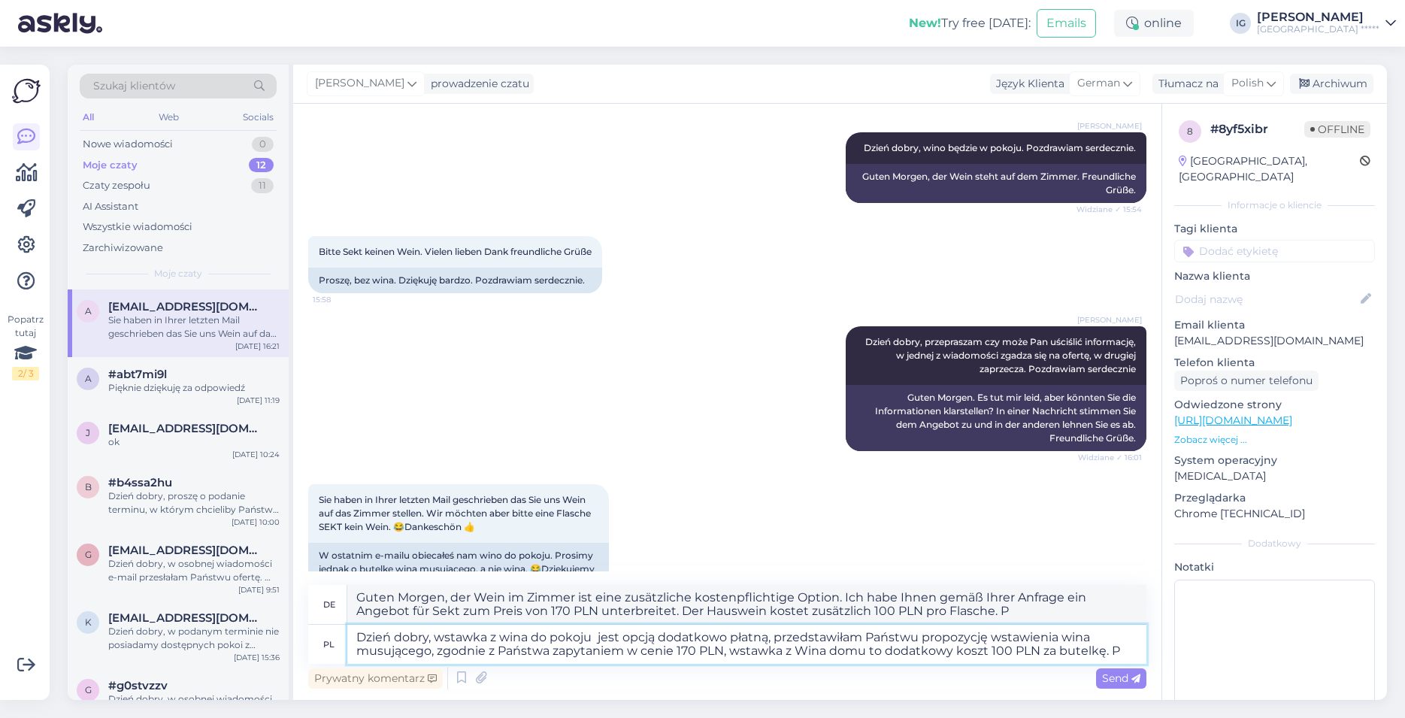
type textarea "Dzień dobry, wstawka z wina do pokoju jest opcją dodatkowo płatną, przedstawiła…"
type textarea "Guten Morgen, die Weinbeilage im Zimmer ist eine zusätzliche kostenpflichtige O…"
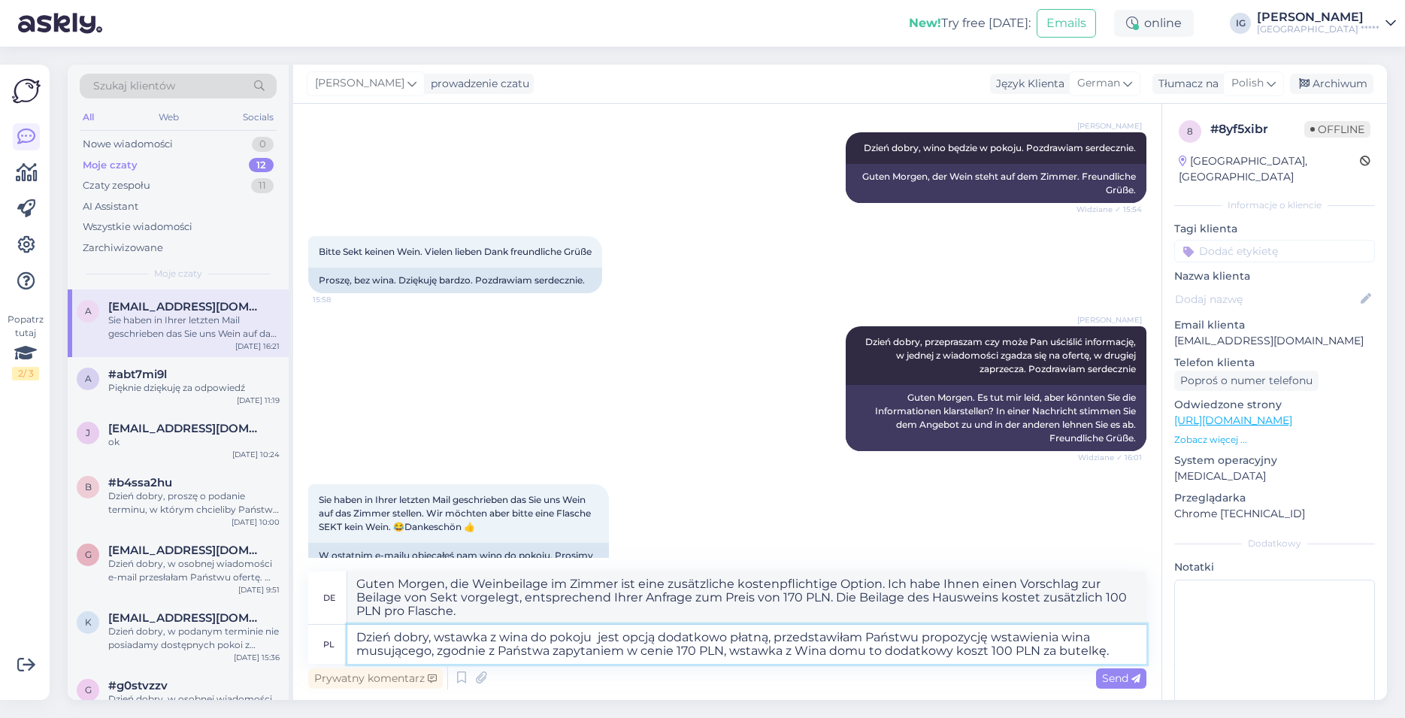
scroll to position [2146, 0]
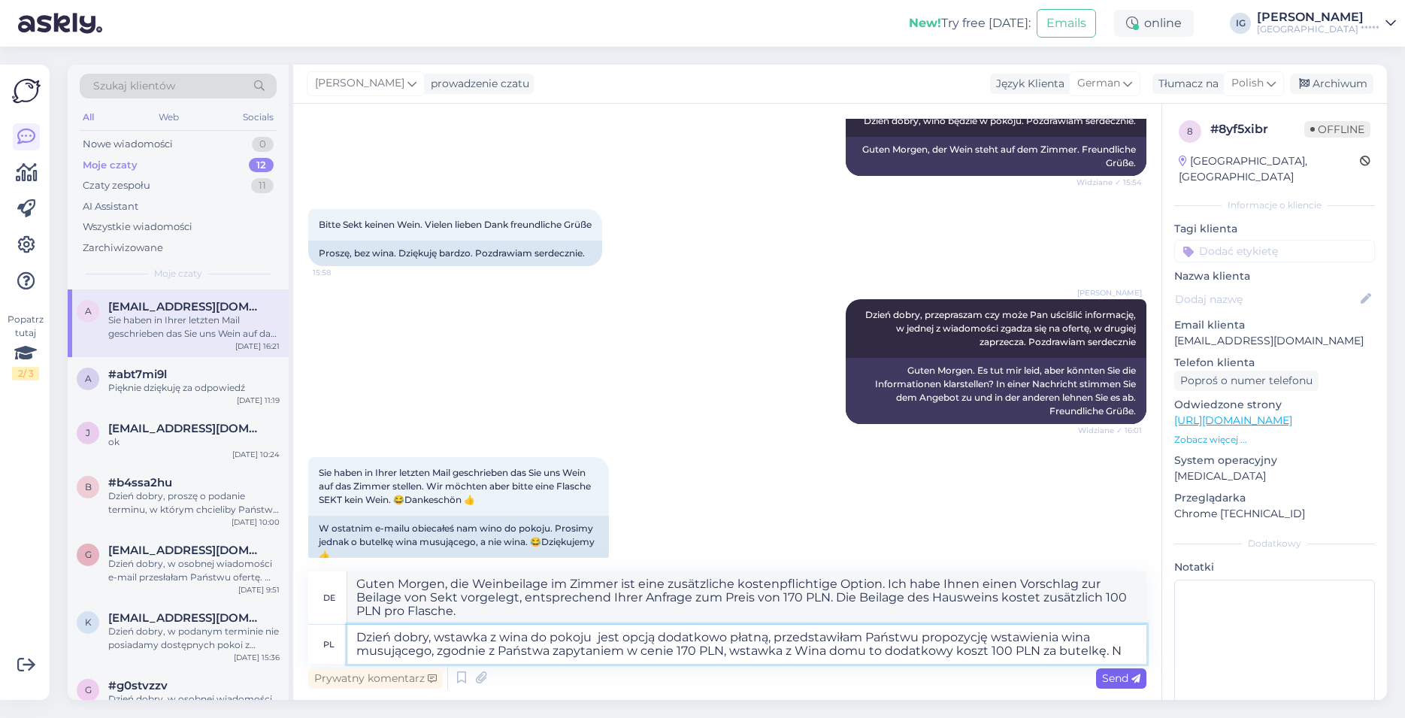
type textarea "Dzień dobry, wstawka z wina do pokoju jest opcją dodatkowo płatną, przedstawiła…"
type textarea "Guten Morgen, für die Weinbeilage im Zimmer fällt eine zusätzliche Gebühr an. I…"
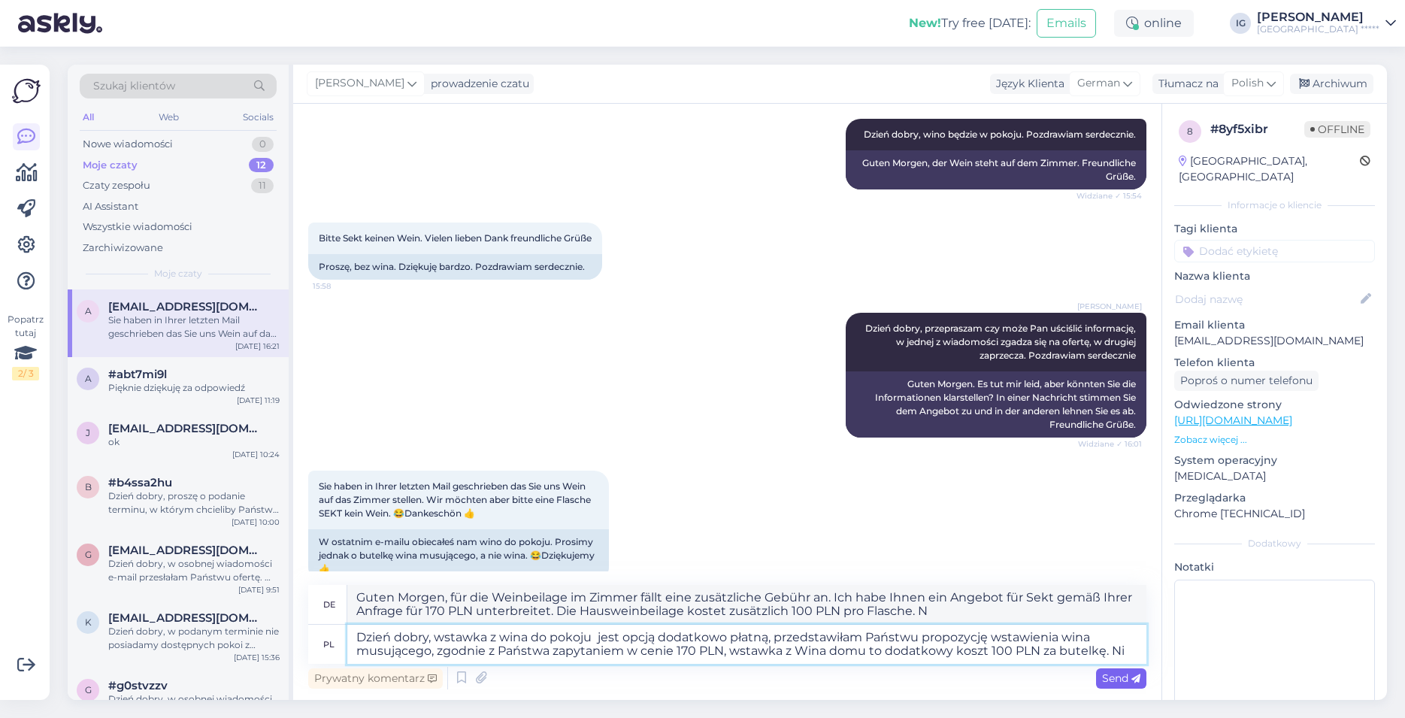
type textarea "Dzień dobry, wstawka z wina do pokoju jest opcją dodatkowo płatną, przedstawiła…"
type textarea "Guten Morgen, die Weinbeilage im Zimmer ist eine zusätzliche kostenpflichtige O…"
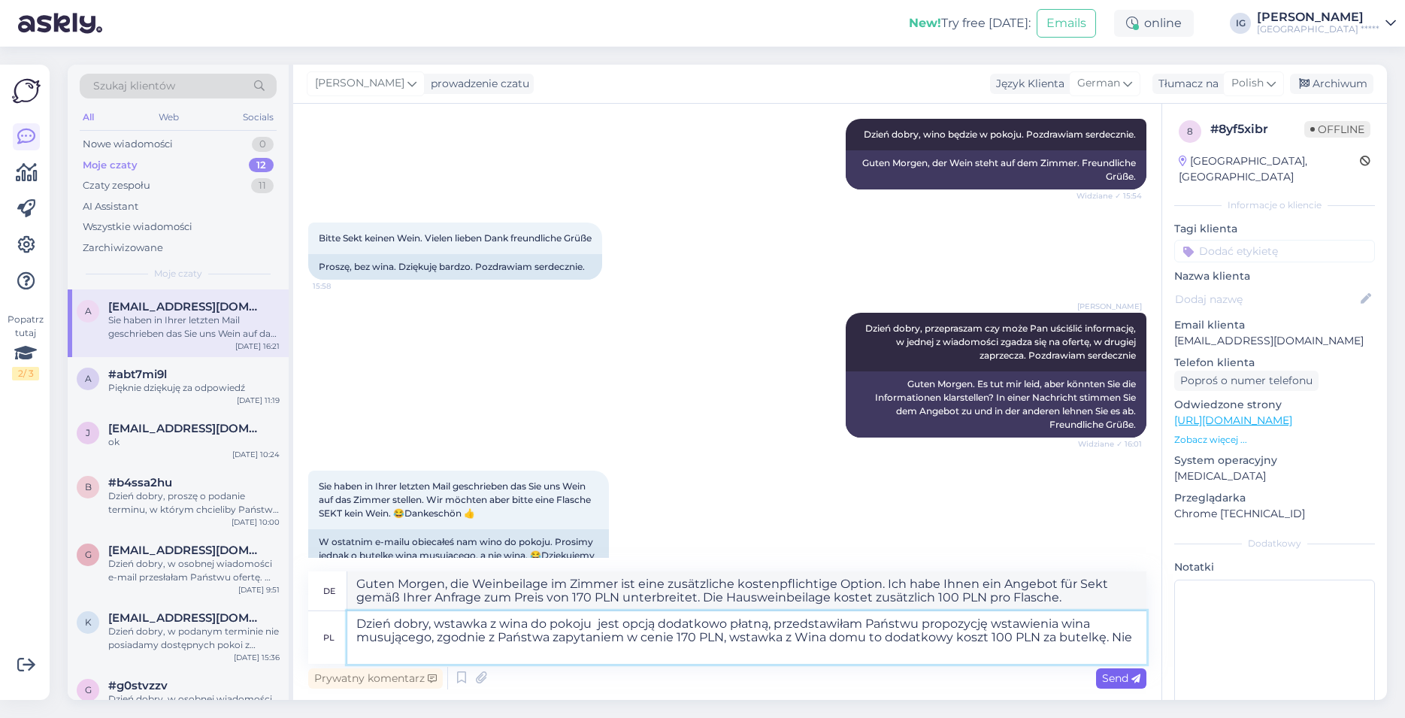
type textarea "Dzień dobry, wstawka z wina do pokoju jest opcją dodatkowo płatną, przedstawiła…"
type textarea "Guten Morgen, für den Wein im Zimmer fällt eine zusätzliche Gebühr an. Ich habe…"
type textarea "Dzień dobry, wstawka z wina do pokoju jest opcją dodatkowo płatną, przedstawiła…"
type textarea "Guten Morgen, die Weinbeilage im Zimmer ist eine zusätzliche kostenpflichtige O…"
type textarea "Dzień dobry, wstawka z wina do pokoju jest opcją dodatkowo płatną, przedstawiła…"
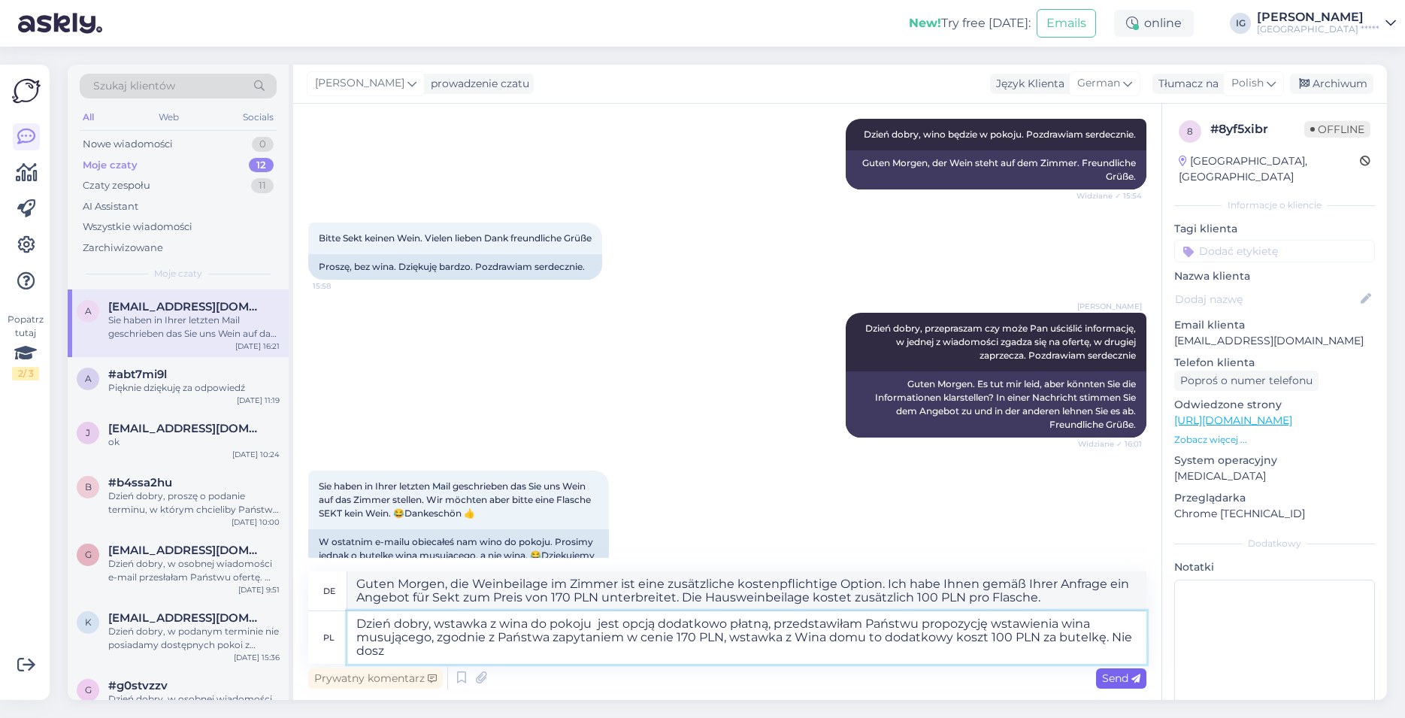
type textarea "Guten Morgen, der Wein im Zimmer ist eine zusätzliche kostenpflichtige Option. …"
type textarea "Dzień dobry, wstawka z wina do pokoju jest opcją dodatkowo płatną, przedstawiła…"
type textarea "Guten Morgen, der Wein im Zimmer ist kostenpflichtig. Ich habe Ihnen ein Angebo…"
type textarea "Dzień dobry, wstawka z wina do pokoju jest opcją dodatkowo płatną, przedstawiła…"
type textarea "Guten Morgen, der Wein im Zimmer ist kostenpflichtig. Ich habe Ihnen ein Angebo…"
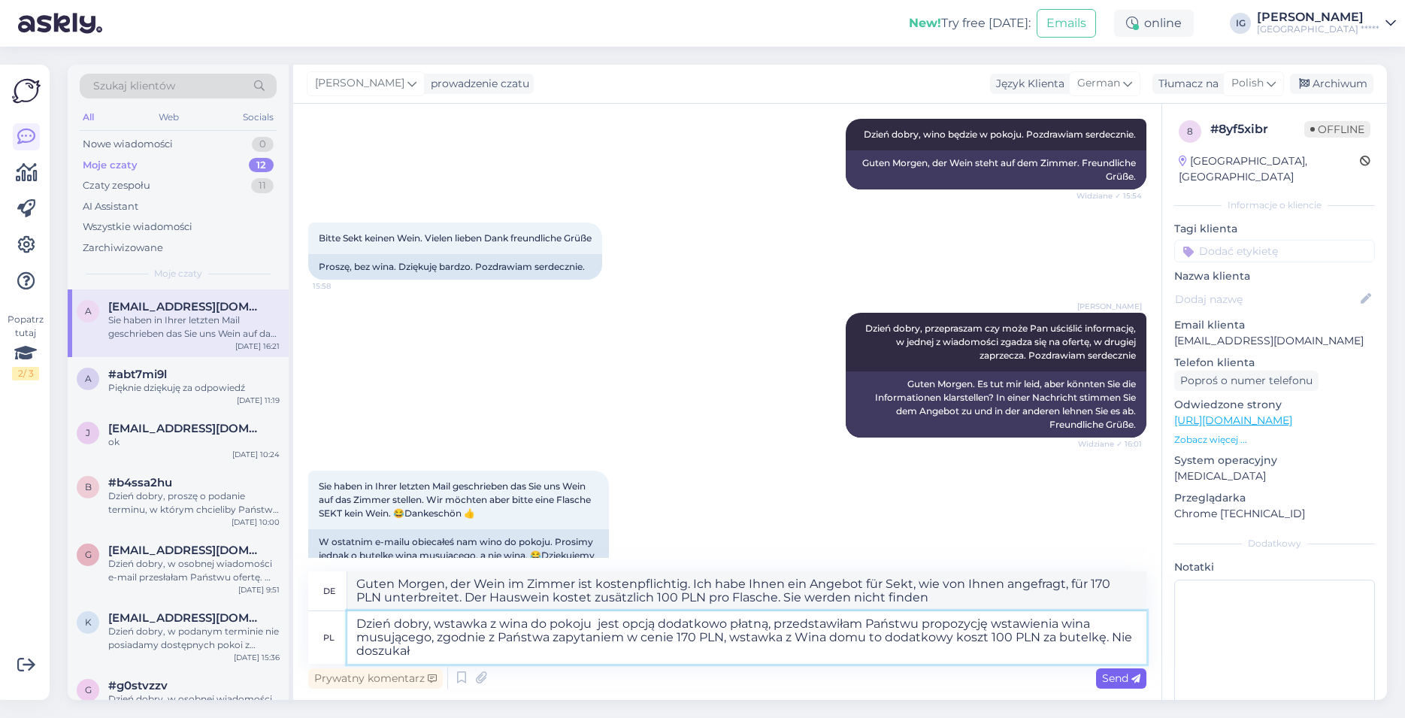
type textarea "Dzień dobry, wstawka z wina do pokoju jest opcją dodatkowo płatną, przedstawiła…"
type textarea "Guten Morgen, der Wein im Zimmer ist kostenpflichtig. Ich habe Ihnen vorgeschla…"
type textarea "Dzień dobry, wstawka z wina do pokoju jest opcją dodatkowo płatną, przedstawiła…"
type textarea "Guten Morgen, der Wein im Zimmer kostet extra. Ich habe Ihnen vorgeschlagen, Se…"
type textarea "Dzień dobry, wstawka z wina do pokoju jest opcją dodatkowo płatną, przedstawiła…"
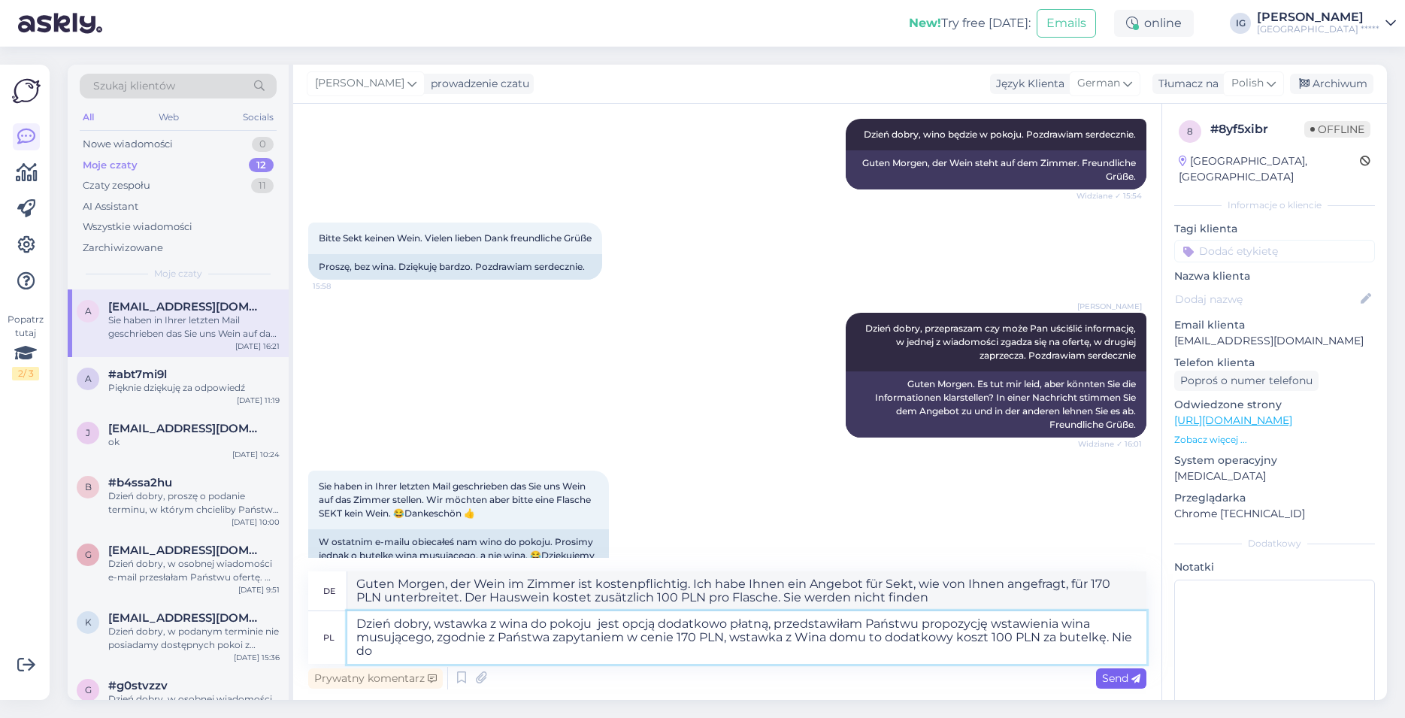
type textarea "Guten Morgen, der Wein im Zimmer ist kostenpflichtig. Ich habe Ihnen ein Angebo…"
type textarea "Dzień dobry, wstawka z wina do pokoju jest opcją dodatkowo płatną, przedstawiła…"
type textarea "Guten Morgen, der Wein im Zimmer ist eine zusätzliche kostenpflichtige Option. …"
type textarea "Dzień dobry, wstawka z wina do pokoju jest opcją dodatkowo płatną, przedstawiła…"
type textarea "Guten Morgen, die Weinbeilage im Zimmer ist eine zusätzliche kostenpflichtige O…"
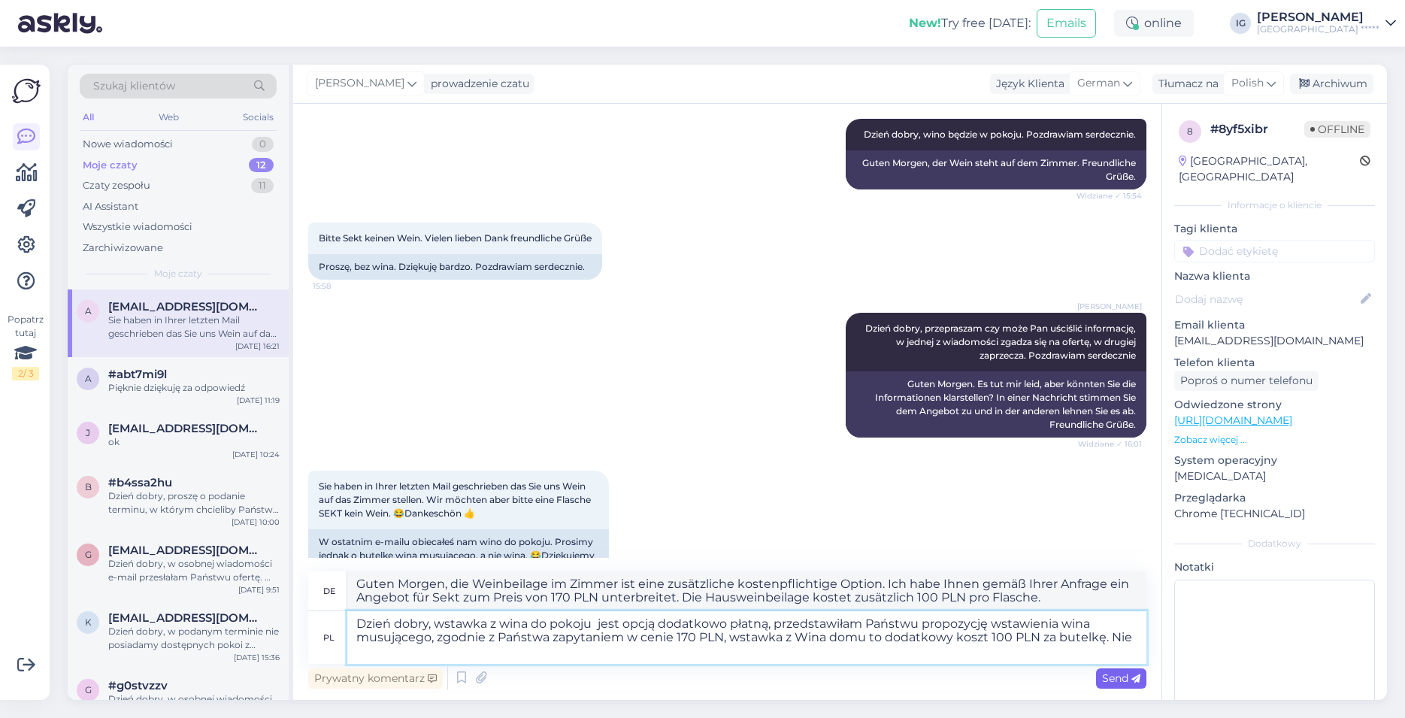
type textarea "Dzień dobry, wstawka z wina do pokoju jest opcją dodatkowo płatną, przedstawiła…"
type textarea "Guten Morgen, die Weinbeilage im Zimmer ist eine zusätzliche kostenpflichtige O…"
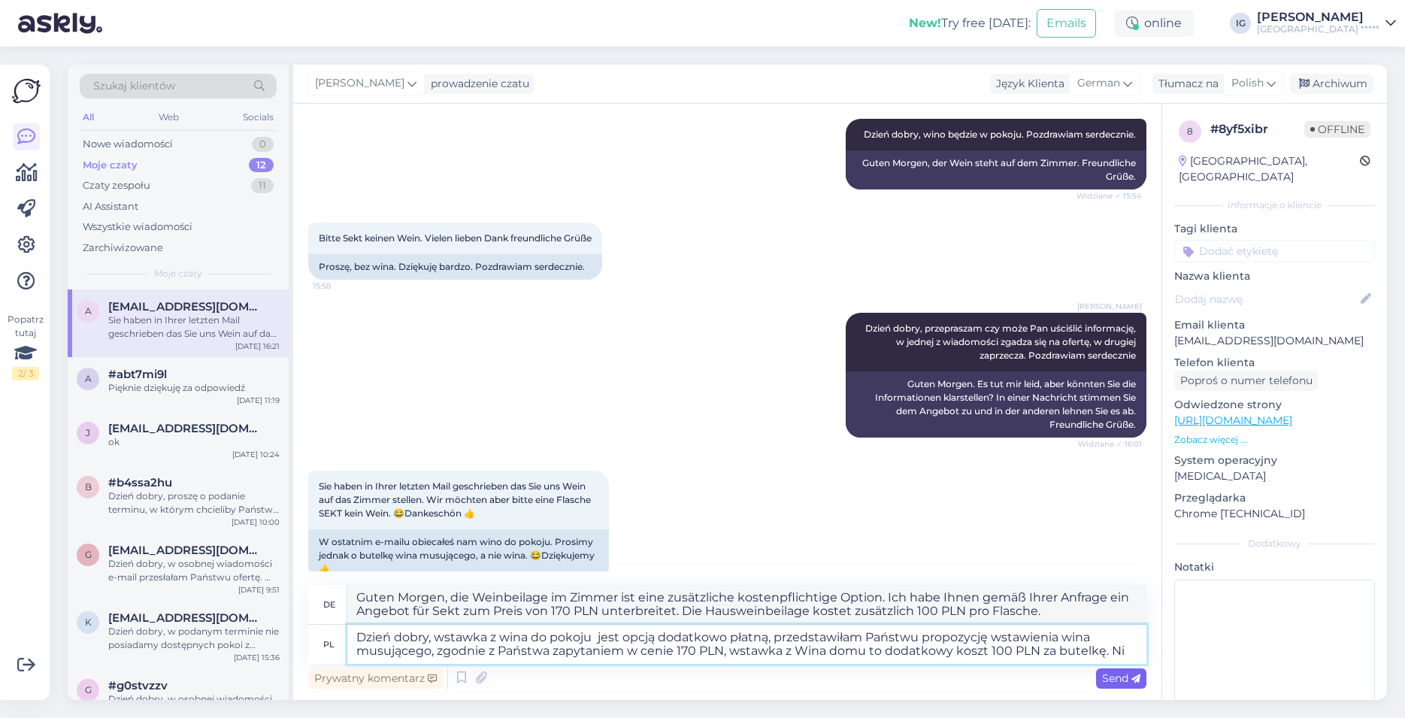
type textarea "Dzień dobry, wstawka z wina do pokoju jest opcją dodatkowo płatną, przedstawiła…"
type textarea "Guten Morgen, für den Wein im Zimmer fällt eine zusätzliche Gebühr an. Ich habe…"
type textarea "Dzień dobry, wstawka z wina do pokoju jest opcją dodatkowo płatną, przedstawiła…"
type textarea "Guten Morgen, die Weinbeilage im Zimmer ist eine zusätzliche kostenpflichtige O…"
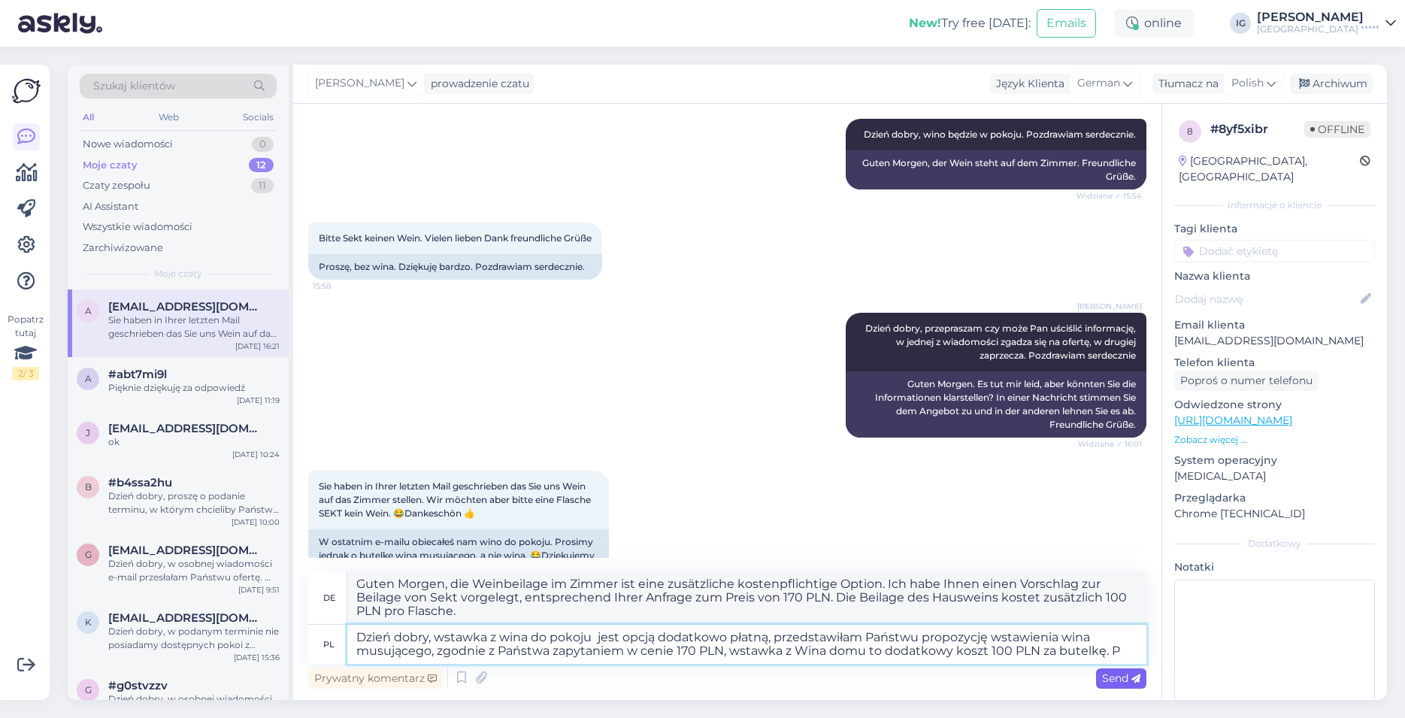
type textarea "Dzień dobry, wstawka z wina do pokoju jest opcją dodatkowo płatną, przedstawiła…"
type textarea "Guten Morgen, der Wein im Zimmer ist eine zusätzliche kostenpflichtige Option. …"
type textarea "Dzień dobry, wstawka z wina do pokoju jest opcją dodatkowo płatną, przedstawiła…"
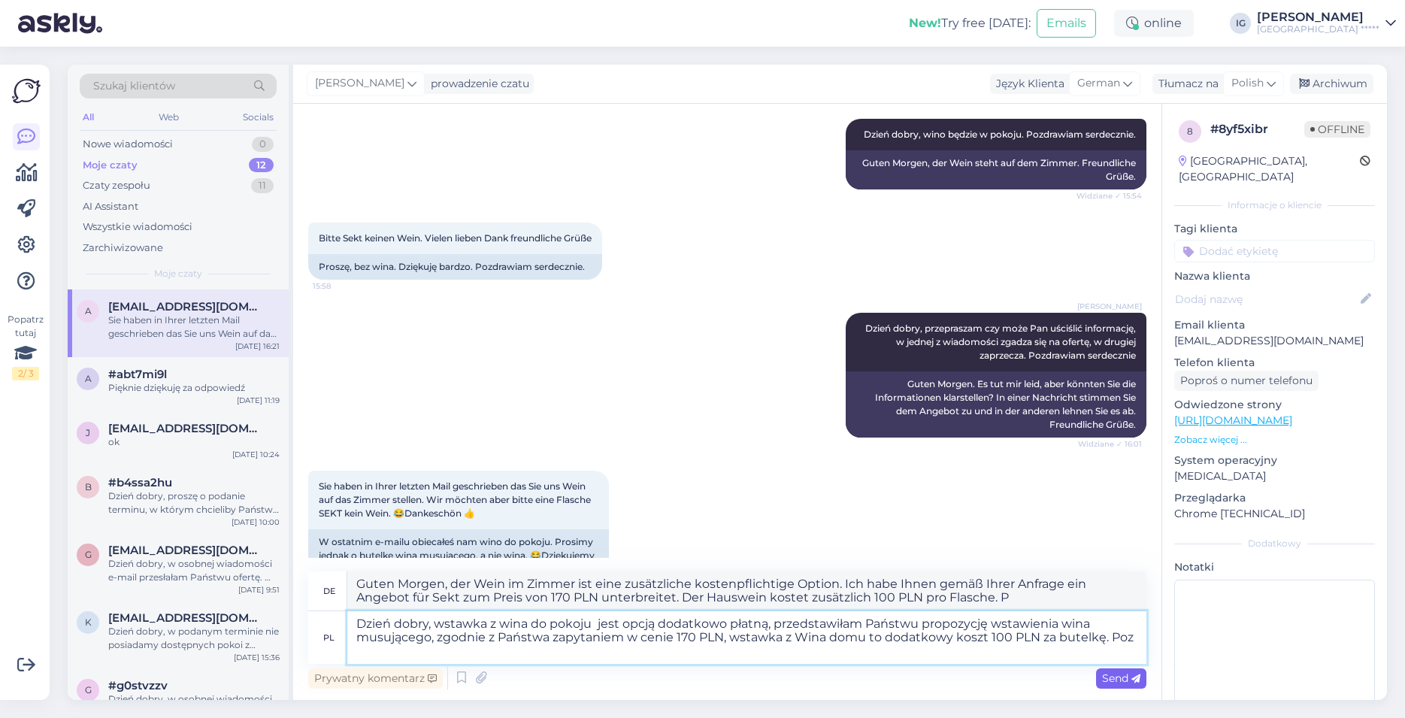
type textarea "Guten Morgen, für die Weinbeilage im Zimmer fällt eine zusätzliche Gebühr an. I…"
type textarea "Dzień dobry, wstawka z wina do pokoju jest opcją dodatkowo płatną, przedstawiła…"
type textarea "Guten Morgen, für den Wein im Zimmer fällt eine zusätzliche Gebühr an. Ich habe…"
type textarea "Dzień dobry, wstawka z wina do pokoju jest opcją dodatkowo płatną, przedstawiła…"
type textarea "Guten Morgen, für den Wein im Zimmer fällt eine zusätzliche Gebühr an. Ich habe…"
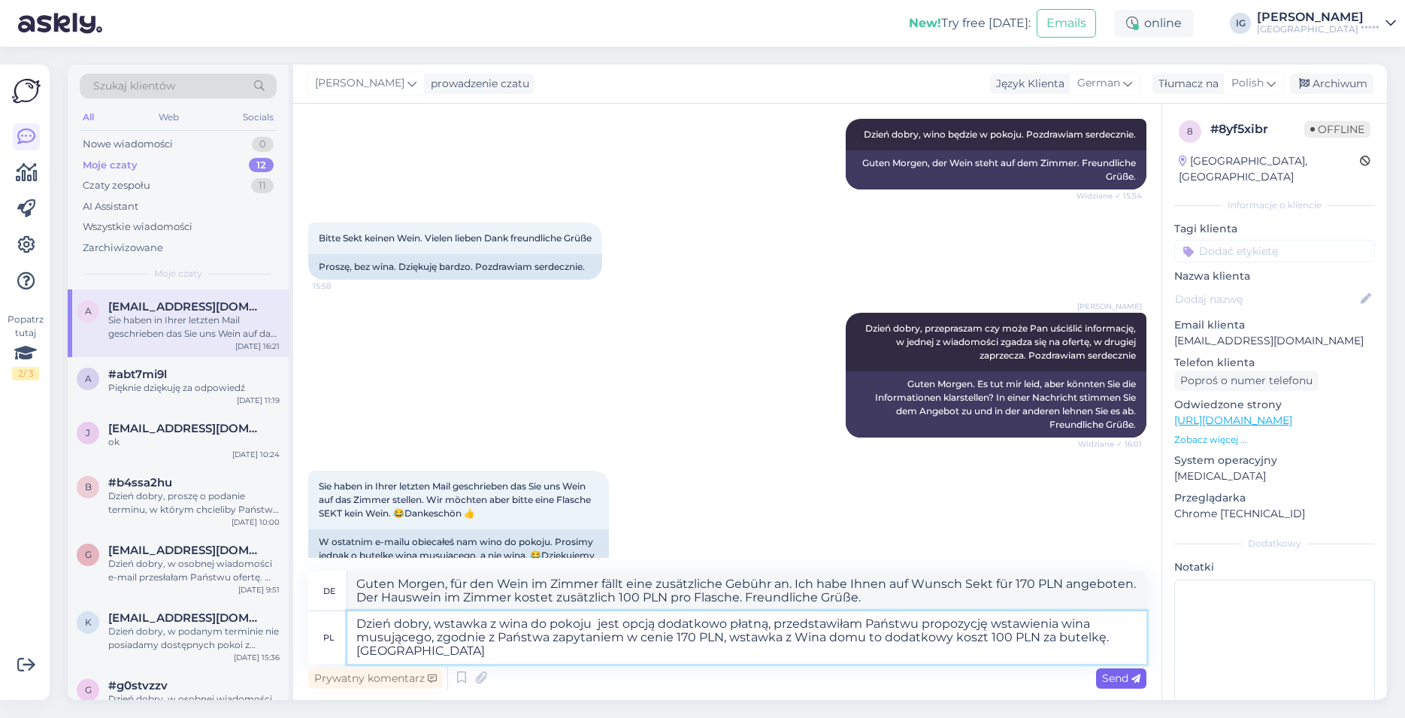
type textarea "Dzień dobry, wstawka z wina do pokoju jest opcją dodatkowo płatną, przedstawiła…"
type textarea "Guten Morgen, für den Wein im Zimmer fällt eine zusätzliche Gebühr an. Ich habe…"
type textarea "Dzień dobry, wstawka z wina do pokoju jest opcją dodatkowo płatną, przedstawiła…"
type textarea "Guten Morgen, für die Wein-Option im Zimmer fällt eine zusätzliche Gebühr an. I…"
type textarea "Dzień dobry, wstawka z wina do pokoju jest opcją dodatkowo płatną, przedstawiła…"
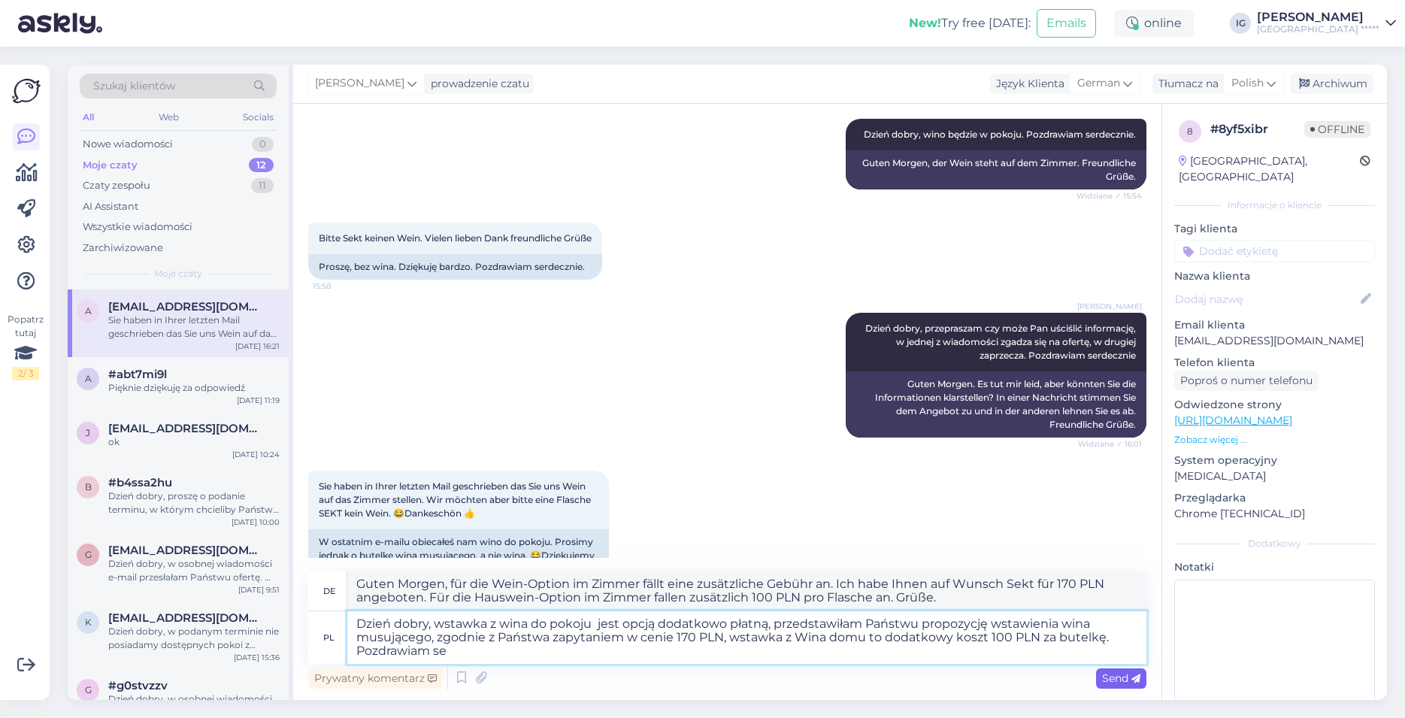
type textarea "Guten Morgen, für die Weinbeilage im Zimmer fällt eine zusätzliche Gebühr an. I…"
type textarea "Dzień dobry, wstawka z wina do pokoju jest opcją dodatkowo płatną, przedstawiła…"
type textarea "Guten Morgen, für den Wein im Zimmer fällt eine zusätzliche Gebühr an. Ich habe…"
type textarea "Dzień dobry, wstawka z wina do pokoju jest opcją dodatkowo płatną, przedstawiła…"
type textarea "Guten Morgen, für den Wein im Zimmer fällt eine zusätzliche Gebühr an. Ich habe…"
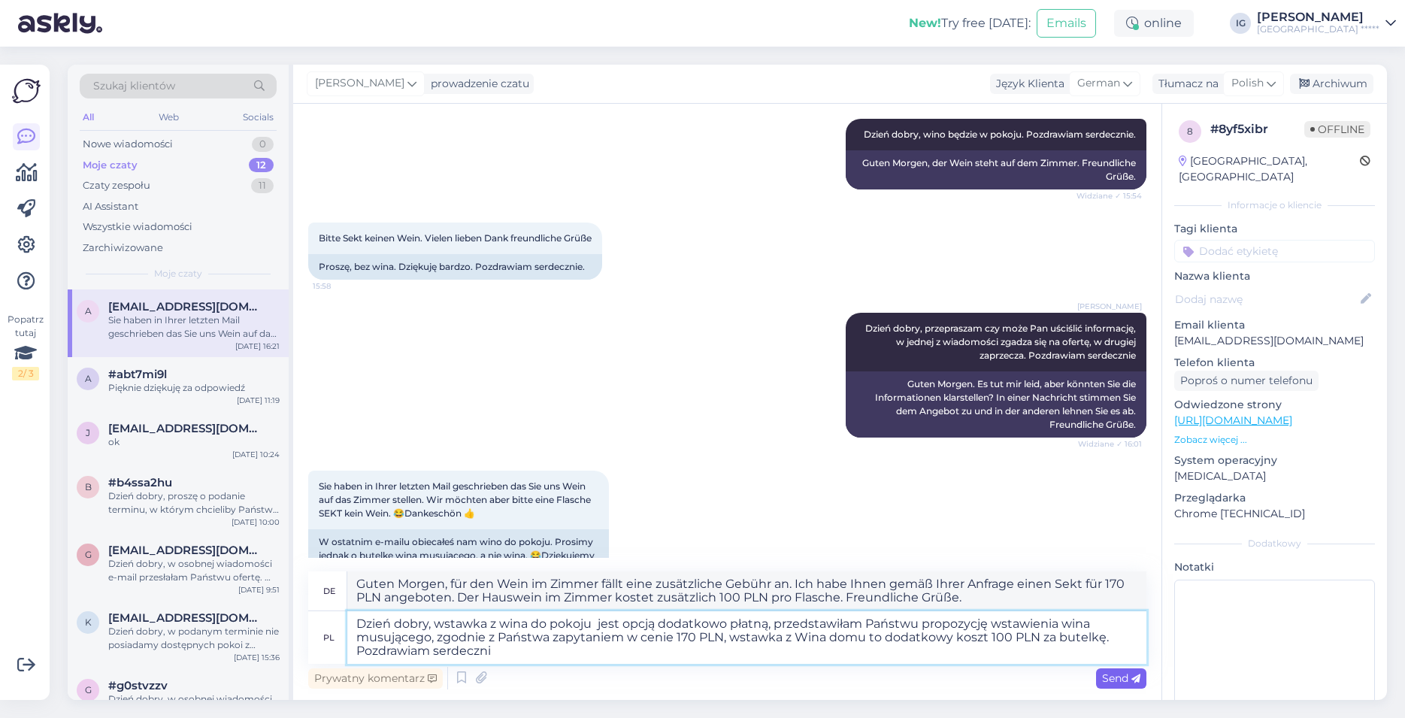
type textarea "Dzień dobry, wstawka z wina do pokoju jest opcją dodatkowo płatną, przedstawiła…"
type textarea "Guten Morgen, für die Wein-Option im Zimmer fällt eine zusätzliche Gebühr an. I…"
type textarea "Dzień dobry, wstawka z wina do pokoju jest opcją dodatkowo płatną, przedstawiła…"
click at [1113, 678] on span "Send" at bounding box center [1121, 678] width 38 height 14
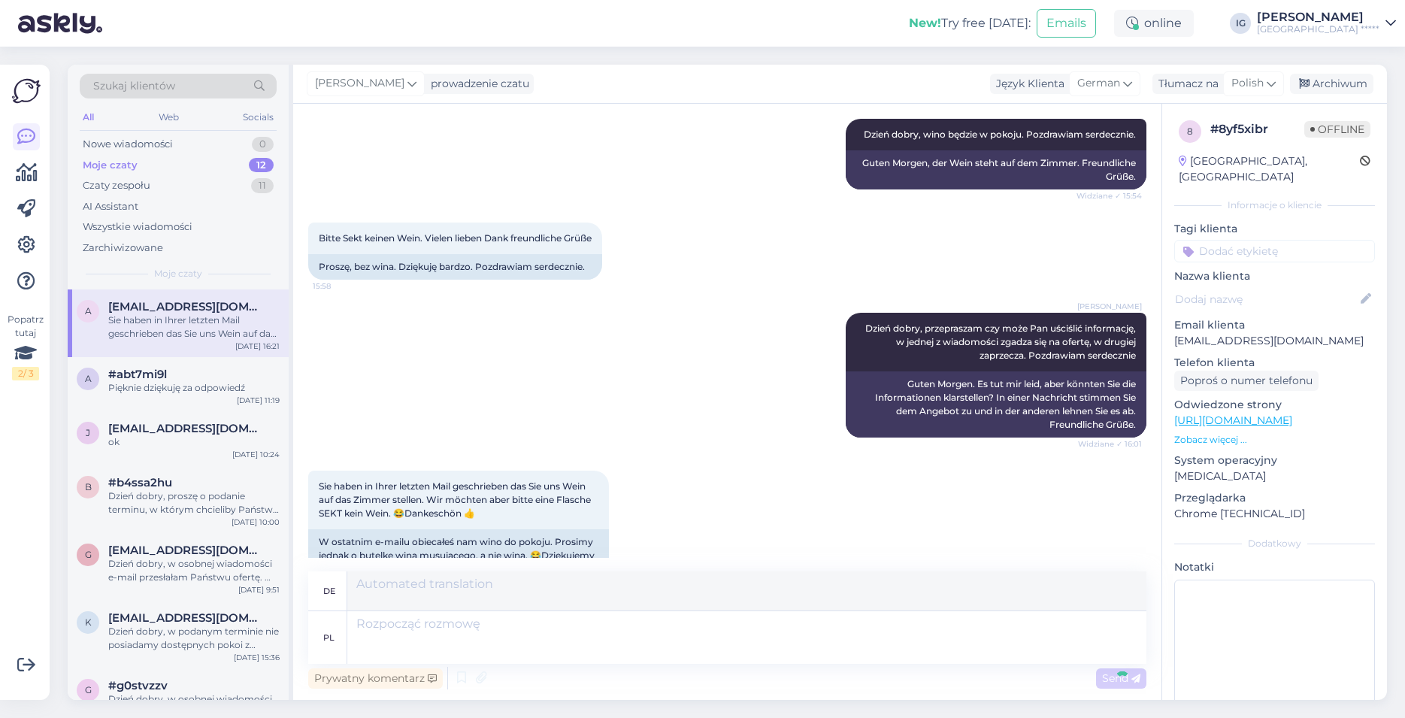
scroll to position [2304, 0]
